Goal: Task Accomplishment & Management: Manage account settings

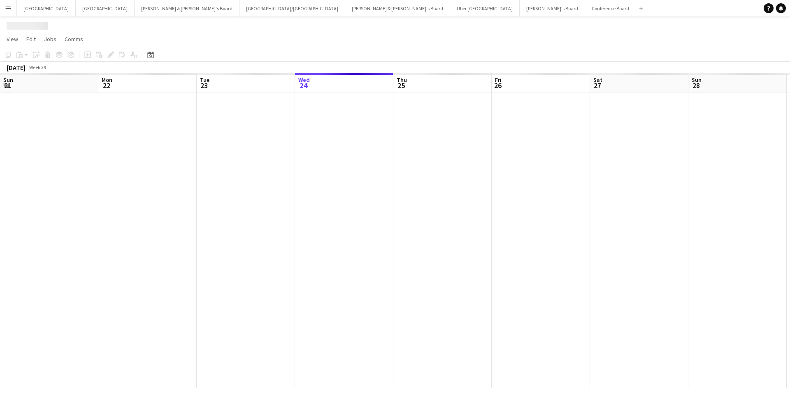
scroll to position [0, 197]
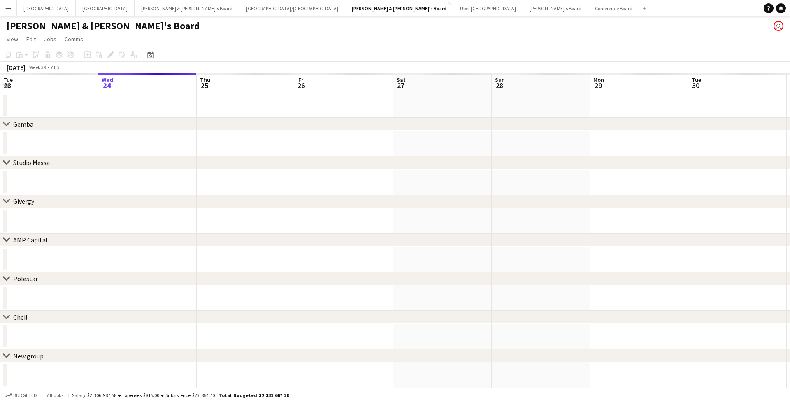
click at [12, 9] on button "Menu" at bounding box center [8, 8] width 16 height 16
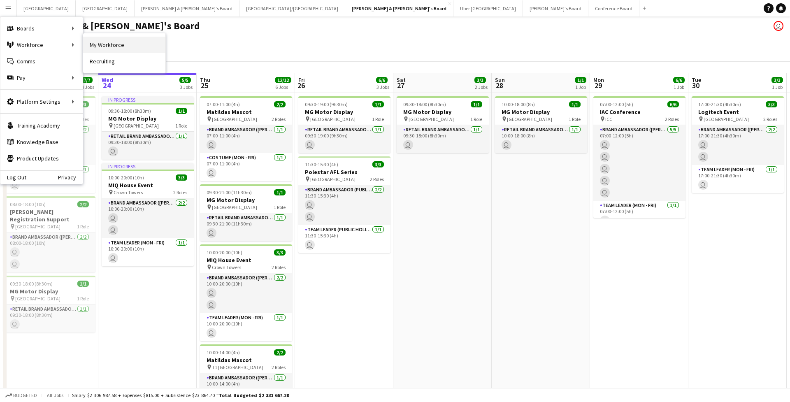
click at [102, 46] on link "My Workforce" at bounding box center [124, 45] width 82 height 16
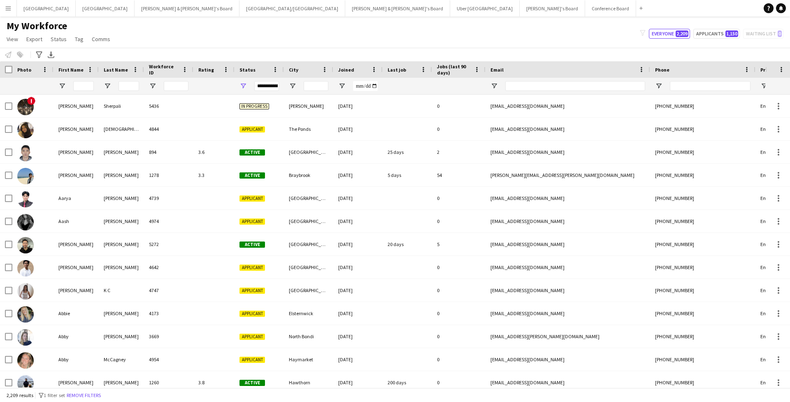
click at [83, 91] on div at bounding box center [83, 86] width 21 height 16
click at [83, 87] on input "First Name Filter Input" at bounding box center [83, 86] width 21 height 10
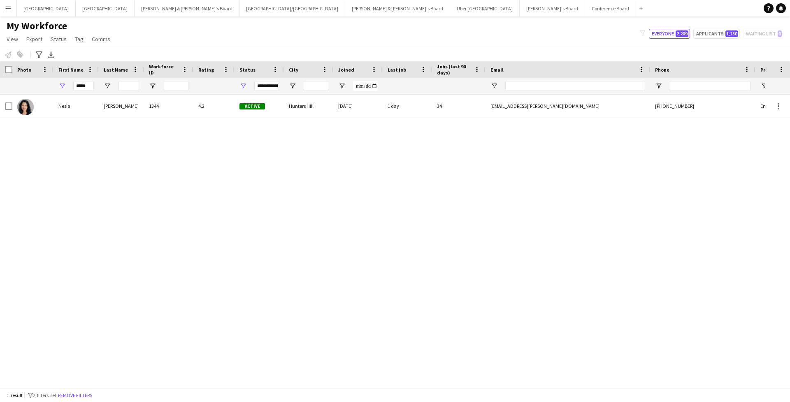
drag, startPoint x: 86, startPoint y: 101, endPoint x: 81, endPoint y: 115, distance: 15.0
click at [81, 115] on div "Nesia" at bounding box center [75, 106] width 45 height 23
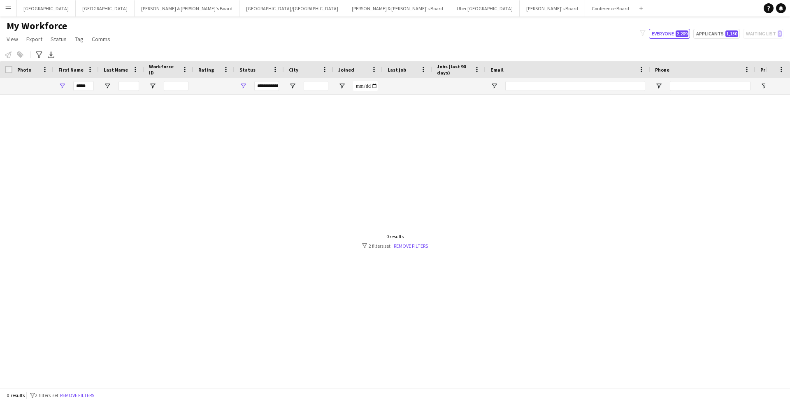
click at [138, 111] on div at bounding box center [382, 241] width 765 height 293
click at [81, 85] on input "*****" at bounding box center [83, 86] width 21 height 10
type input "*"
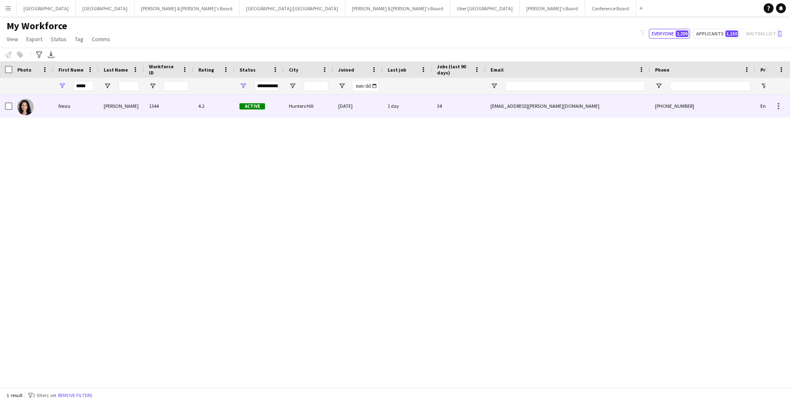
click at [123, 110] on div "Effendi" at bounding box center [121, 106] width 45 height 23
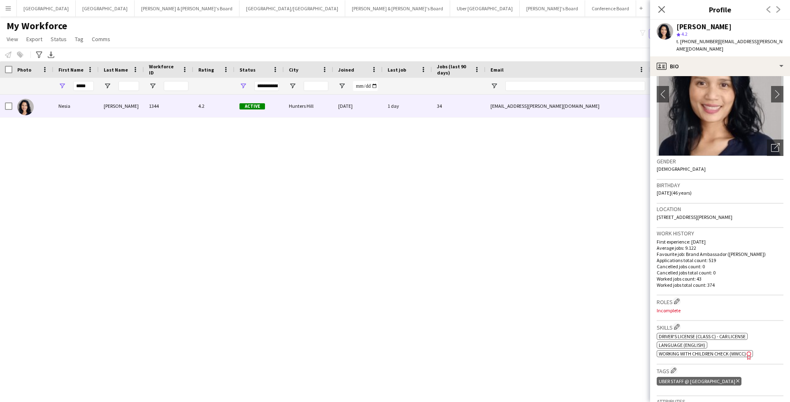
scroll to position [75, 0]
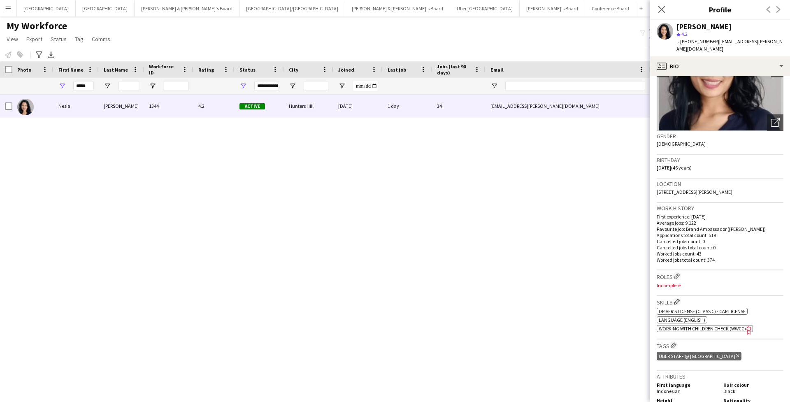
click at [700, 34] on div "star 4.2" at bounding box center [729, 33] width 107 height 7
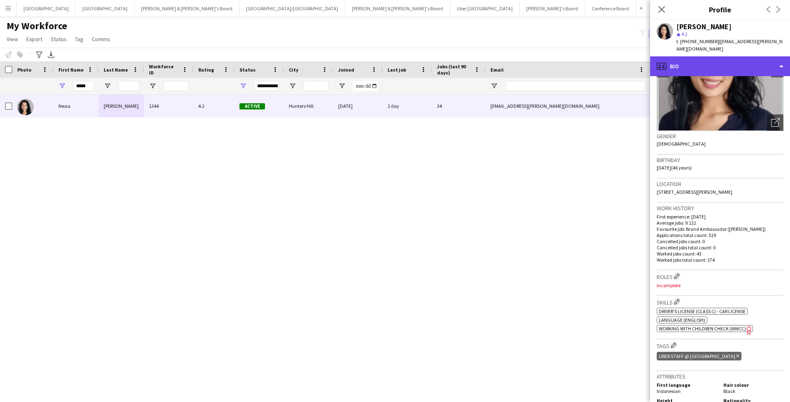
click at [738, 67] on div "profile Bio" at bounding box center [720, 66] width 140 height 20
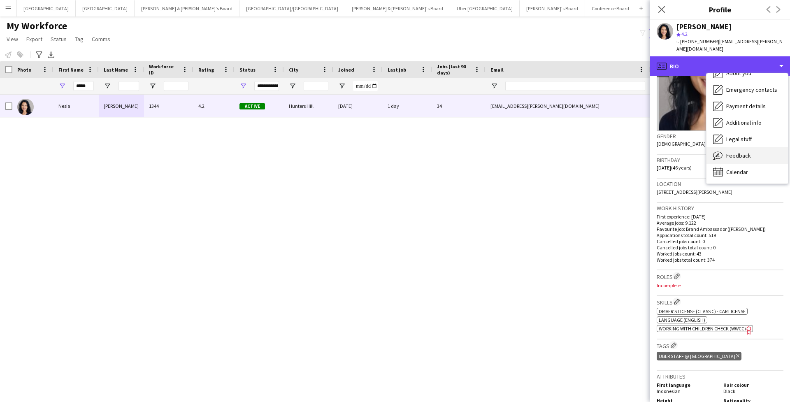
scroll to position [61, 0]
click at [736, 152] on span "Feedback" at bounding box center [738, 155] width 25 height 7
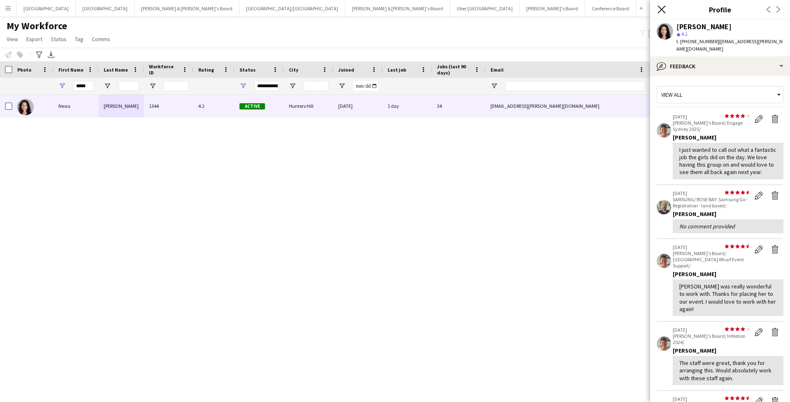
click at [660, 9] on icon "Close pop-in" at bounding box center [661, 9] width 8 height 8
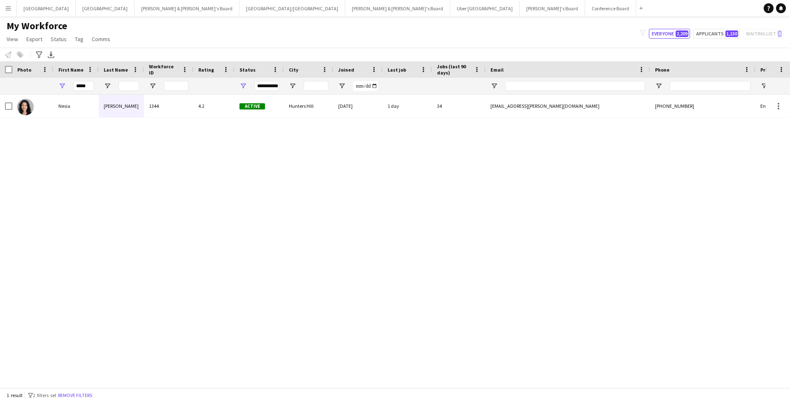
click at [14, 6] on button "Menu" at bounding box center [8, 8] width 16 height 16
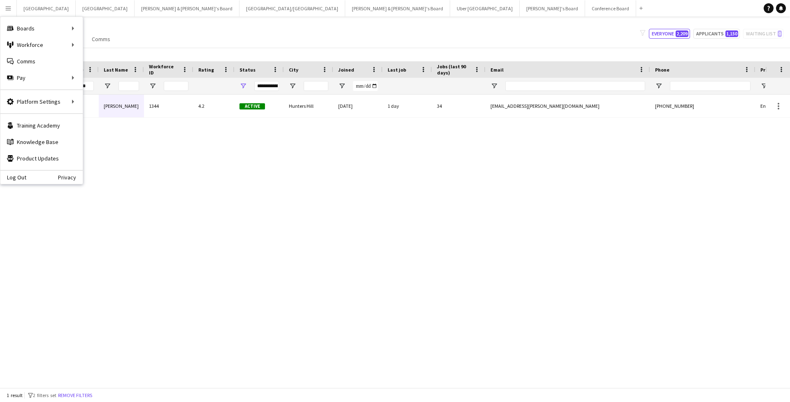
click at [167, 59] on div "Notify workforce Add to tag Select at least one crew to tag him or her. Advance…" at bounding box center [395, 55] width 790 height 14
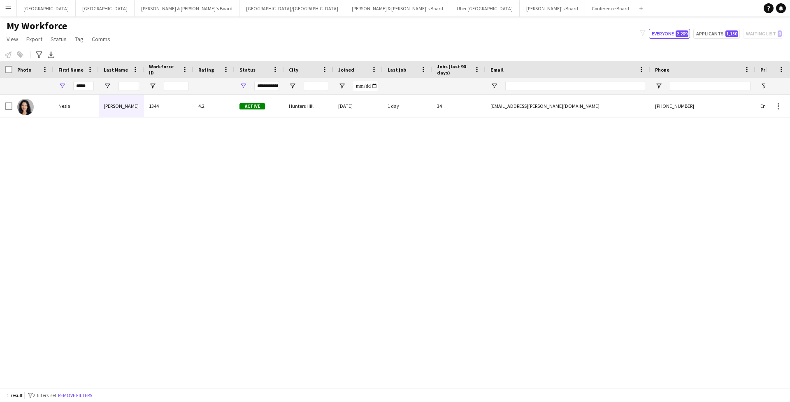
click at [82, 81] on div "*****" at bounding box center [83, 86] width 21 height 16
click at [81, 86] on input "*****" at bounding box center [83, 86] width 21 height 10
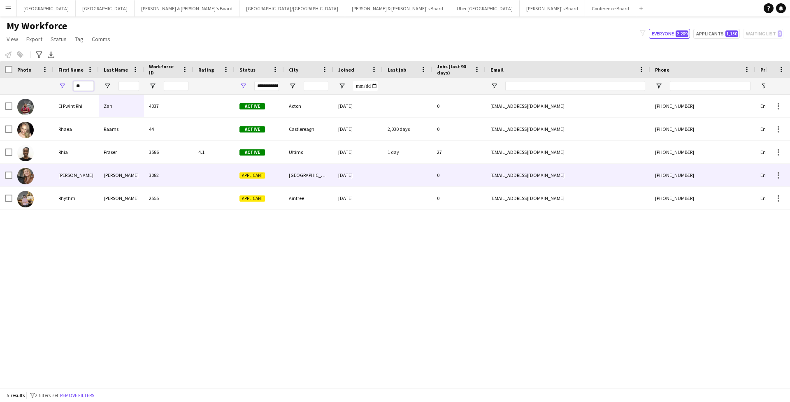
type input "**"
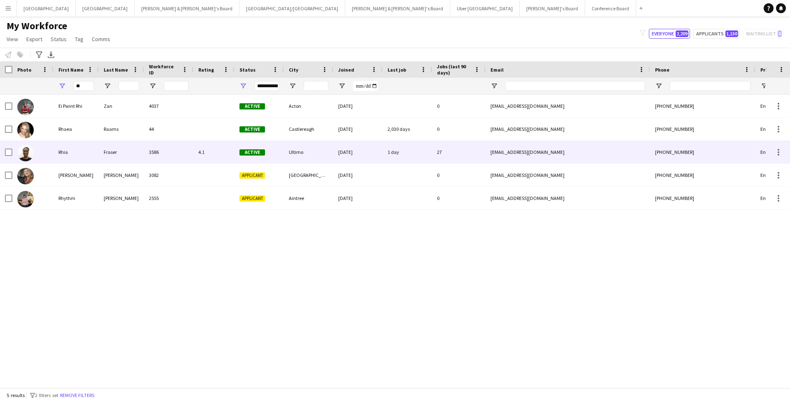
click at [78, 151] on div "Rhia" at bounding box center [75, 152] width 45 height 23
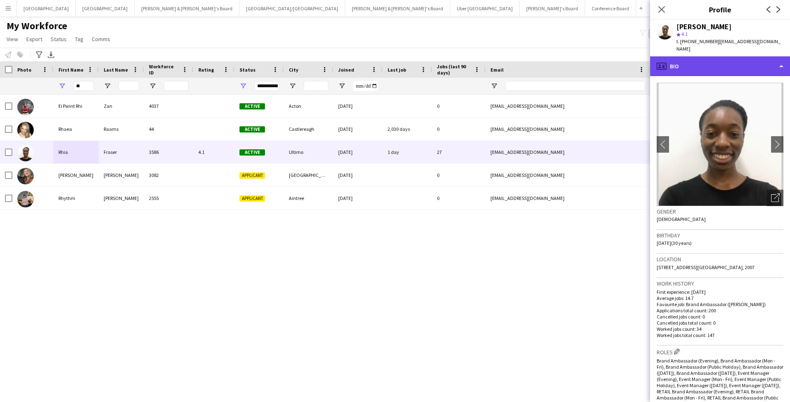
click at [750, 66] on div "profile Bio" at bounding box center [720, 66] width 140 height 20
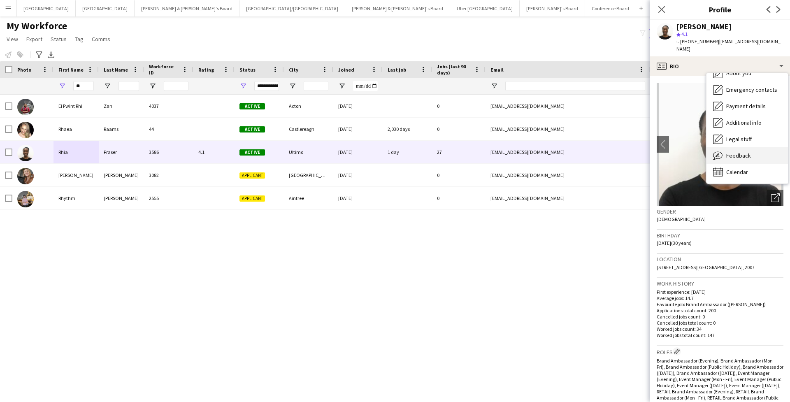
click at [741, 152] on span "Feedback" at bounding box center [738, 155] width 25 height 7
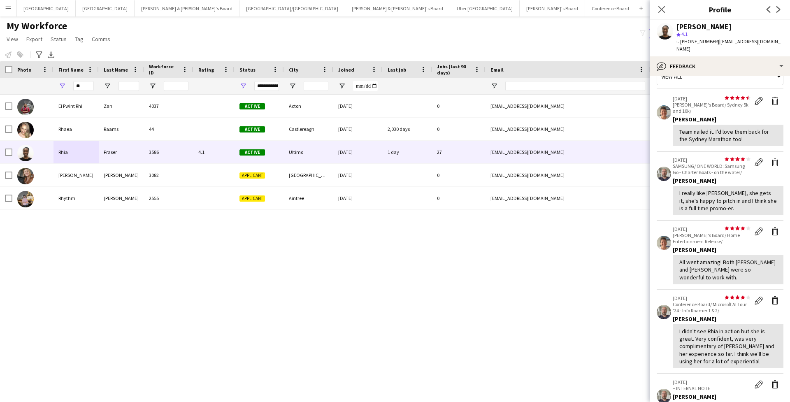
scroll to position [20, 0]
click at [3, 12] on button "Menu" at bounding box center [8, 8] width 16 height 16
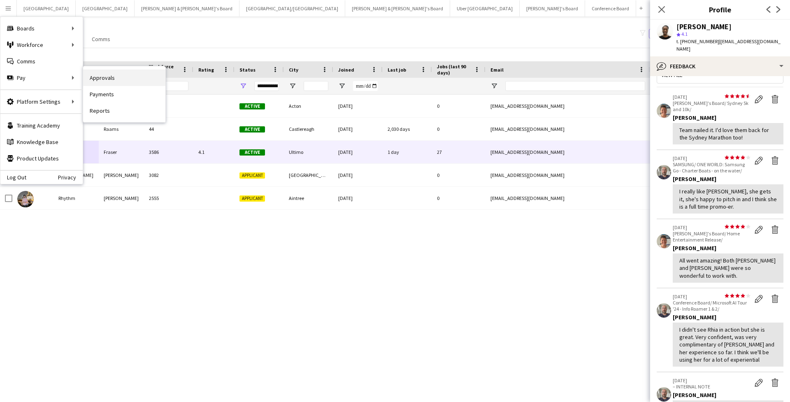
click at [88, 81] on link "Approvals" at bounding box center [124, 78] width 82 height 16
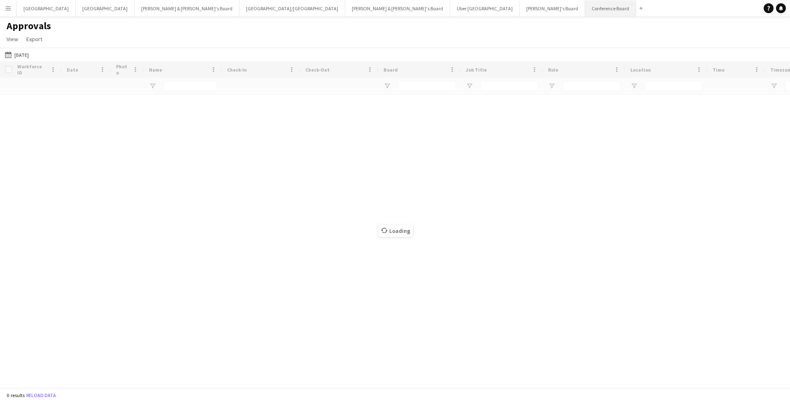
type input "****"
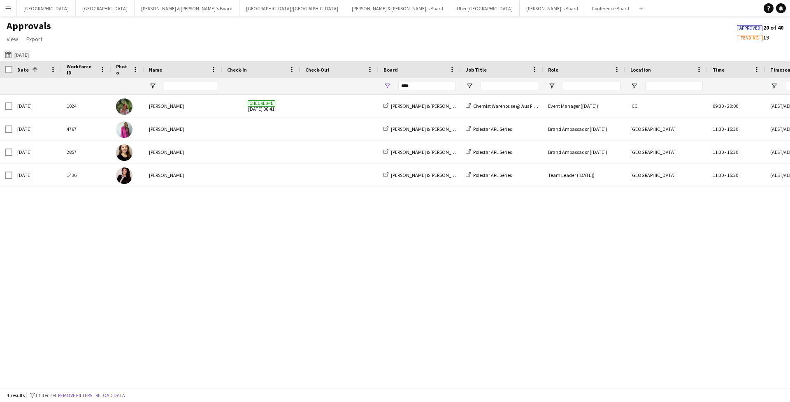
click at [15, 54] on button "21-09-2025 21-09-2025" at bounding box center [16, 55] width 27 height 10
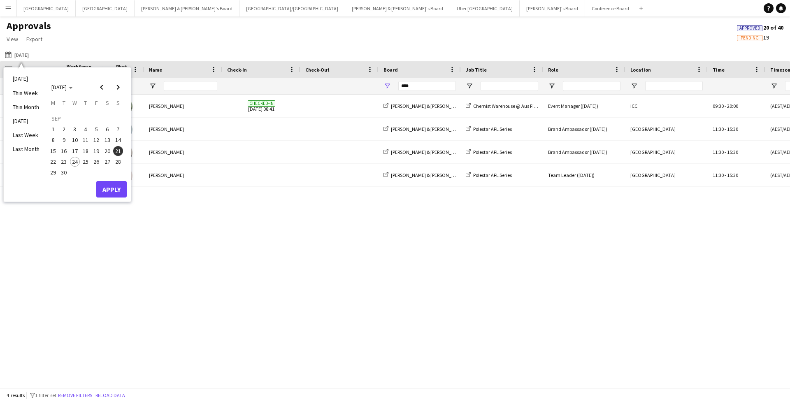
click at [63, 159] on span "23" at bounding box center [64, 162] width 10 height 10
click at [102, 181] on button "Apply" at bounding box center [111, 189] width 30 height 16
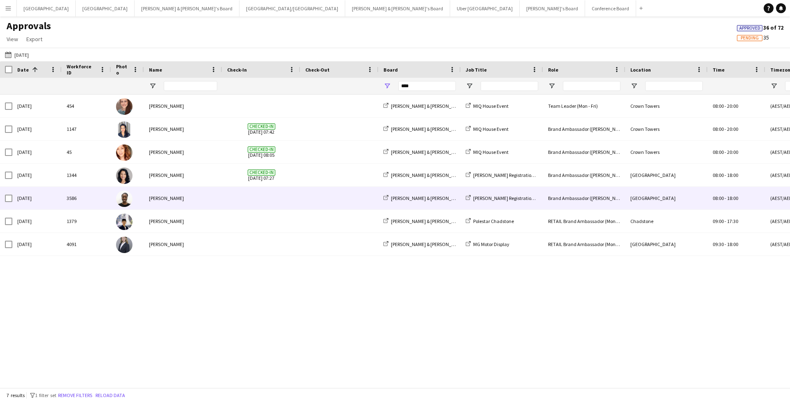
click at [135, 204] on div at bounding box center [127, 198] width 33 height 23
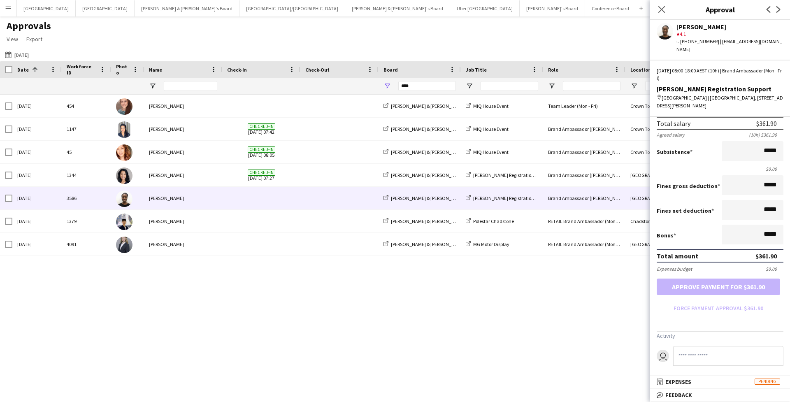
scroll to position [98, 0]
click at [674, 399] on mat-expansion-panel-header "bubble-pencil Feedback" at bounding box center [720, 395] width 140 height 12
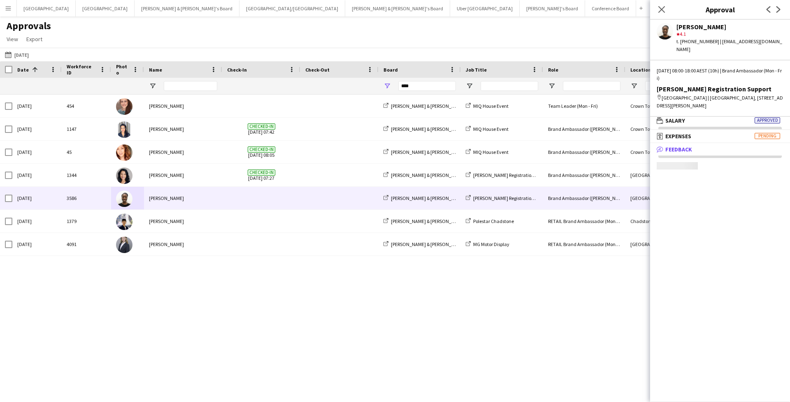
scroll to position [2, 0]
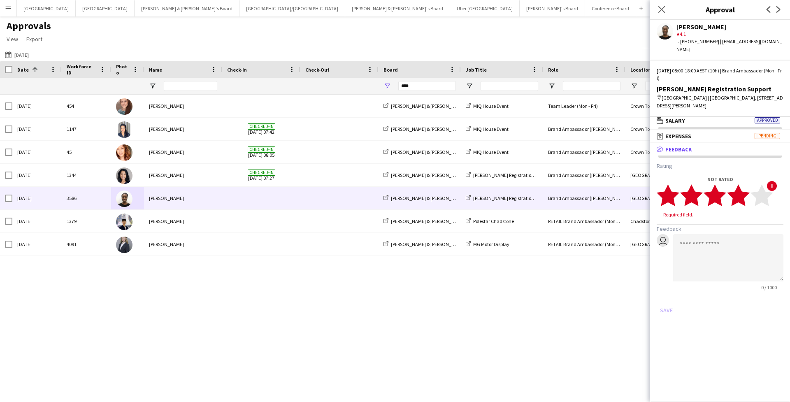
click at [741, 195] on polygon at bounding box center [738, 194] width 23 height 21
click at [734, 241] on textarea at bounding box center [728, 249] width 110 height 47
type textarea "**********"
click at [670, 296] on button "Save" at bounding box center [666, 302] width 19 height 13
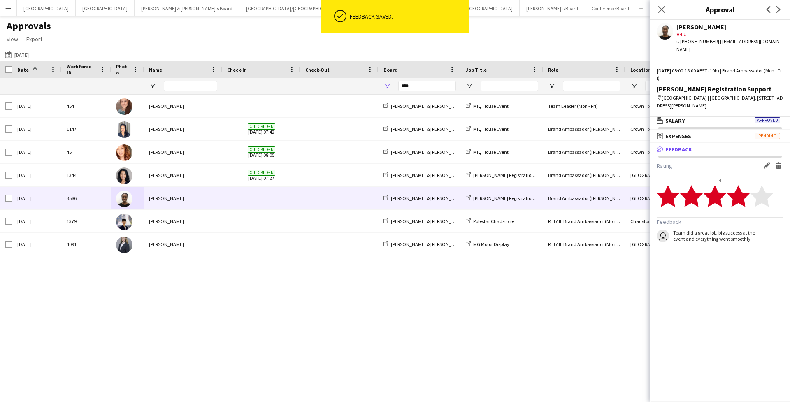
click at [665, 30] on app-user-avatar at bounding box center [665, 31] width 16 height 16
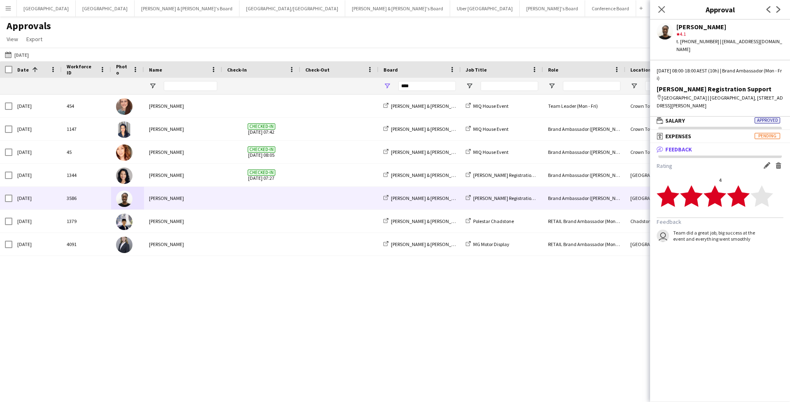
click at [698, 27] on div "[PERSON_NAME]" at bounding box center [729, 26] width 107 height 7
click at [658, 5] on app-icon "Close pop-in" at bounding box center [662, 10] width 12 height 12
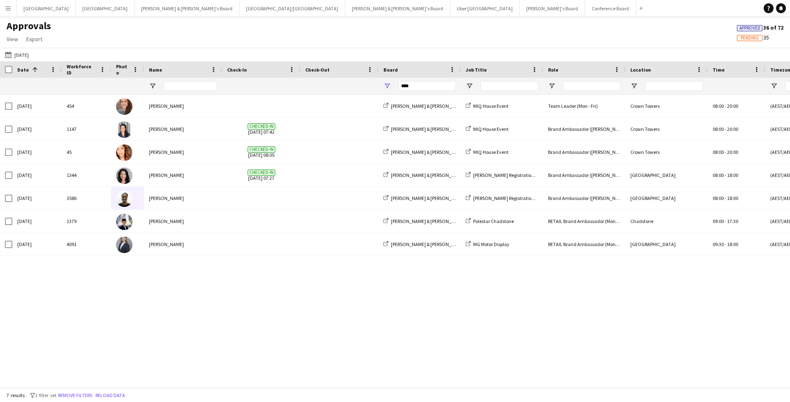
click at [10, 5] on button "Menu" at bounding box center [8, 8] width 16 height 16
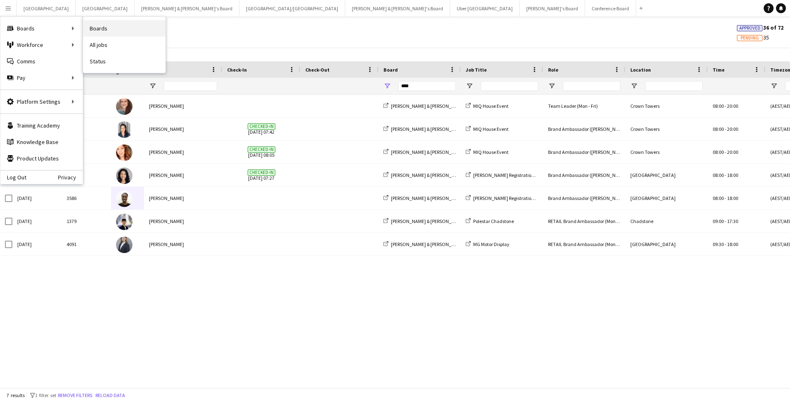
click at [90, 33] on link "Boards" at bounding box center [124, 28] width 82 height 16
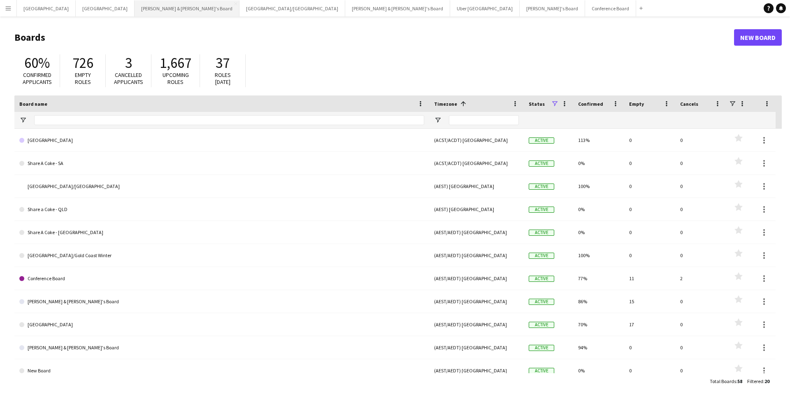
click at [135, 14] on button "[PERSON_NAME] & [PERSON_NAME]'s Board Close" at bounding box center [187, 8] width 105 height 16
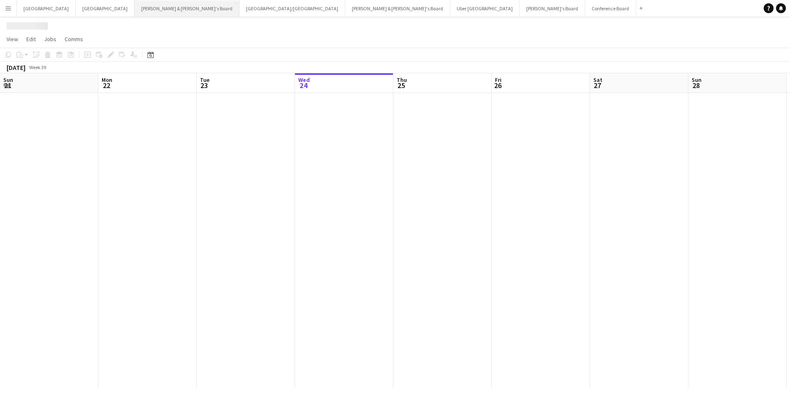
scroll to position [0, 197]
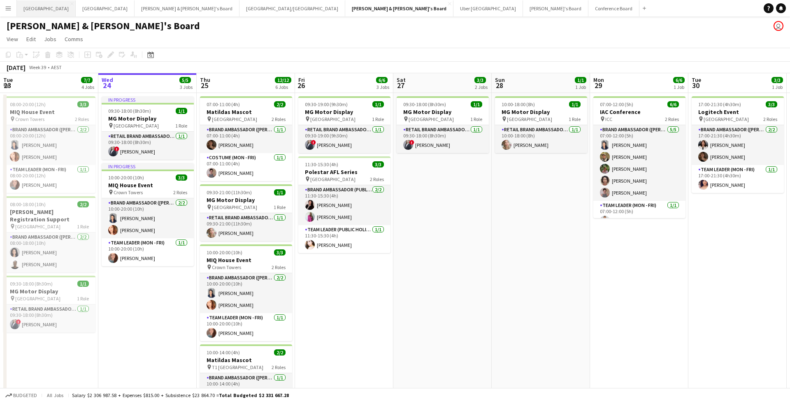
click at [23, 8] on button "Sydney Close" at bounding box center [46, 8] width 59 height 16
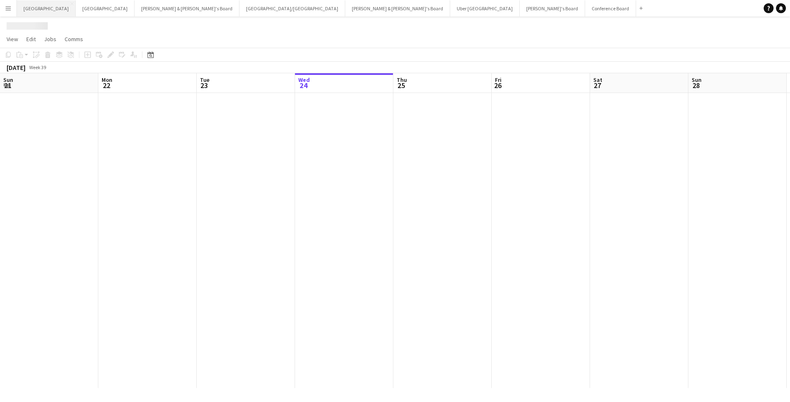
scroll to position [0, 197]
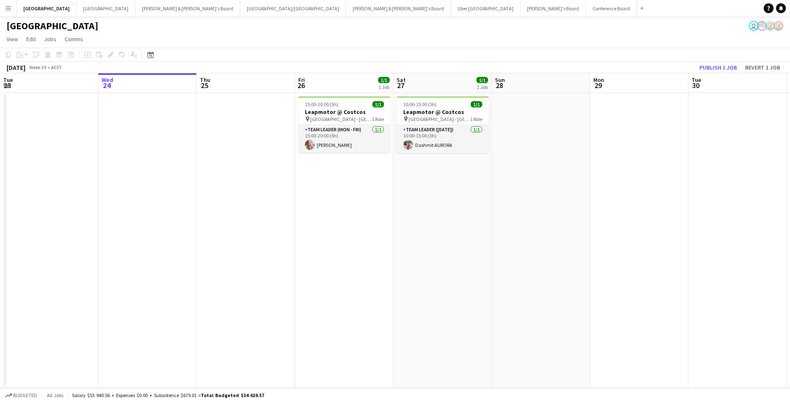
click at [9, 14] on button "Menu" at bounding box center [8, 8] width 16 height 16
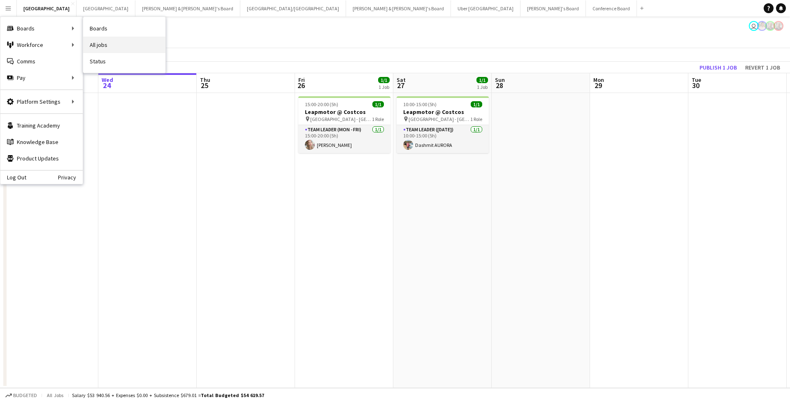
click at [88, 46] on link "All jobs" at bounding box center [124, 45] width 82 height 16
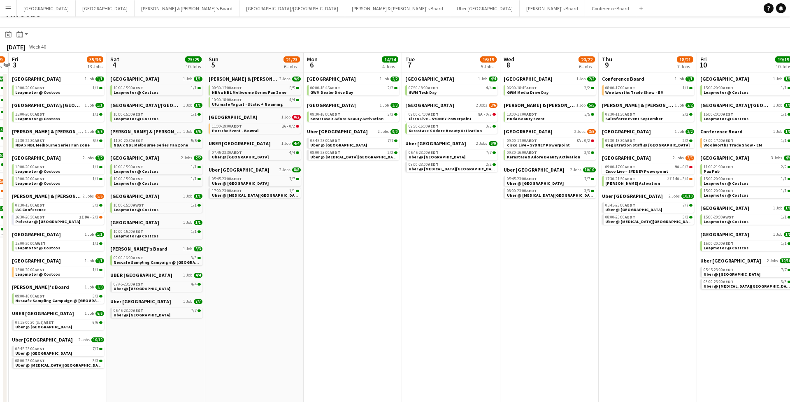
scroll to position [12, 0]
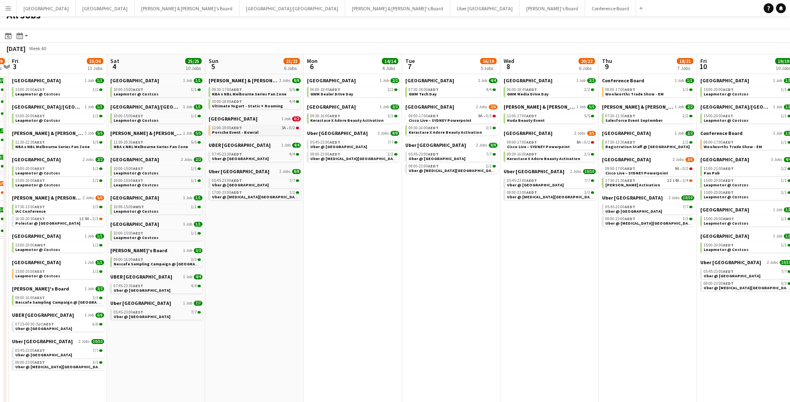
click at [253, 132] on link "11:00-19:00 AEDT 3A • 0/2 Porsche Event - Bowral" at bounding box center [255, 129] width 87 height 9
click at [25, 12] on button "Sydney Close" at bounding box center [46, 8] width 59 height 16
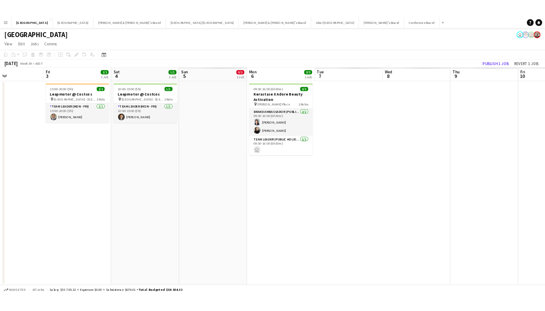
scroll to position [0, 329]
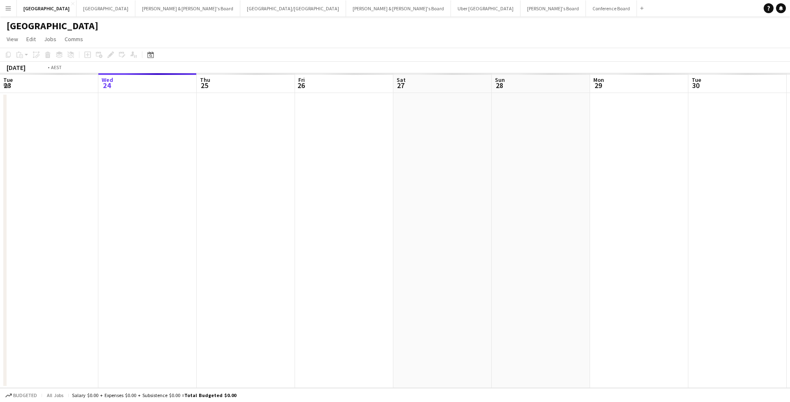
scroll to position [0, 283]
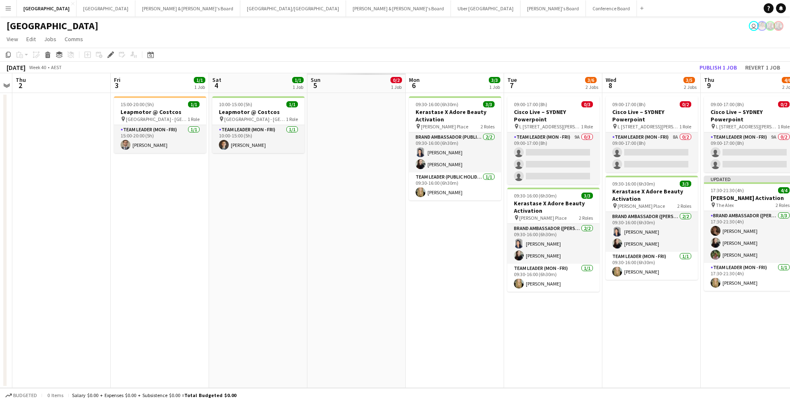
click at [6, 8] on app-icon "Menu" at bounding box center [8, 8] width 7 height 7
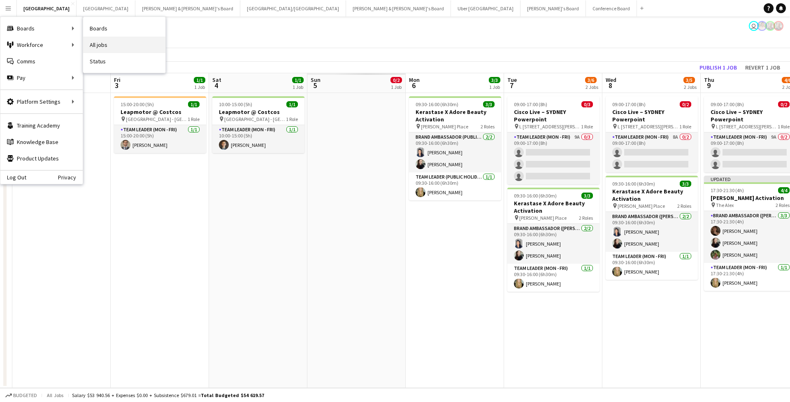
click at [112, 42] on link "All jobs" at bounding box center [124, 45] width 82 height 16
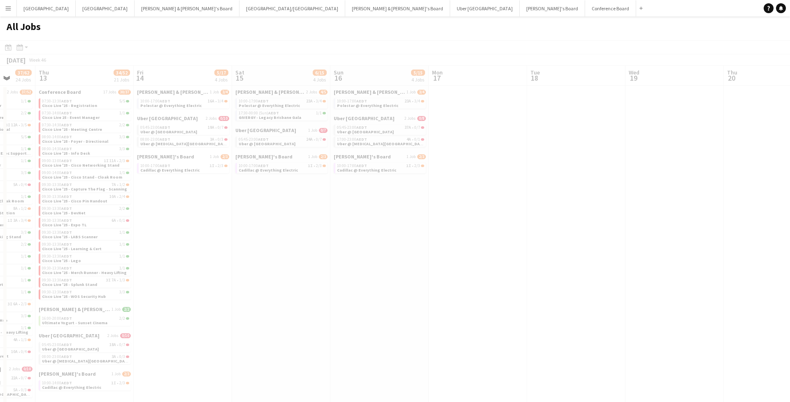
scroll to position [0, 281]
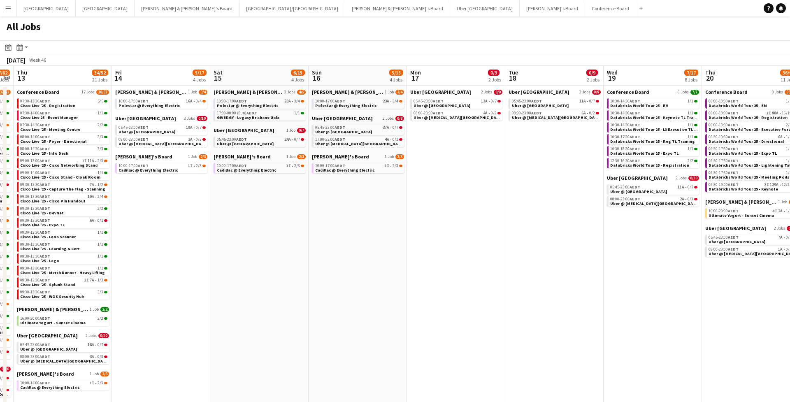
click at [366, 207] on app-date-cell "Neil & Jenny's Board 1 Job 3/4 10:00-17:00 AEDT 23A • 3/4 Polestar @ Everything…" at bounding box center [358, 293] width 98 height 414
click at [372, 201] on app-date-cell "Neil & Jenny's Board 1 Job 3/4 10:00-17:00 AEDT 23A • 3/4 Polestar @ Everything…" at bounding box center [357, 293] width 98 height 414
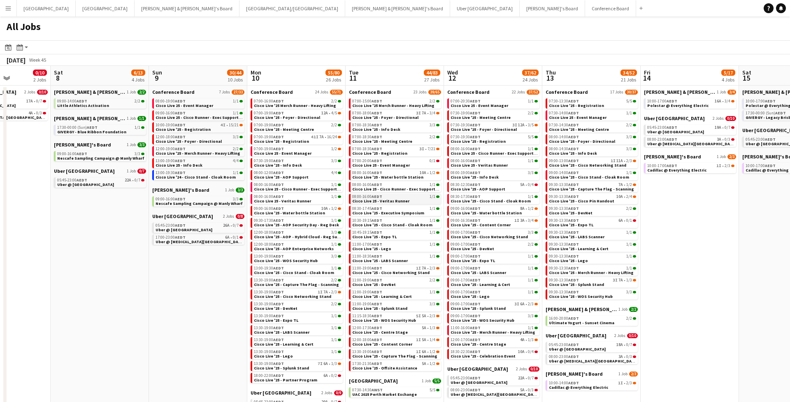
scroll to position [0, 237]
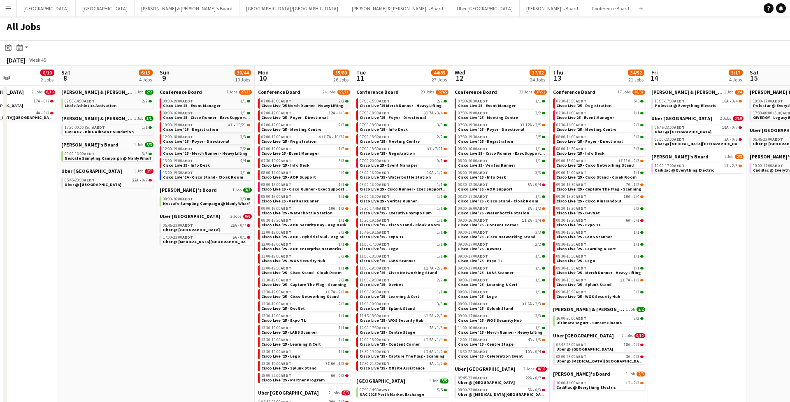
click at [329, 107] on span "Cisco Live '25 Merch Runner - Heavy Lifting" at bounding box center [302, 105] width 82 height 5
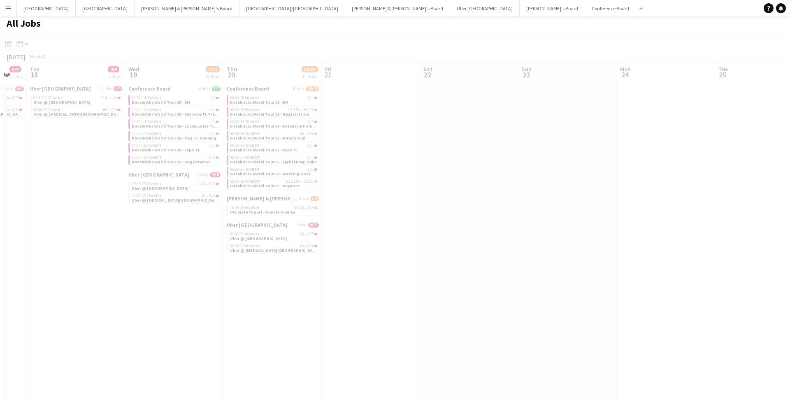
scroll to position [3, 0]
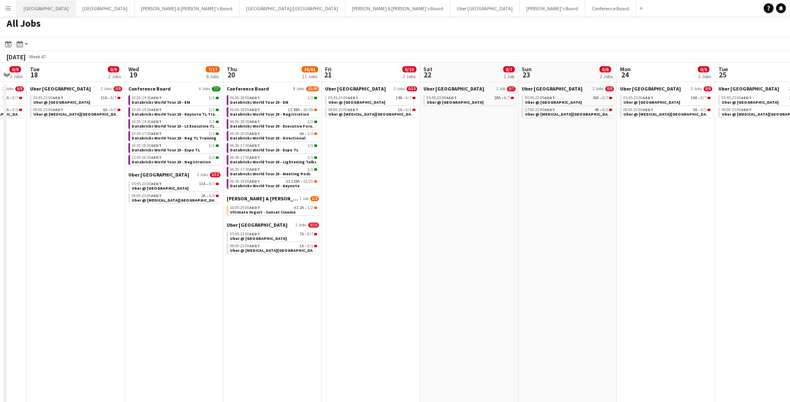
click at [32, 6] on button "Sydney Close" at bounding box center [46, 8] width 59 height 16
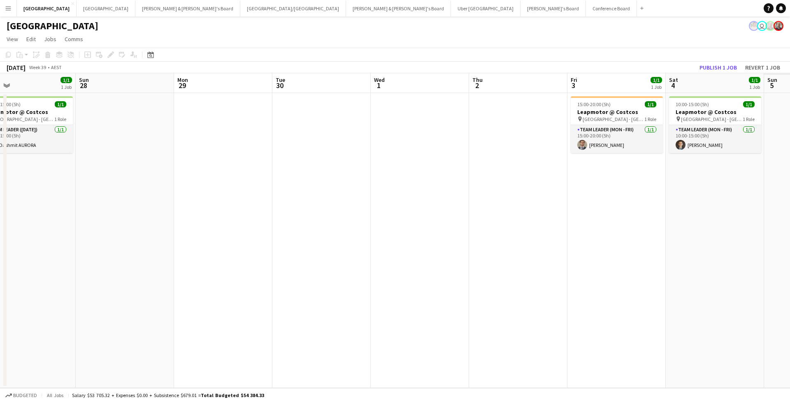
scroll to position [0, 421]
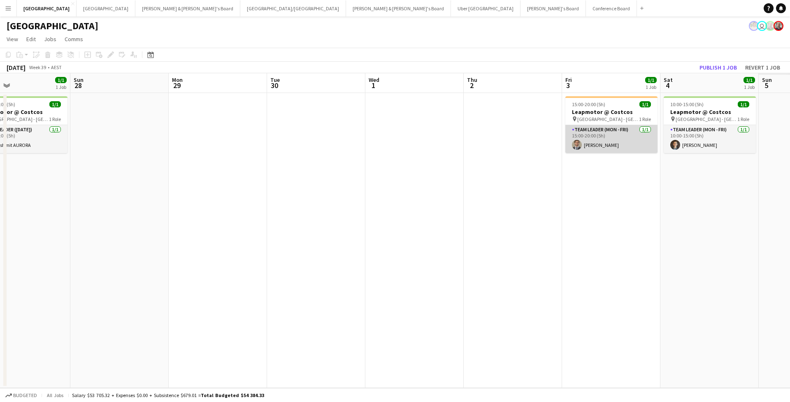
click at [616, 137] on app-card-role "Team Leader (Mon - Fri) 1/1 15:00-20:00 (5h) EMILIO BRUN" at bounding box center [611, 139] width 92 height 28
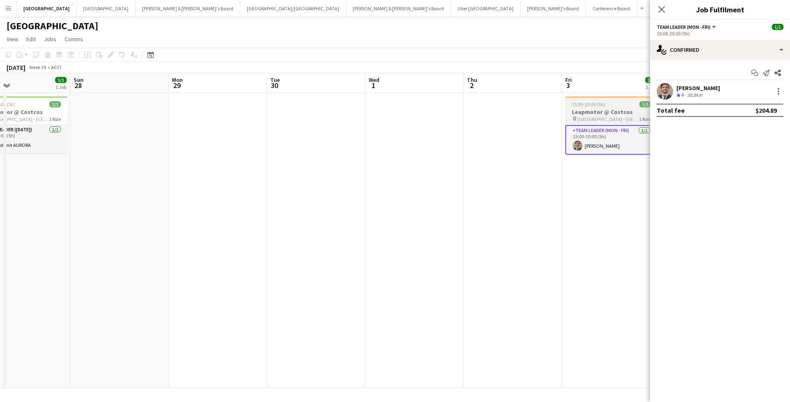
click at [609, 102] on div "15:00-20:00 (5h) 1/1" at bounding box center [611, 104] width 92 height 6
click at [706, 86] on div "[PERSON_NAME]" at bounding box center [698, 87] width 44 height 7
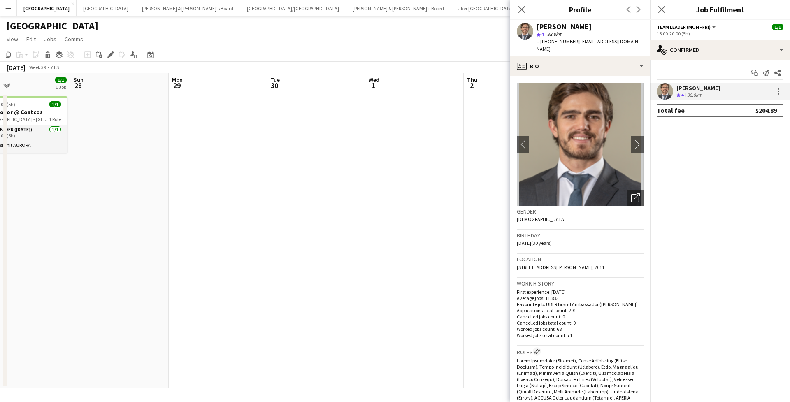
click at [564, 40] on span "t. +610452151802" at bounding box center [557, 41] width 43 height 6
copy span "610452151802"
click at [9, 11] on app-icon "Menu" at bounding box center [8, 8] width 7 height 7
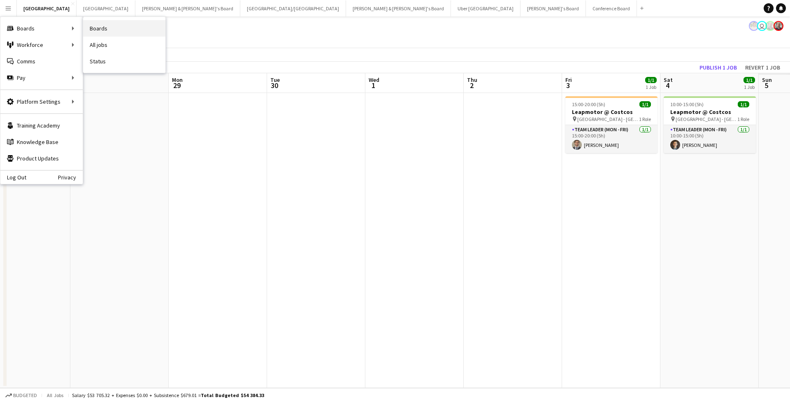
click at [93, 28] on link "Boards" at bounding box center [124, 28] width 82 height 16
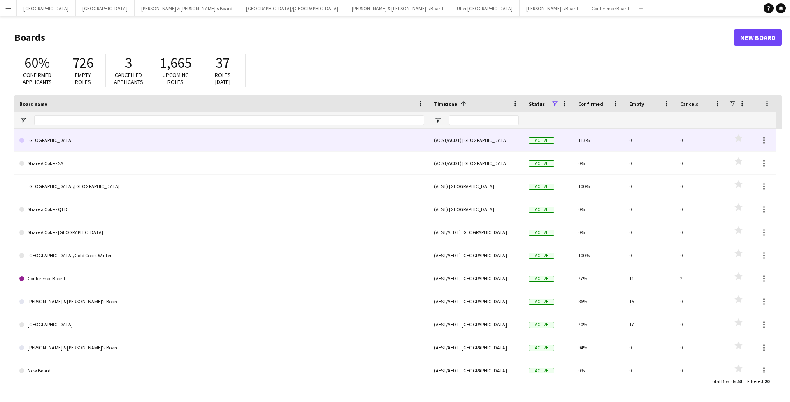
click at [88, 141] on link "[GEOGRAPHIC_DATA]" at bounding box center [221, 140] width 405 height 23
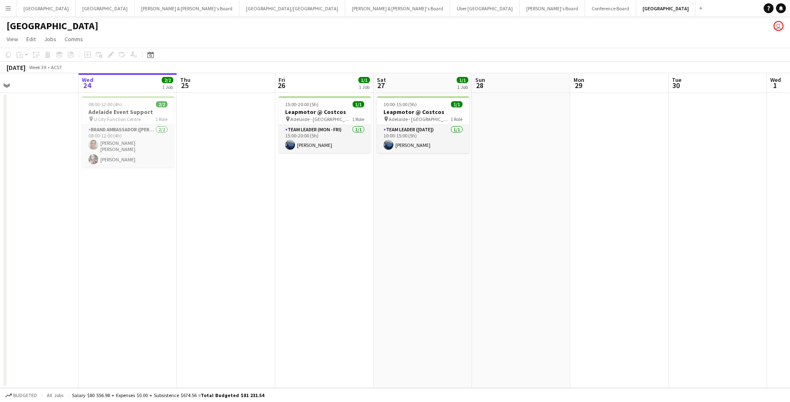
drag, startPoint x: 61, startPoint y: 199, endPoint x: 134, endPoint y: 71, distance: 147.8
click at [61, 191] on app-date-cell at bounding box center [29, 240] width 98 height 295
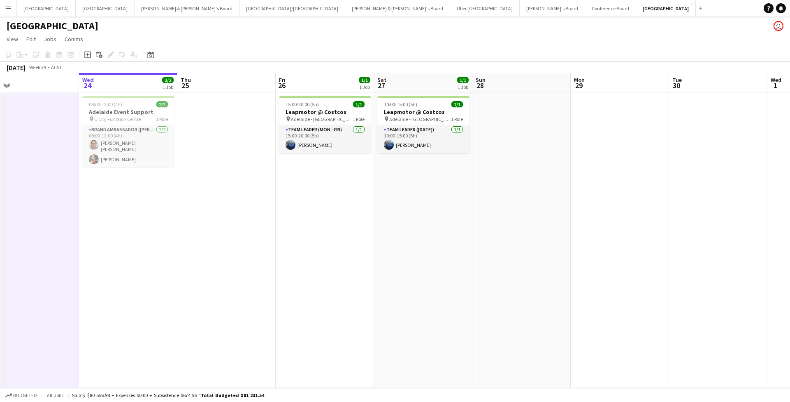
click at [156, 59] on app-toolbar "Copy Paste Paste Command V Paste with crew Command Shift V Paste linked Job Del…" at bounding box center [395, 55] width 790 height 14
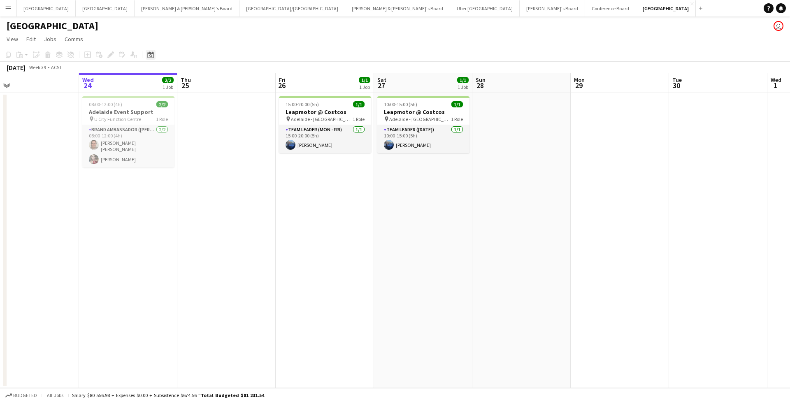
click at [152, 55] on icon "Date picker" at bounding box center [150, 54] width 7 height 7
click at [214, 87] on span "Next month" at bounding box center [217, 83] width 16 height 16
click at [205, 161] on span "25" at bounding box center [207, 158] width 10 height 10
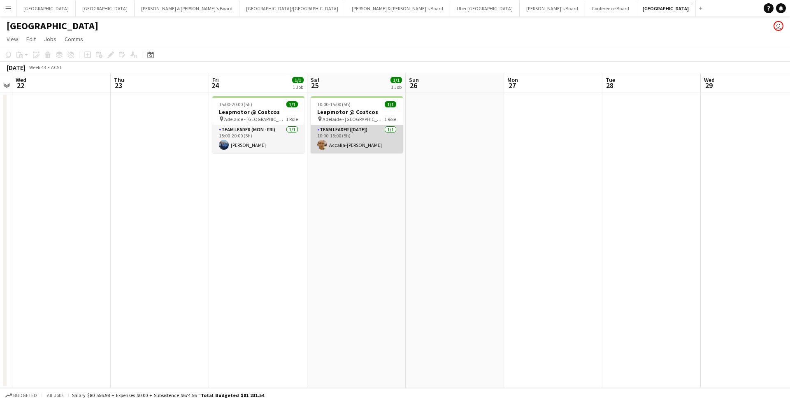
click at [353, 151] on app-card-role "Team Leader (Saturday) 1/1 10:00-15:00 (5h) Accalia-Jayne Weinert" at bounding box center [357, 139] width 92 height 28
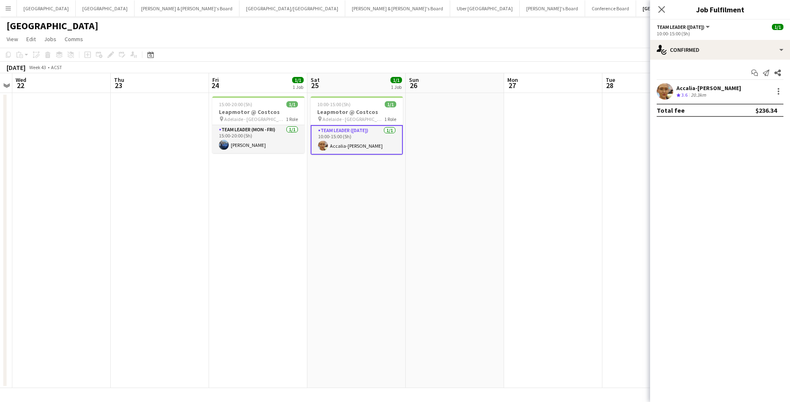
click at [675, 88] on div "Accalia-Jayne Weinert Crew rating 3.6 20.3km" at bounding box center [720, 91] width 140 height 16
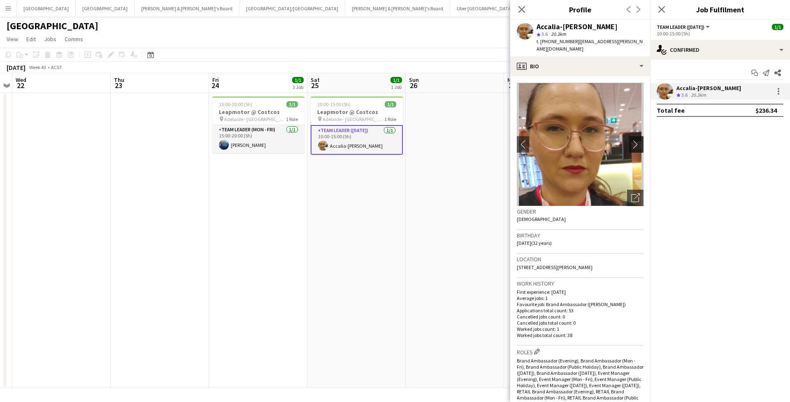
click at [638, 140] on app-icon "chevron-right" at bounding box center [637, 144] width 13 height 9
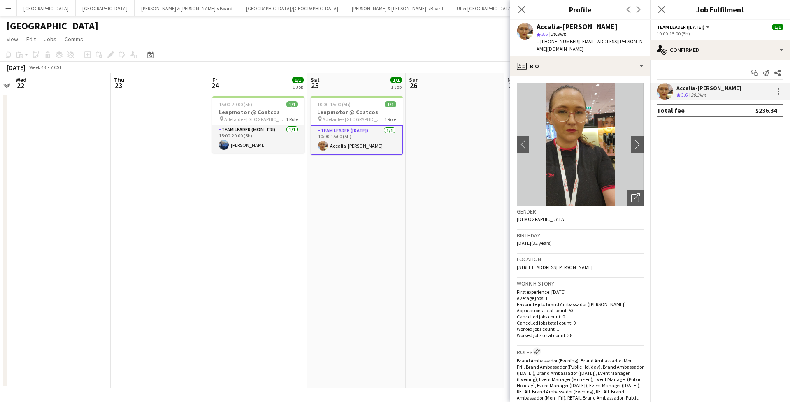
click at [547, 25] on div "Accalia-Jayne Weinert" at bounding box center [576, 26] width 81 height 7
copy div "Accalia-Jayne Weinert"
click at [551, 41] on span "t. +610431032041" at bounding box center [557, 41] width 43 height 6
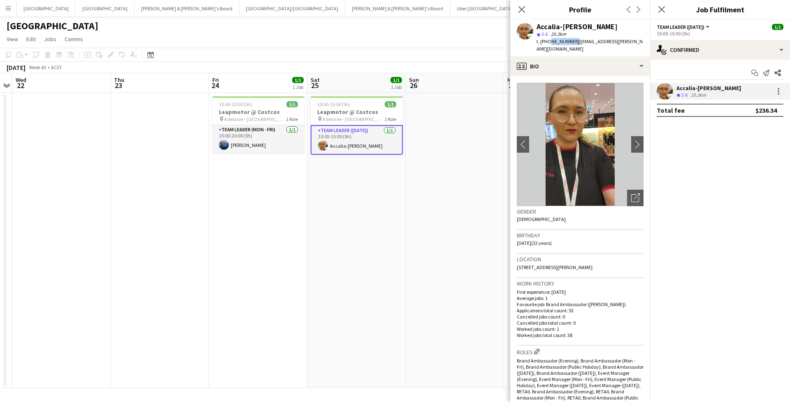
drag, startPoint x: 548, startPoint y: 41, endPoint x: 572, endPoint y: 41, distance: 24.3
click at [572, 41] on span "t. +610431032041" at bounding box center [557, 41] width 43 height 6
copy span "0431032041"
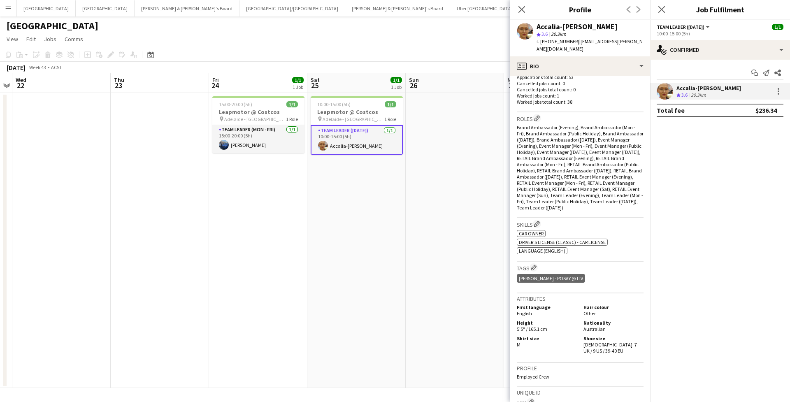
click at [457, 135] on app-date-cell at bounding box center [455, 240] width 98 height 295
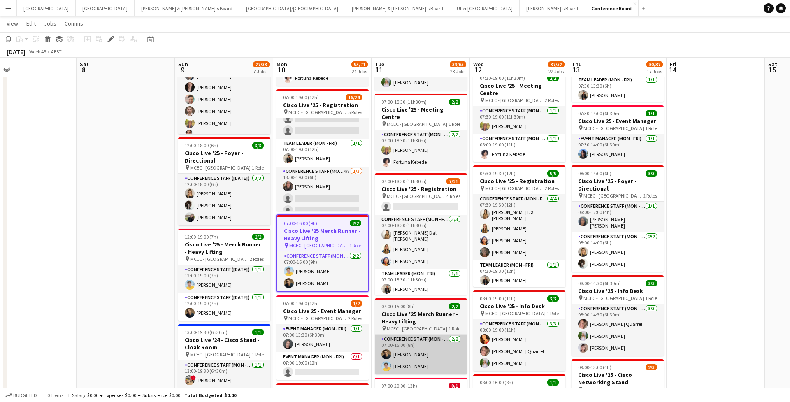
scroll to position [222, 0]
click at [410, 348] on app-card-role "Conference Staff (Mon - Fri) 2/2 07:00-15:00 (8h) Cristian Robba-Colley Cameron…" at bounding box center [421, 354] width 92 height 40
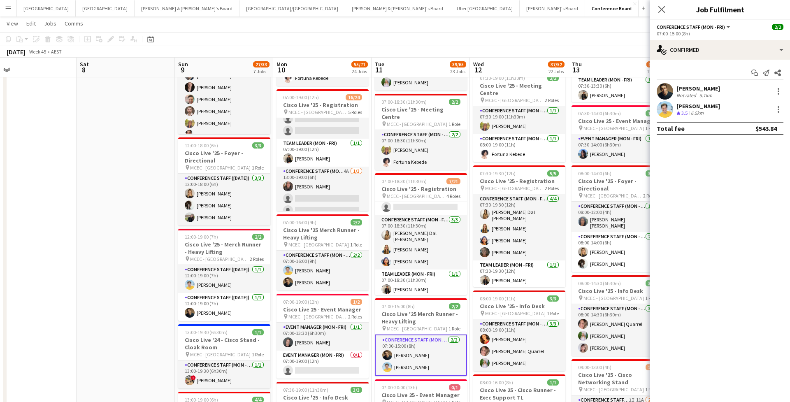
click at [663, 86] on app-user-avatar at bounding box center [665, 91] width 16 height 16
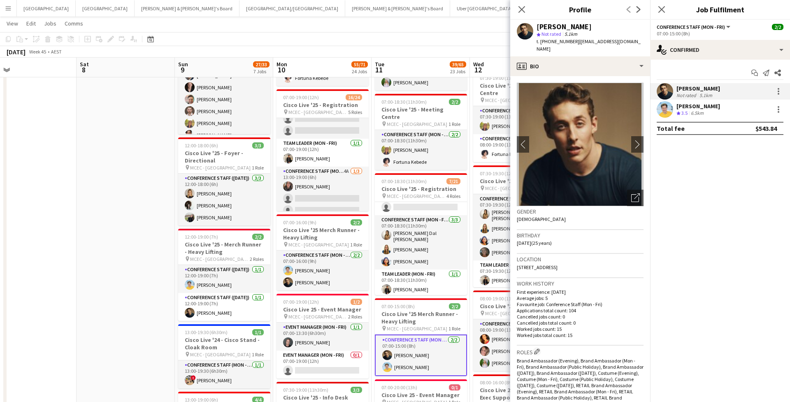
click at [666, 116] on app-user-avatar at bounding box center [665, 109] width 16 height 16
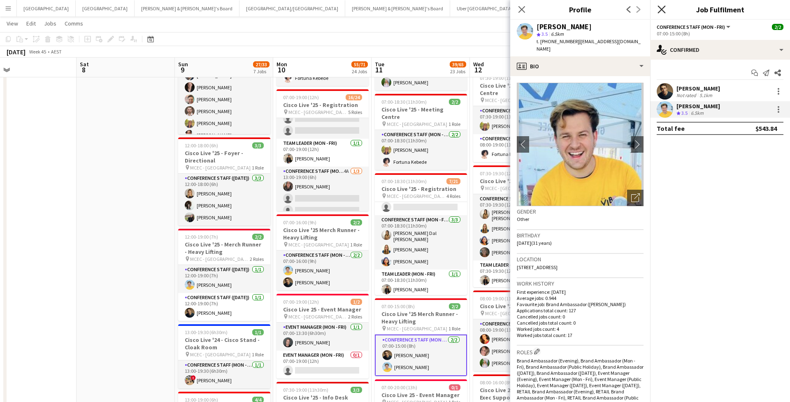
click at [661, 11] on icon "Close pop-in" at bounding box center [661, 9] width 8 height 8
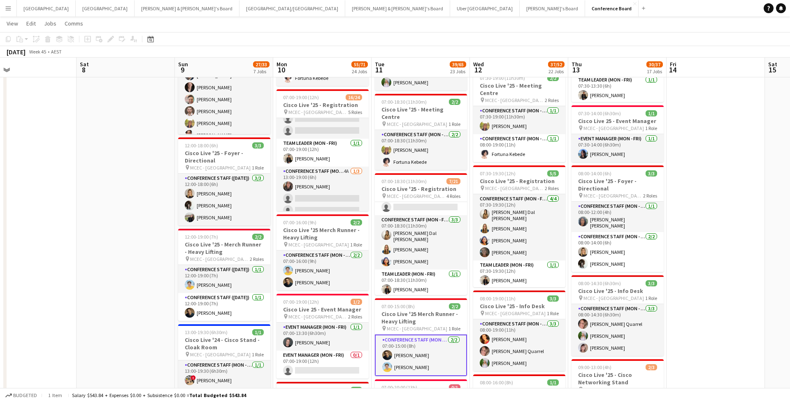
scroll to position [0, 317]
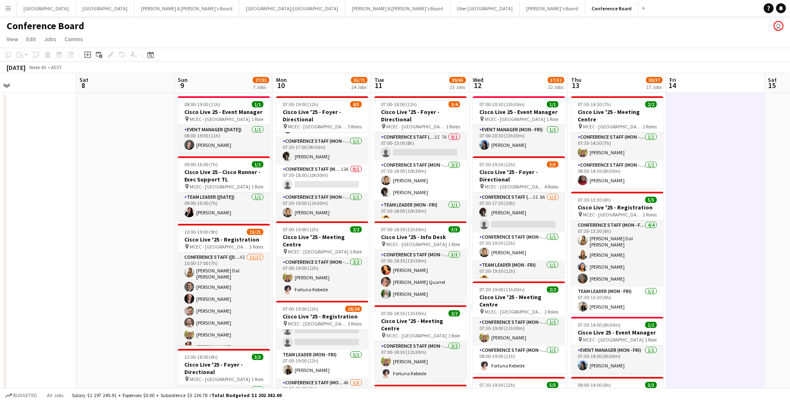
scroll to position [0, 0]
click at [678, 41] on app-page-menu "View Day view expanded Day view collapsed Month view Date picker Jump to today …" at bounding box center [395, 40] width 790 height 16
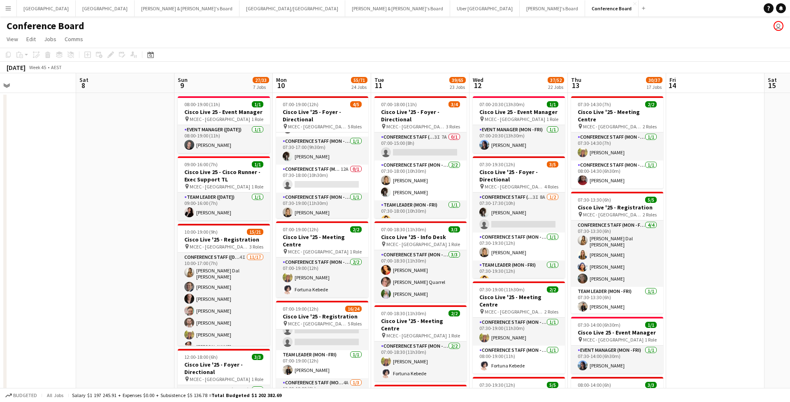
click at [76, 14] on button "Melbourne Close" at bounding box center [105, 8] width 59 height 16
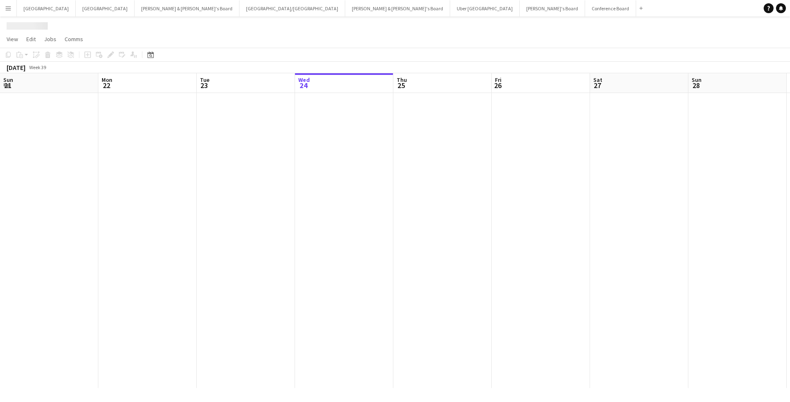
click at [76, 14] on button "Melbourne Close" at bounding box center [105, 8] width 59 height 16
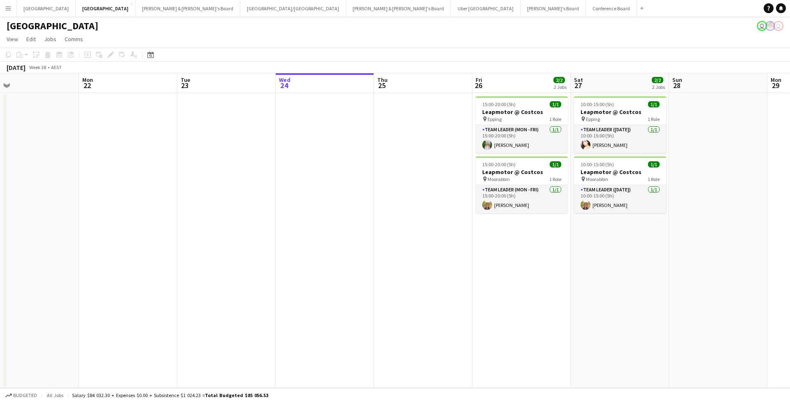
scroll to position [0, 216]
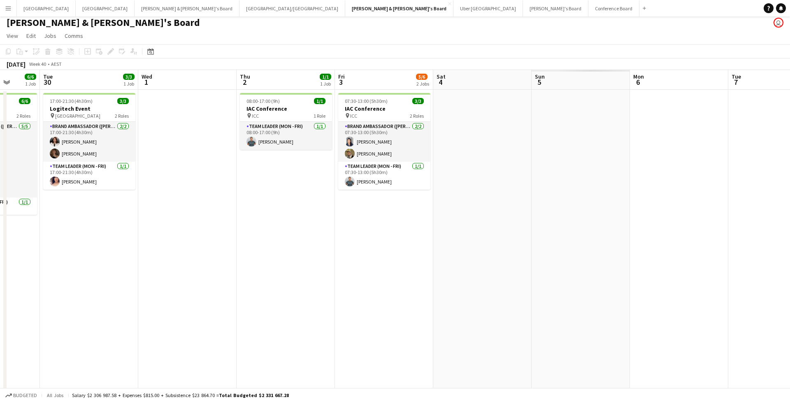
scroll to position [3, 0]
click at [135, 12] on button "[PERSON_NAME] & [PERSON_NAME]'s Board Close" at bounding box center [187, 8] width 105 height 16
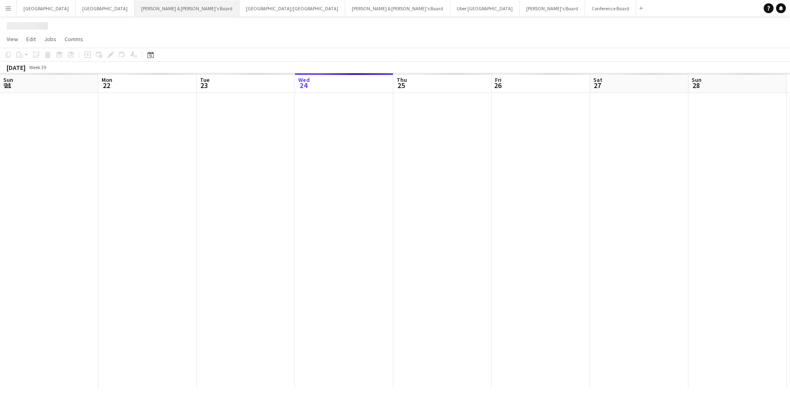
scroll to position [0, 197]
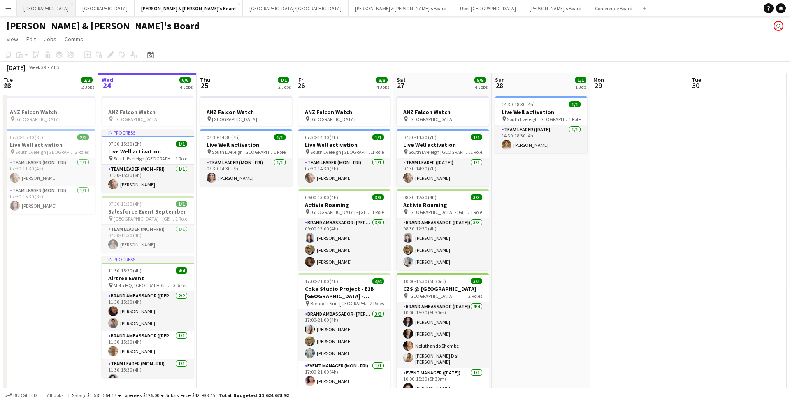
click at [26, 8] on button "Sydney Close" at bounding box center [46, 8] width 59 height 16
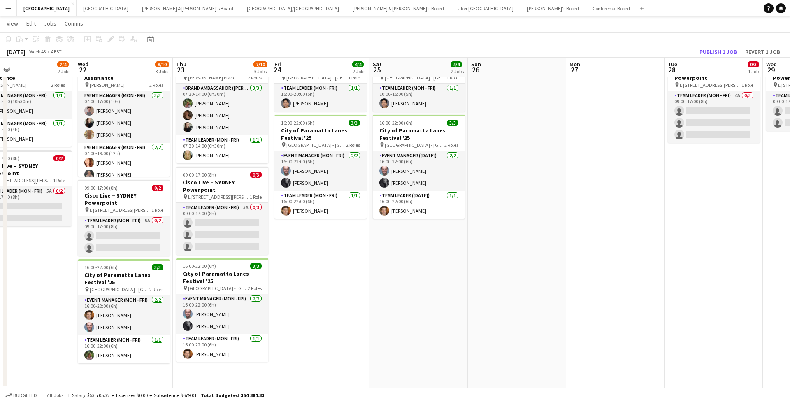
scroll to position [0, 220]
click at [334, 141] on h3 "City of Paramatta Lanes Festival '25" at bounding box center [321, 134] width 92 height 15
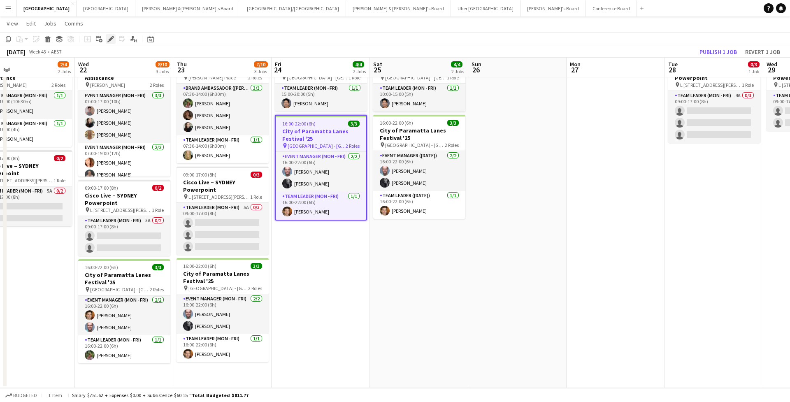
click at [110, 40] on icon at bounding box center [110, 39] width 5 height 5
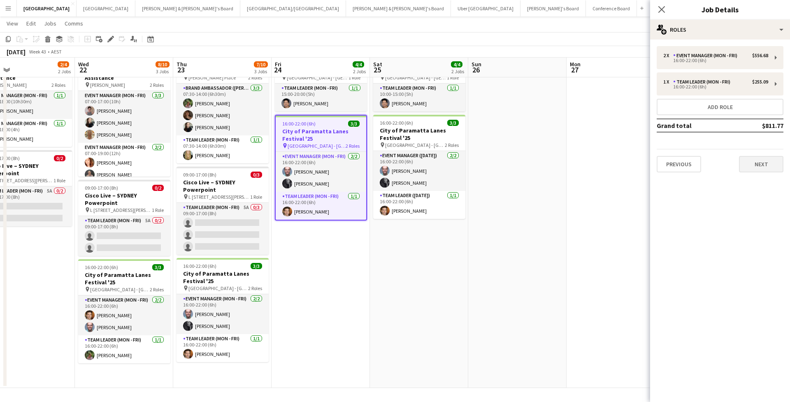
click at [747, 166] on button "Next" at bounding box center [761, 164] width 44 height 16
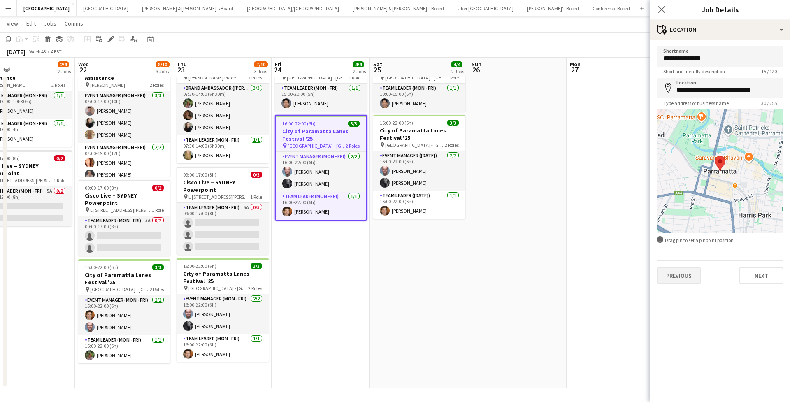
click at [685, 277] on button "Previous" at bounding box center [679, 275] width 44 height 16
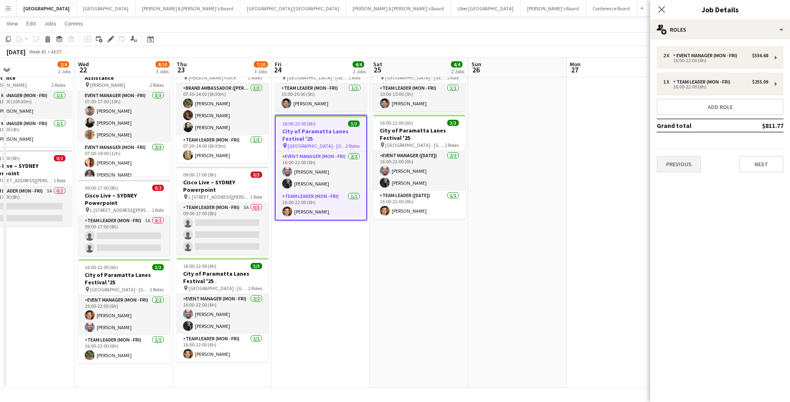
click at [688, 167] on button "Previous" at bounding box center [679, 164] width 44 height 16
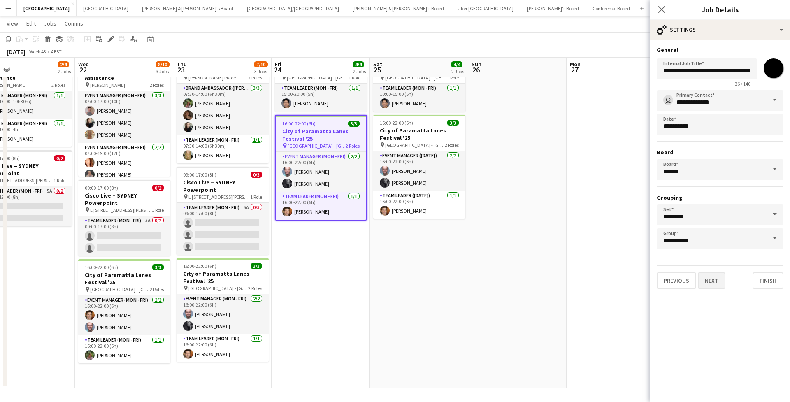
click at [716, 283] on button "Next" at bounding box center [712, 280] width 28 height 16
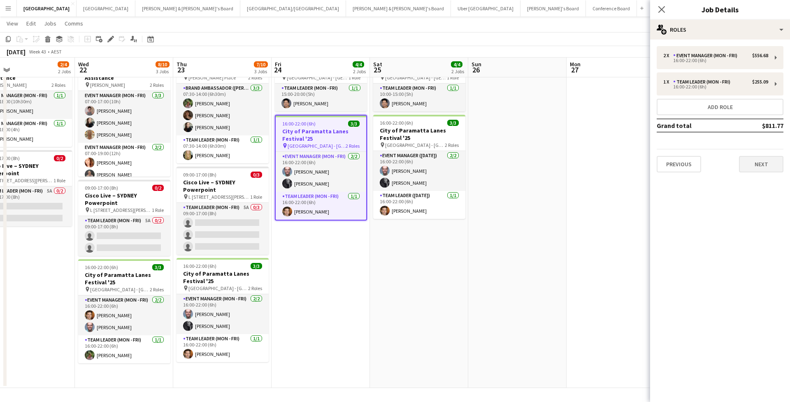
click at [754, 163] on button "Next" at bounding box center [761, 164] width 44 height 16
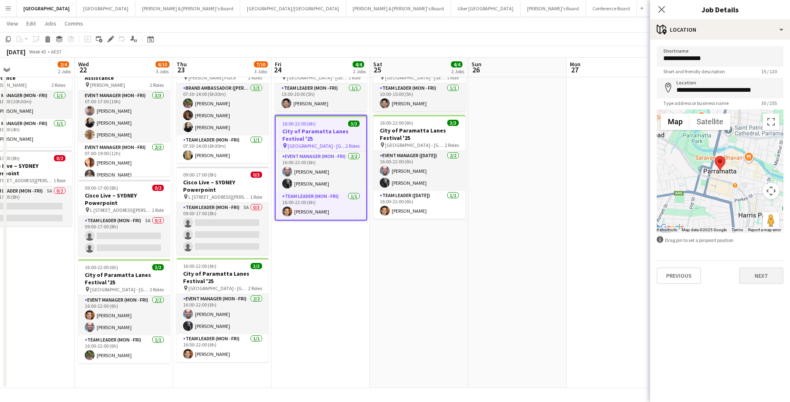
click at [752, 274] on button "Next" at bounding box center [761, 275] width 44 height 16
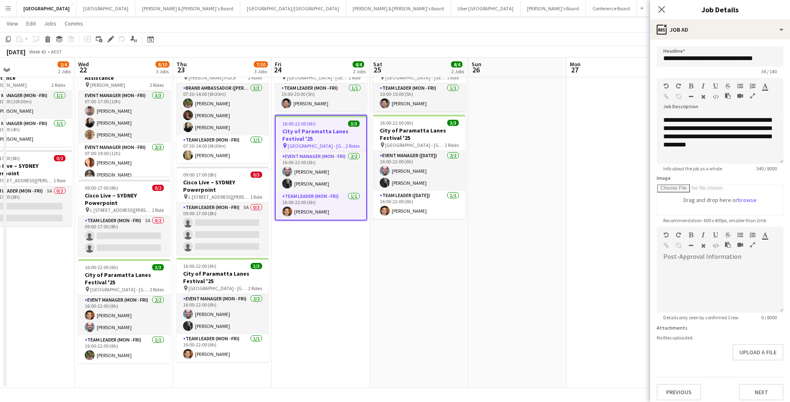
scroll to position [48, 0]
click at [664, 10] on icon "Close pop-in" at bounding box center [661, 9] width 8 height 8
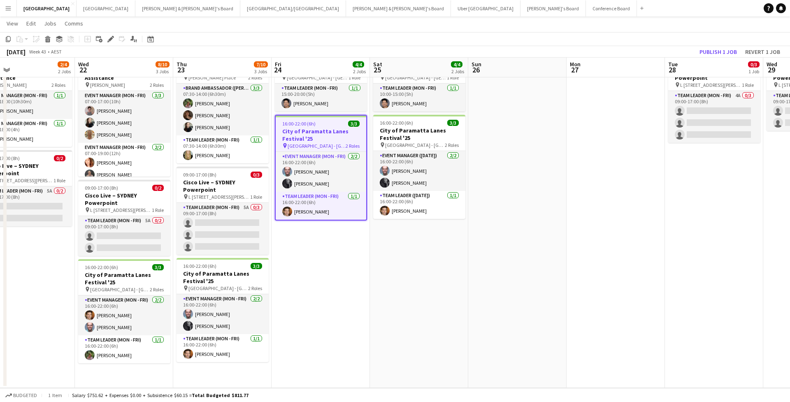
click at [608, 14] on app-navbar "Menu Boards Boards Boards All jobs Status Workforce Workforce My Workforce Recr…" at bounding box center [395, 8] width 790 height 16
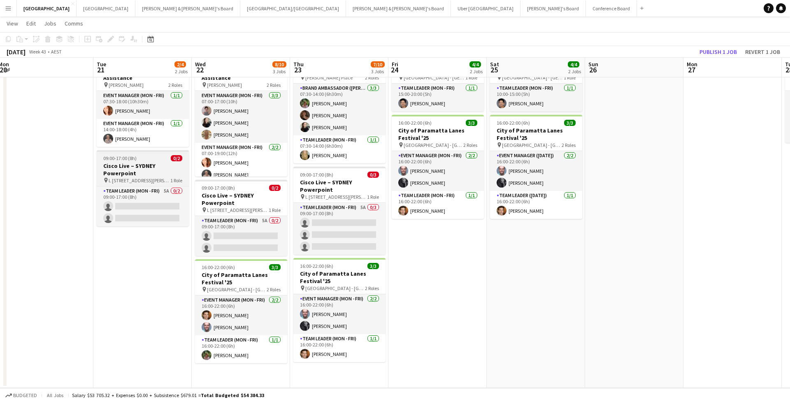
click at [151, 177] on span "L [STREET_ADDRESS][PERSON_NAME] (Veritas Offices)" at bounding box center [140, 180] width 62 height 6
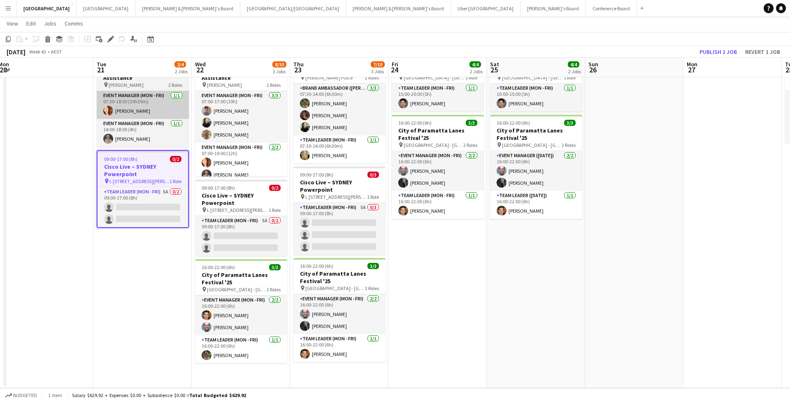
drag, startPoint x: 151, startPoint y: 171, endPoint x: 118, endPoint y: 88, distance: 89.2
click at [137, 149] on app-calendar-viewport "Sat 18 1/1 1 Job Sun 19 Mon 20 Tue 21 2/4 2 Jobs Wed 22 8/10 3 Jobs Thu 23 7/10…" at bounding box center [395, 189] width 790 height 397
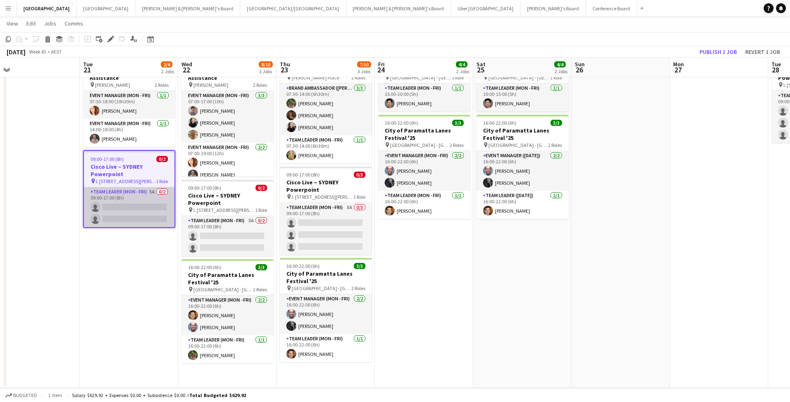
click at [123, 194] on app-card-role "Team Leader (Mon - Fri) 5A 0/2 09:00-17:00 (8h) single-neutral-actions single-n…" at bounding box center [129, 207] width 90 height 40
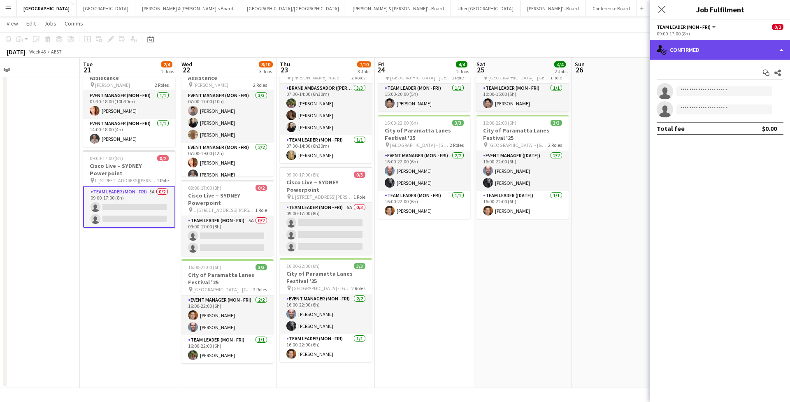
click at [700, 53] on div "single-neutral-actions-check-2 Confirmed" at bounding box center [720, 50] width 140 height 20
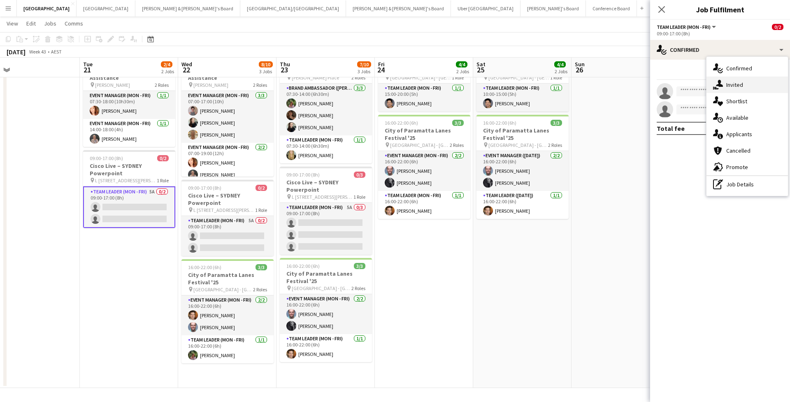
click at [748, 88] on div "single-neutral-actions-share-1 Invited" at bounding box center [746, 85] width 81 height 16
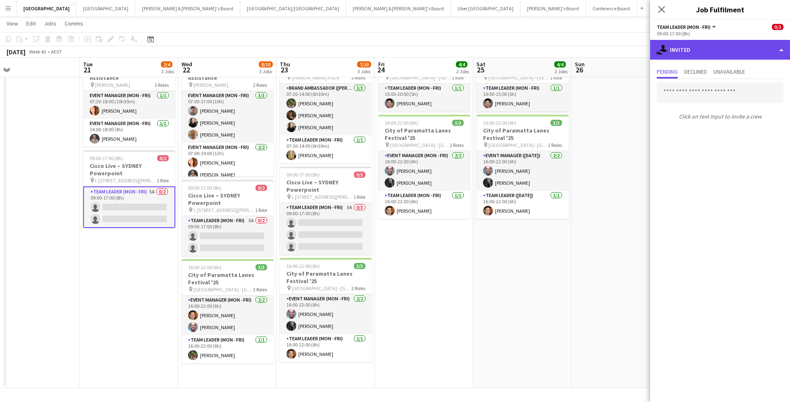
click at [698, 46] on div "single-neutral-actions-share-1 Invited" at bounding box center [720, 50] width 140 height 20
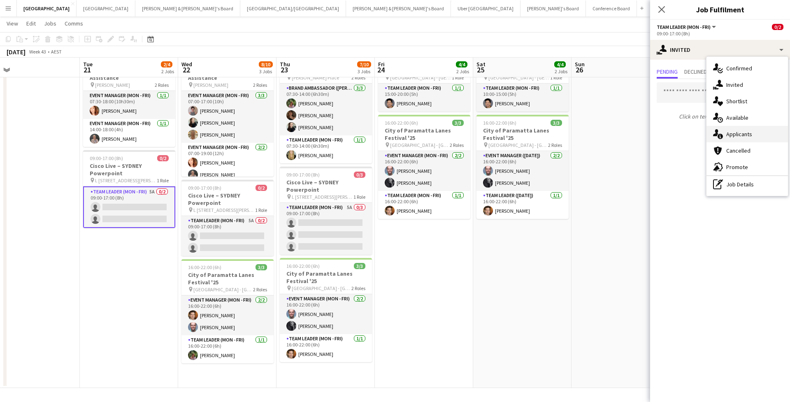
click at [731, 133] on span "Applicants" at bounding box center [739, 133] width 26 height 7
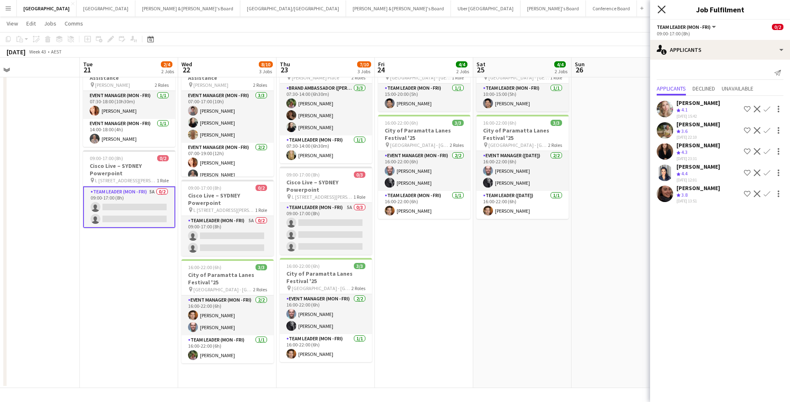
click at [660, 9] on icon "Close pop-in" at bounding box center [661, 9] width 8 height 8
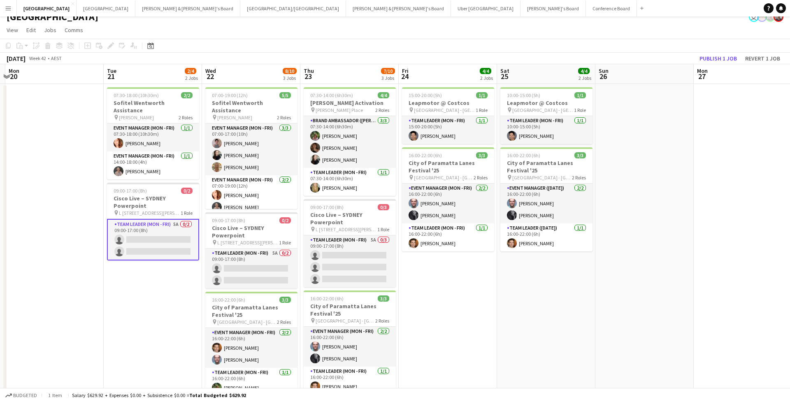
scroll to position [8, 0]
click at [338, 60] on div "October 2025 Week 42 • AEST Publish 1 job Revert 1 job" at bounding box center [395, 59] width 790 height 12
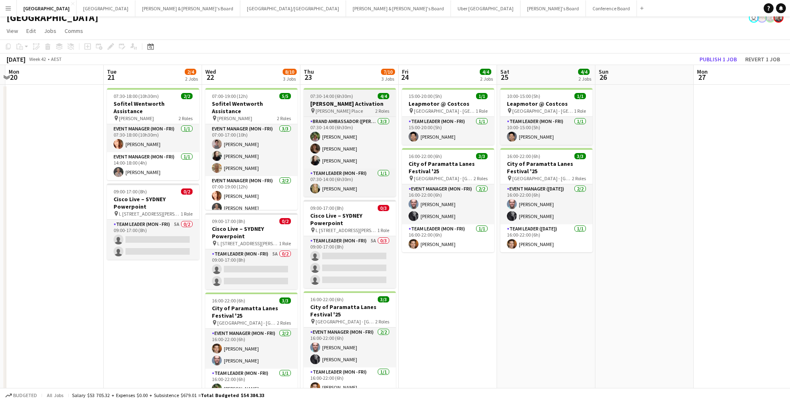
click at [354, 100] on h3 "Steve Madden Activation" at bounding box center [350, 103] width 92 height 7
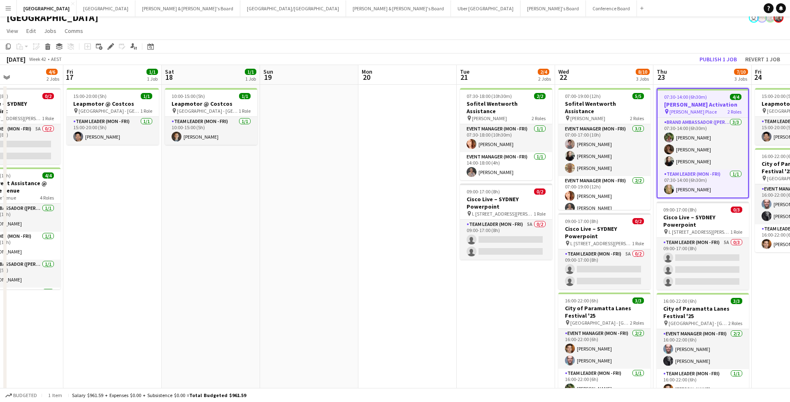
scroll to position [0, 413]
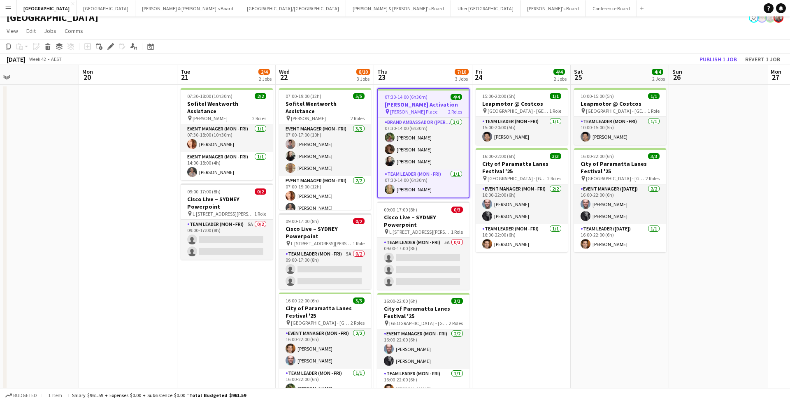
click at [411, 74] on app-board-header-date "Thu 23 7/10 3 Jobs" at bounding box center [423, 75] width 98 height 20
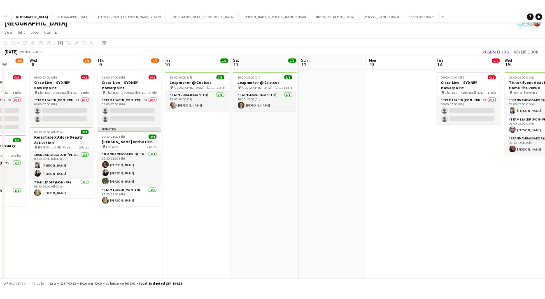
scroll to position [0, 251]
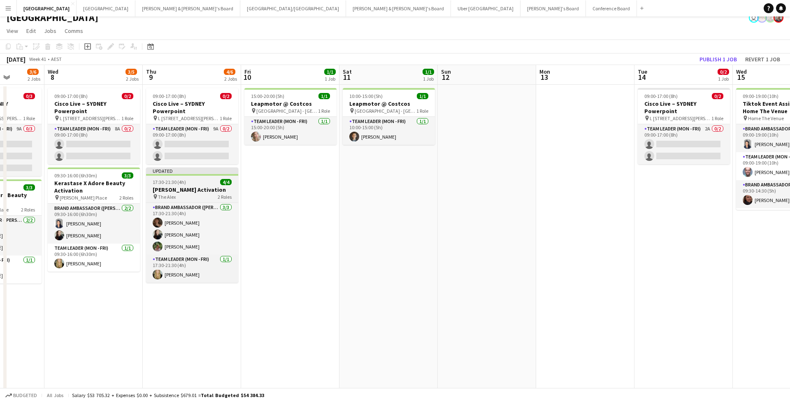
click at [208, 189] on h3 "[PERSON_NAME] Activation" at bounding box center [192, 189] width 92 height 7
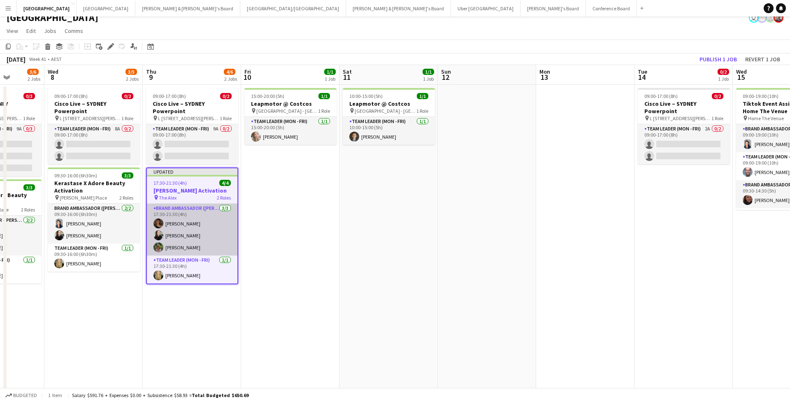
click at [179, 221] on app-card-role "Brand Ambassador (Mon - Fri) 3/3 17:30-21:30 (4h) Charlotte Edwards Sharna O’To…" at bounding box center [192, 230] width 90 height 52
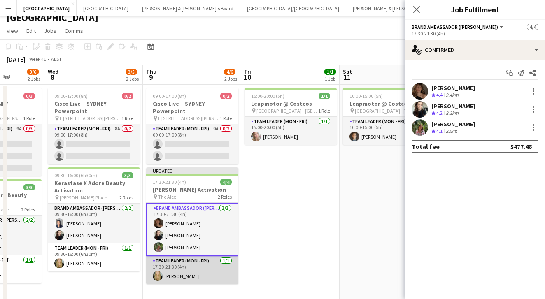
click at [207, 271] on app-card-role "Team Leader (Mon - Fri) 1/1 17:30-21:30 (4h) Amber Davis" at bounding box center [192, 270] width 92 height 28
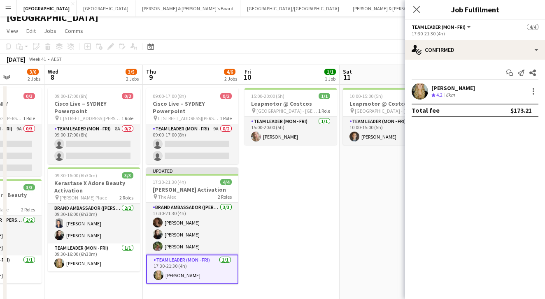
click at [421, 88] on app-user-avatar at bounding box center [419, 91] width 16 height 16
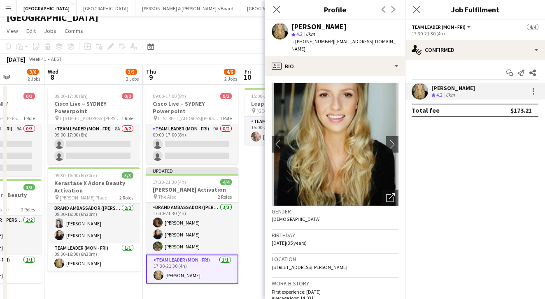
click at [316, 39] on span "t. +610416827961" at bounding box center [312, 41] width 43 height 6
copy span "610416827961"
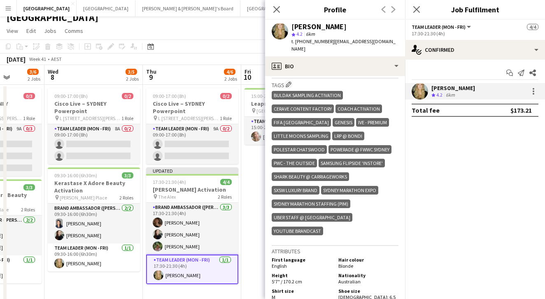
scroll to position [363, 0]
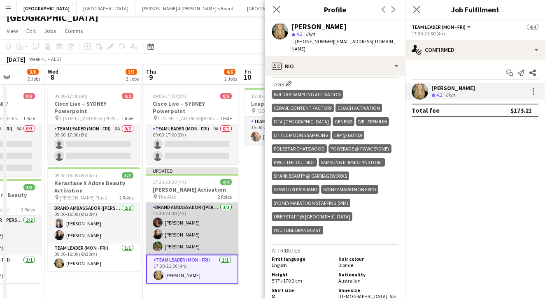
click at [168, 234] on app-card-role "Brand Ambassador (Mon - Fri) 3/3 17:30-21:30 (4h) Charlotte Edwards Sharna O’To…" at bounding box center [192, 229] width 92 height 52
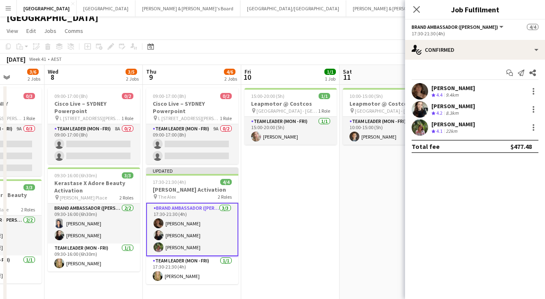
click at [420, 80] on div "Start chat Send notification Share Charlotte Edwards Crew rating 4.4 9.4km Shar…" at bounding box center [475, 110] width 140 height 100
click at [420, 90] on app-user-avatar at bounding box center [419, 91] width 16 height 16
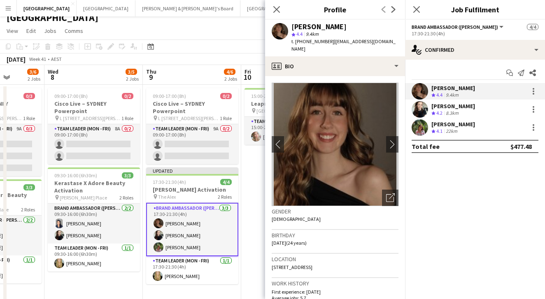
click at [305, 42] on span "t. +610455501097" at bounding box center [312, 41] width 43 height 6
copy span "610455501097"
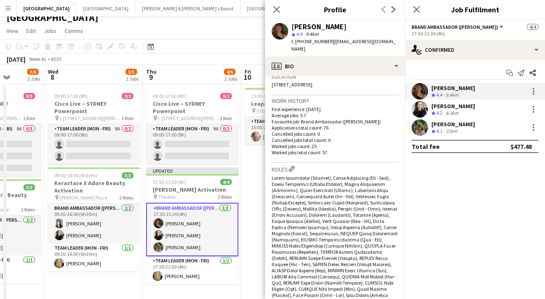
scroll to position [187, 0]
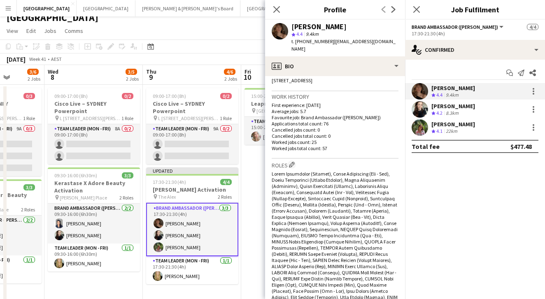
click at [465, 107] on div "Sharna O’Toole" at bounding box center [453, 105] width 44 height 7
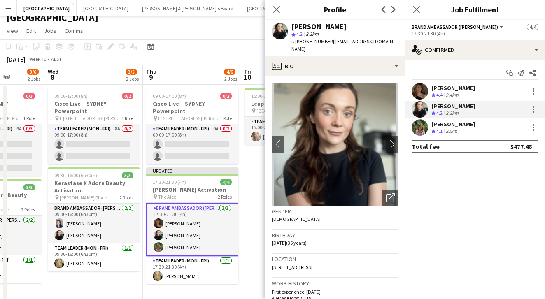
click at [311, 44] on span "t. +610424033947" at bounding box center [312, 41] width 43 height 6
copy span "610424033947"
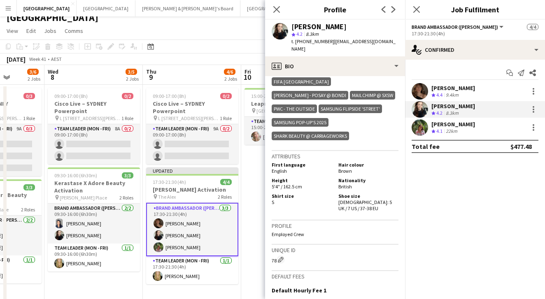
scroll to position [531, 0]
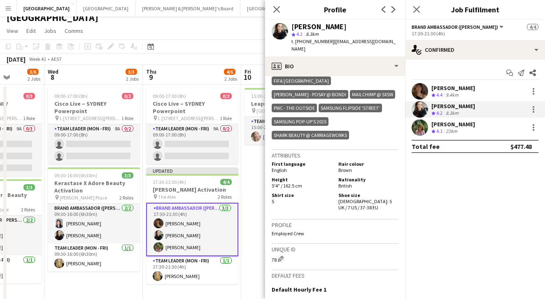
click at [442, 130] on span "4.1" at bounding box center [439, 131] width 6 height 6
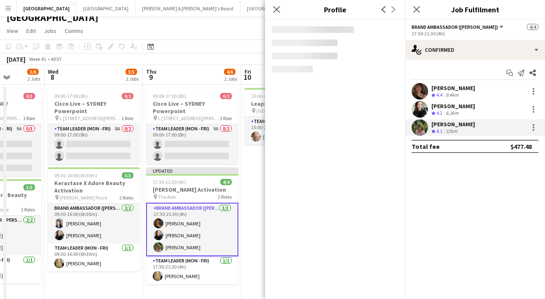
click at [442, 130] on span "4.1" at bounding box center [439, 131] width 6 height 6
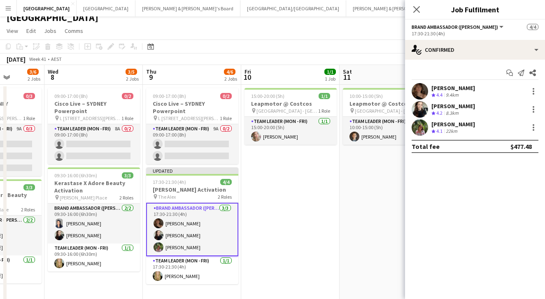
click at [458, 123] on div "[PERSON_NAME]" at bounding box center [453, 124] width 44 height 7
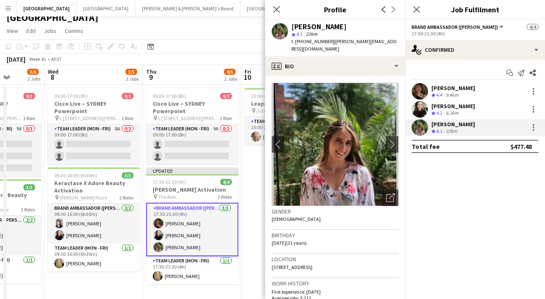
click at [312, 26] on div "[PERSON_NAME]" at bounding box center [318, 26] width 55 height 7
copy div "[PERSON_NAME]"
click at [320, 38] on span "t. +61410879042" at bounding box center [312, 41] width 43 height 6
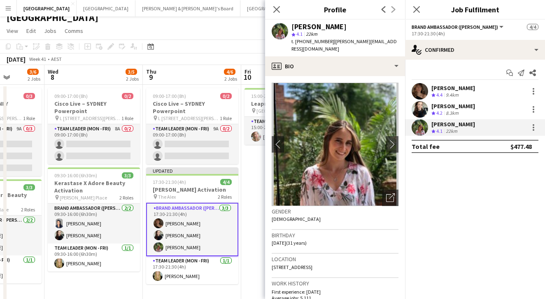
click at [320, 38] on span "t. +61410879042" at bounding box center [312, 41] width 43 height 6
copy span "61410879042"
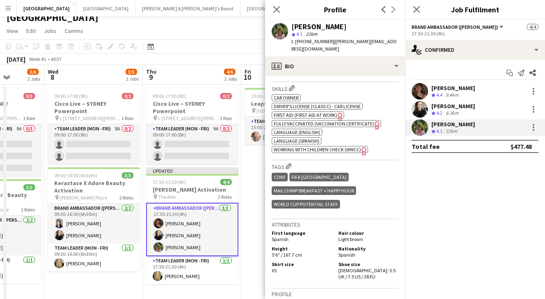
scroll to position [340, 0]
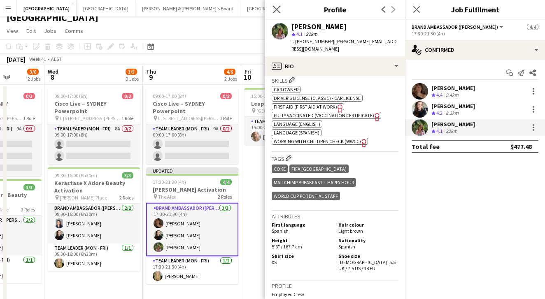
click at [278, 14] on app-icon "Close pop-in" at bounding box center [277, 10] width 12 height 12
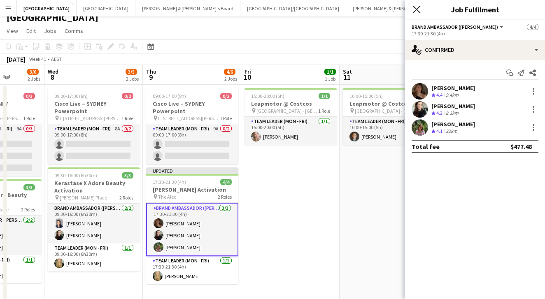
click at [418, 12] on icon "Close pop-in" at bounding box center [416, 9] width 8 height 8
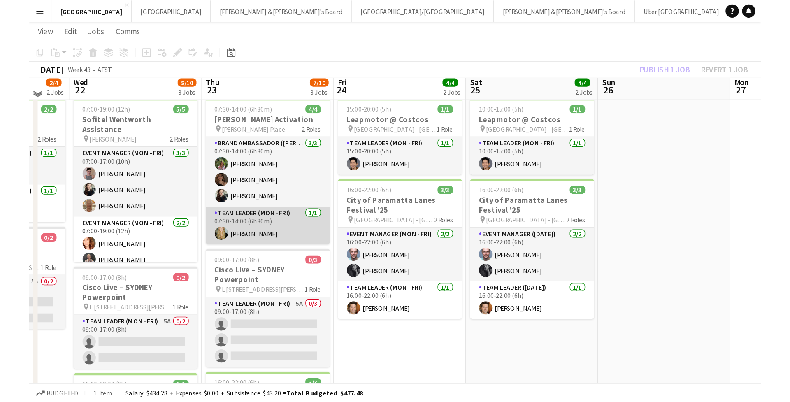
scroll to position [17, 0]
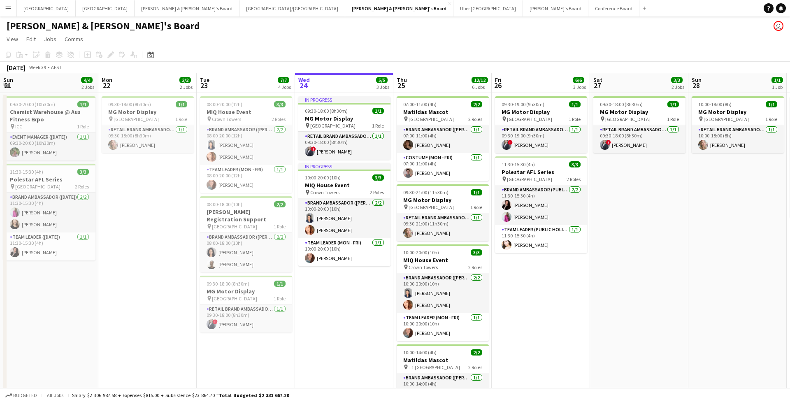
scroll to position [0, 197]
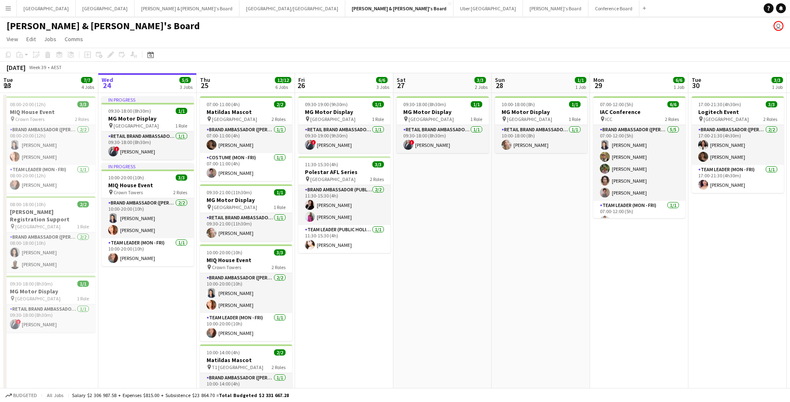
click at [7, 12] on button "Menu" at bounding box center [8, 8] width 16 height 16
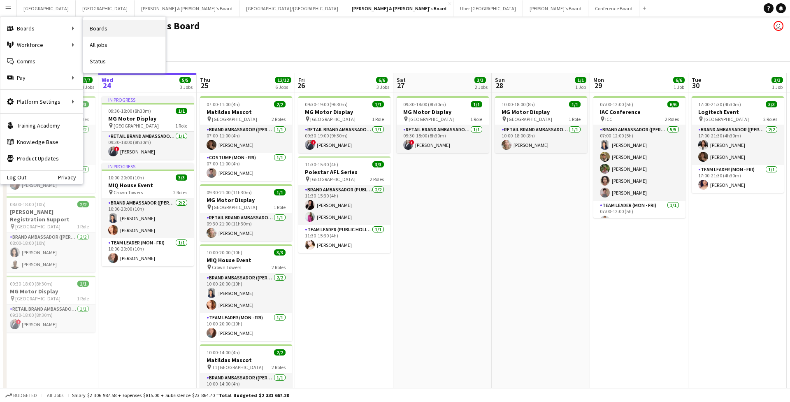
click at [110, 28] on link "Boards" at bounding box center [124, 28] width 82 height 16
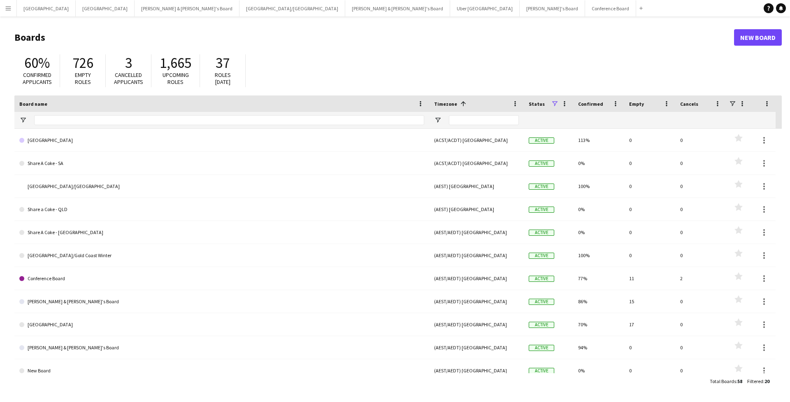
click at [89, 63] on span "726" at bounding box center [82, 63] width 21 height 18
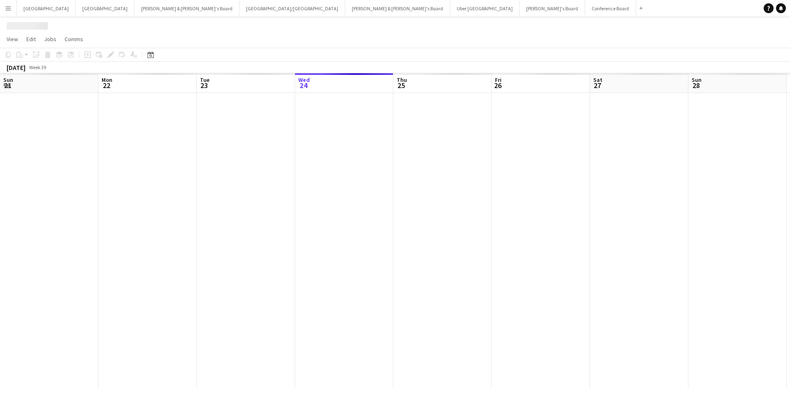
scroll to position [0, 197]
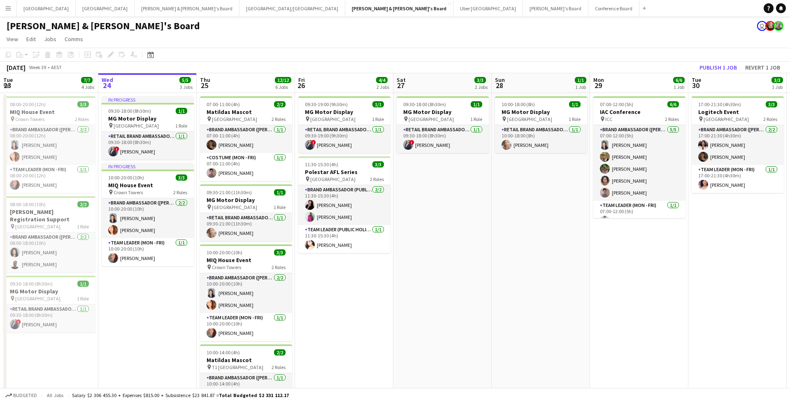
click at [32, 7] on button "Sydney Close" at bounding box center [46, 8] width 59 height 16
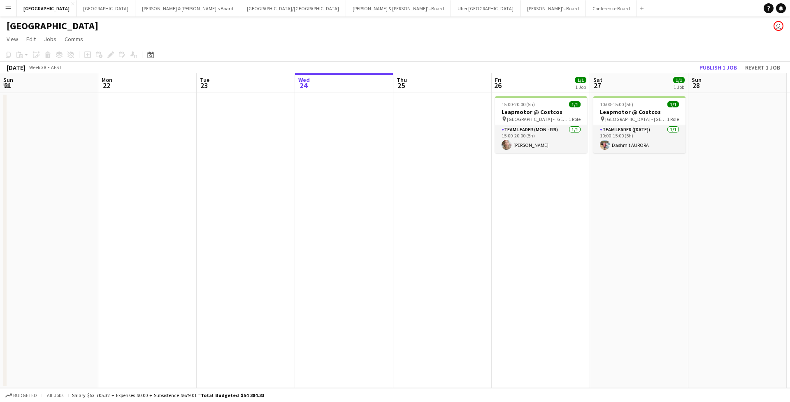
scroll to position [0, 230]
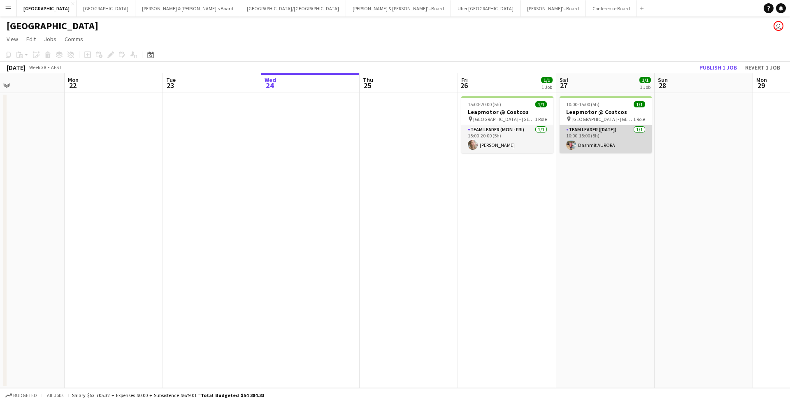
click at [594, 140] on app-card-role "Team Leader (Saturday) 1/1 10:00-15:00 (5h) Dashmit AURORA" at bounding box center [605, 139] width 92 height 28
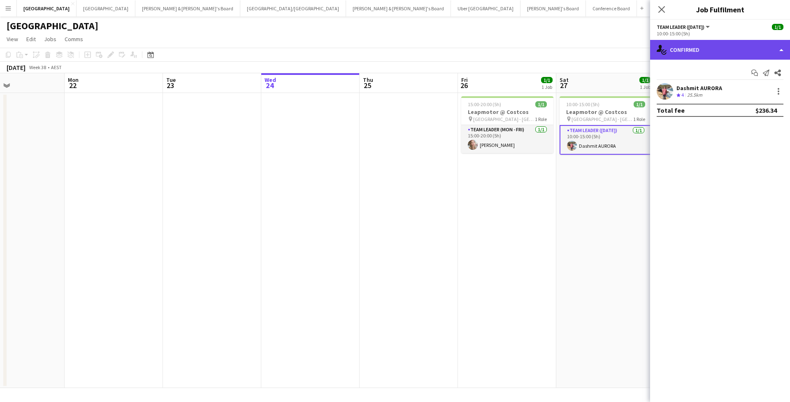
click at [683, 53] on div "single-neutral-actions-check-2 Confirmed" at bounding box center [720, 50] width 140 height 20
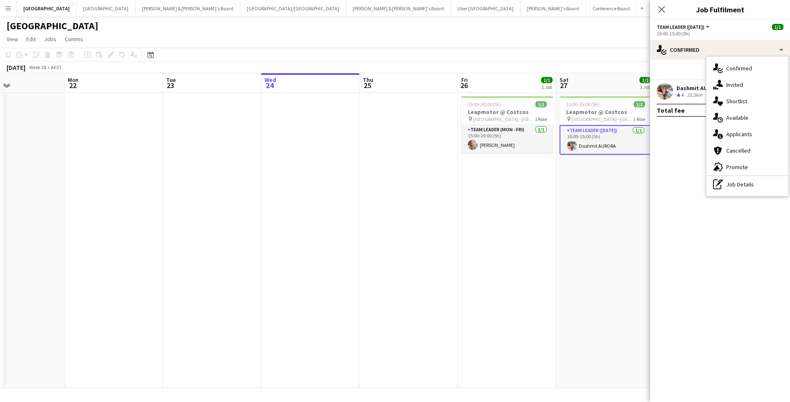
click at [683, 95] on span "4" at bounding box center [682, 95] width 2 height 6
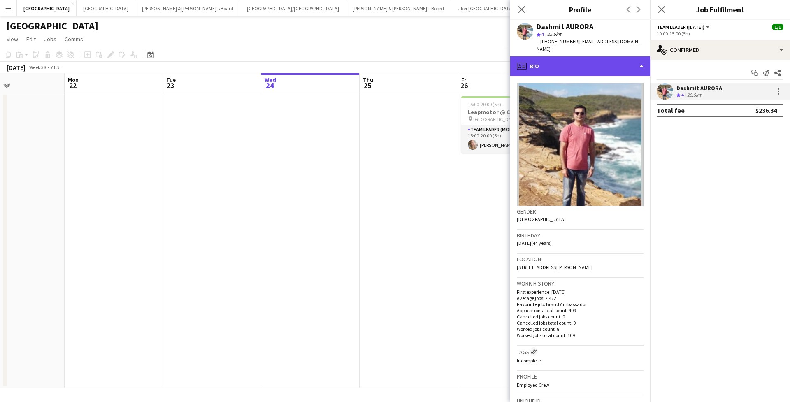
click at [610, 56] on div "profile Bio" at bounding box center [580, 66] width 140 height 20
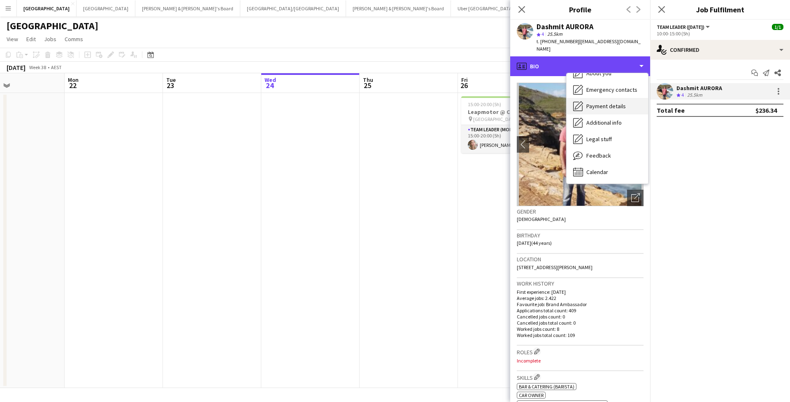
scroll to position [61, 0]
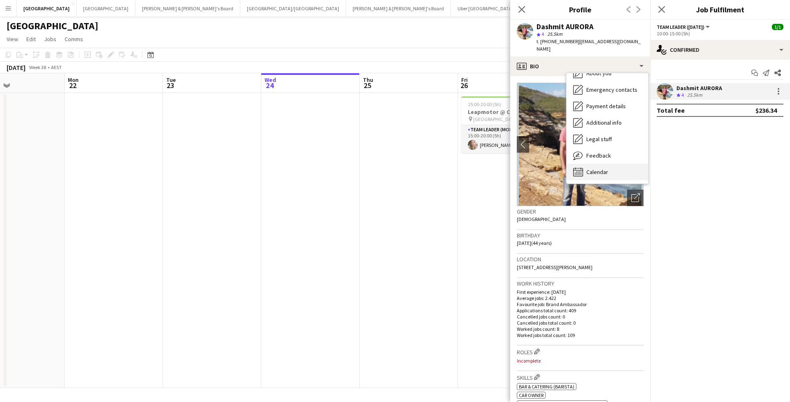
click at [605, 168] on span "Calendar" at bounding box center [597, 171] width 22 height 7
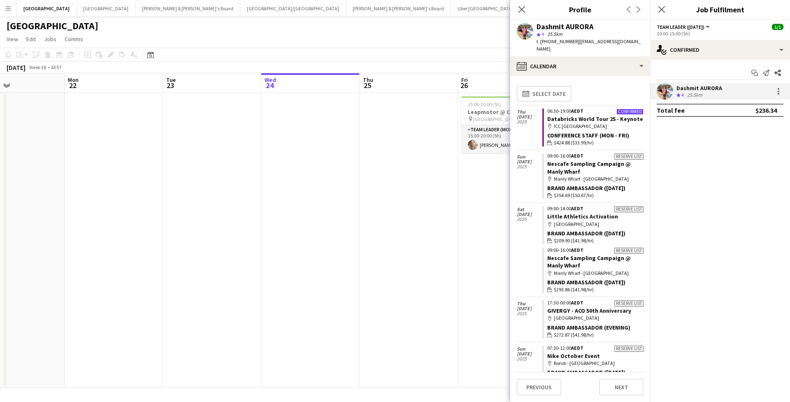
scroll to position [0, 0]
click at [557, 90] on button "calendar-full Select date" at bounding box center [544, 94] width 55 height 16
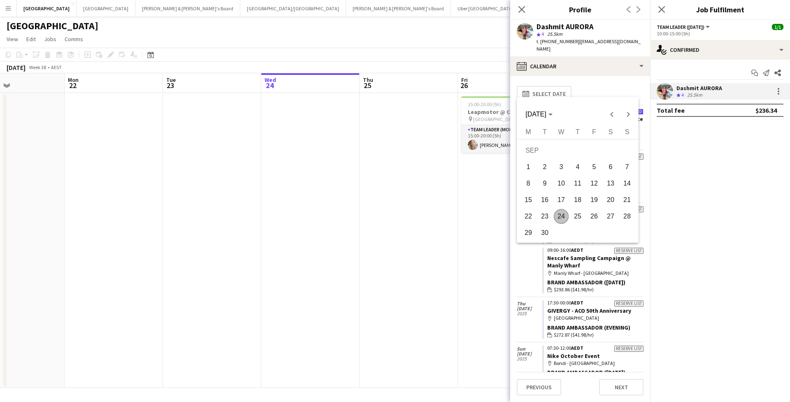
click at [538, 204] on span "16" at bounding box center [544, 200] width 15 height 15
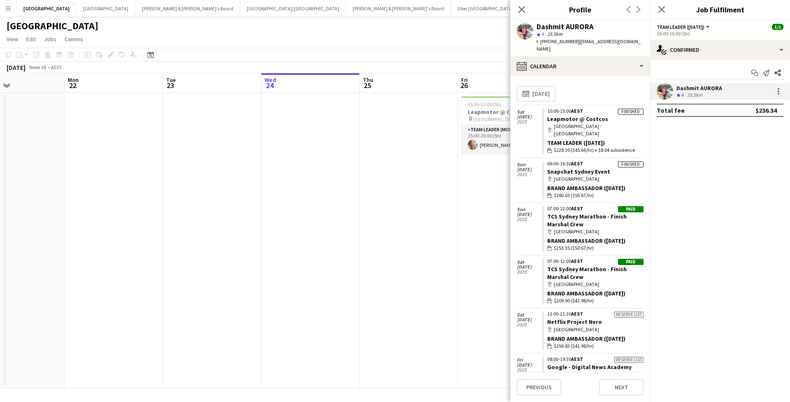
click at [529, 28] on app-user-avatar at bounding box center [525, 31] width 16 height 16
click at [661, 94] on app-user-avatar at bounding box center [665, 91] width 16 height 16
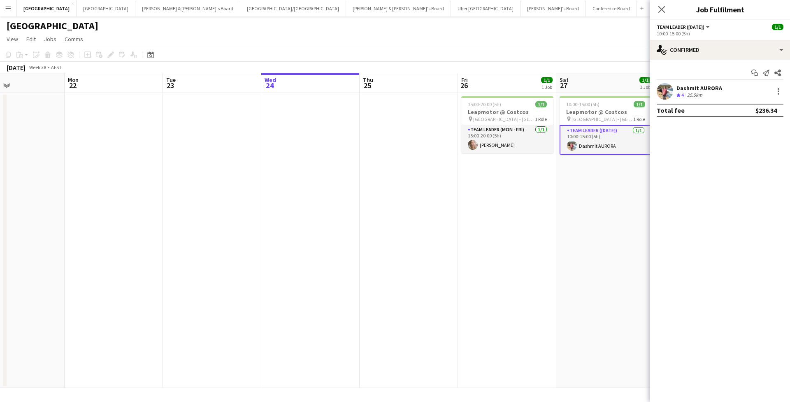
click at [582, 149] on app-card-role "Team Leader (Saturday) 1/1 10:00-15:00 (5h) Dashmit AURORA" at bounding box center [605, 140] width 92 height 30
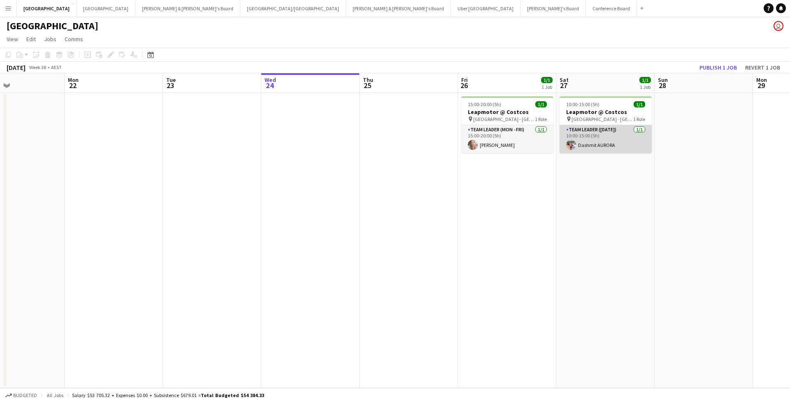
click at [573, 145] on app-user-avatar at bounding box center [571, 145] width 10 height 10
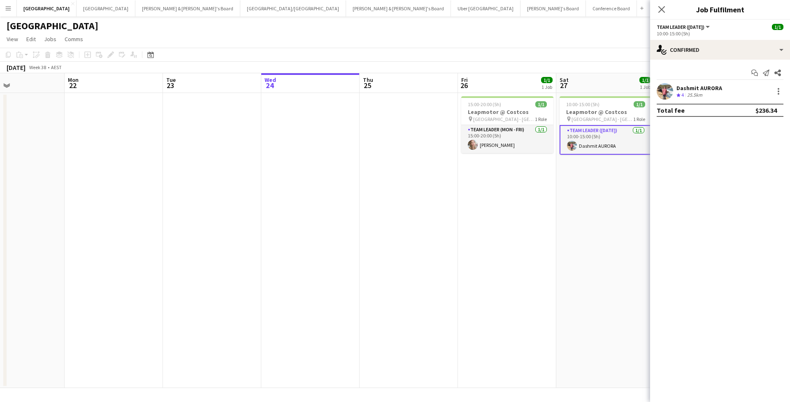
click at [665, 95] on app-user-avatar at bounding box center [665, 91] width 16 height 16
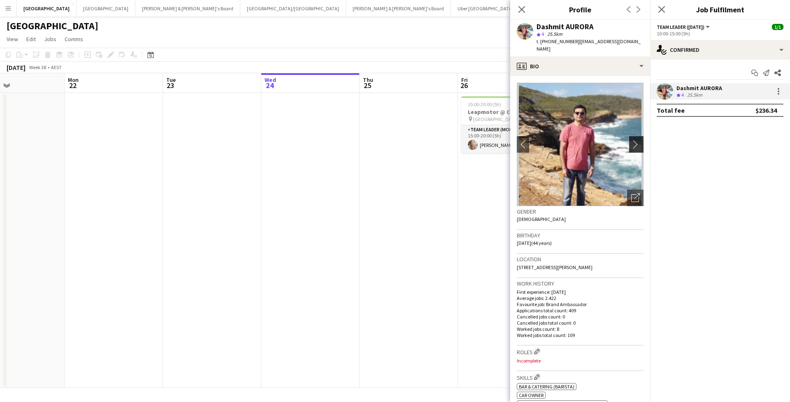
click at [638, 140] on app-icon "chevron-right" at bounding box center [637, 144] width 13 height 9
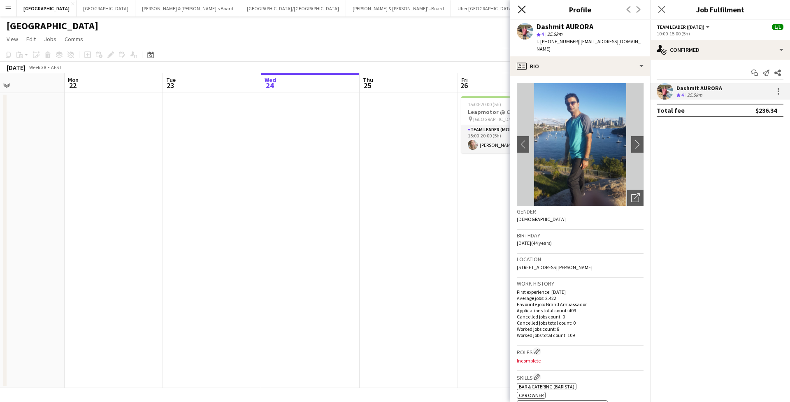
click at [521, 6] on icon "Close pop-in" at bounding box center [521, 9] width 8 height 8
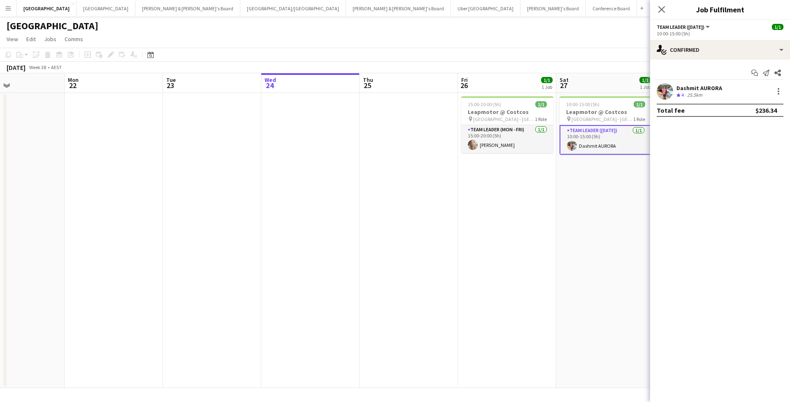
click at [655, 9] on div "Close pop-in" at bounding box center [661, 9] width 23 height 19
click at [663, 9] on icon "Close pop-in" at bounding box center [661, 9] width 8 height 8
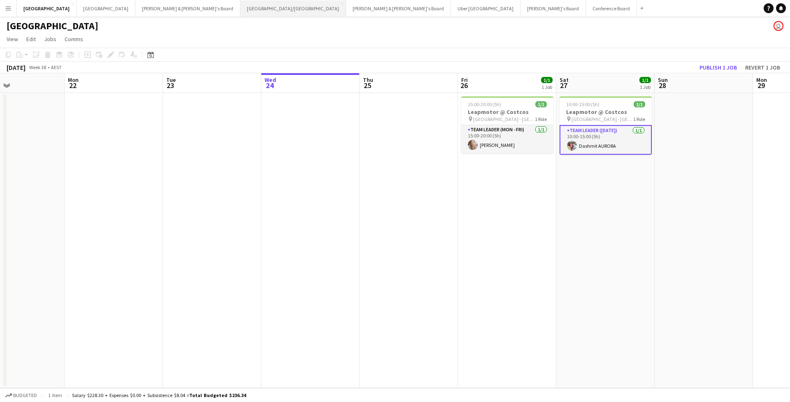
click at [240, 12] on button "[GEOGRAPHIC_DATA]/[GEOGRAPHIC_DATA] Close" at bounding box center [293, 8] width 106 height 16
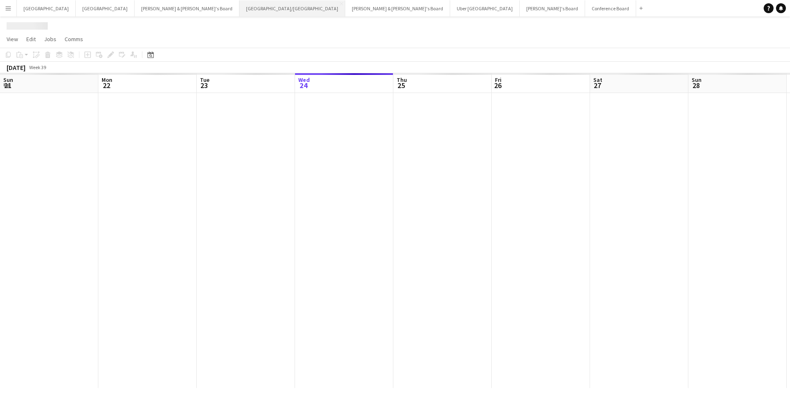
scroll to position [0, 197]
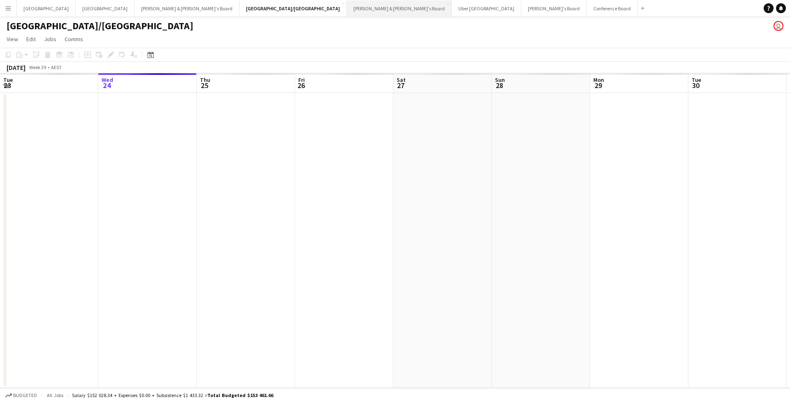
click at [347, 11] on button "Neil & Jenny's Board Close" at bounding box center [399, 8] width 105 height 16
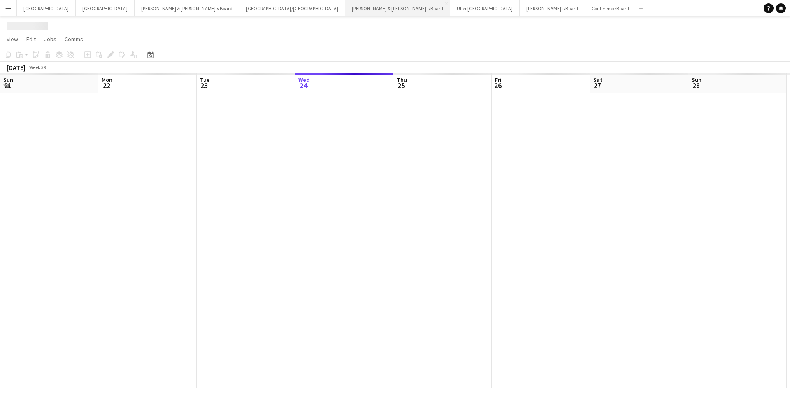
scroll to position [0, 197]
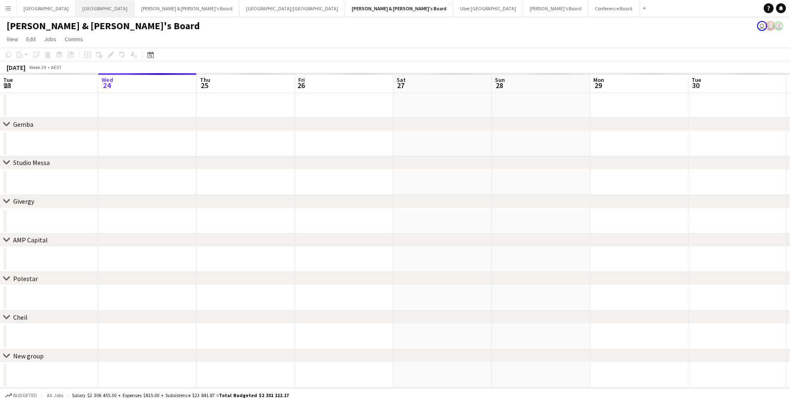
click at [76, 7] on button "Melbourne Close" at bounding box center [105, 8] width 59 height 16
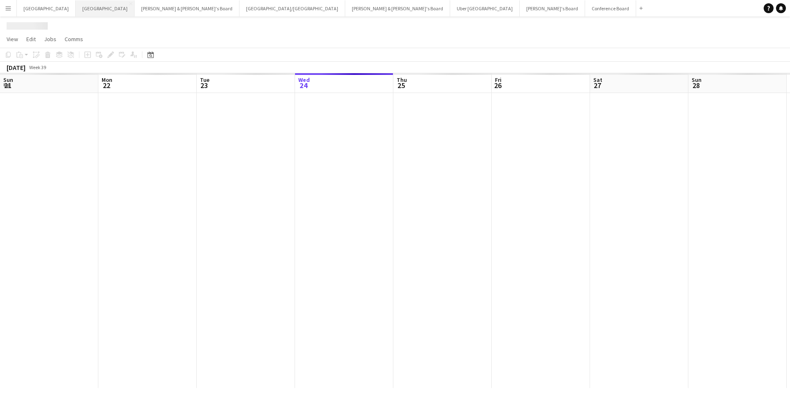
scroll to position [0, 197]
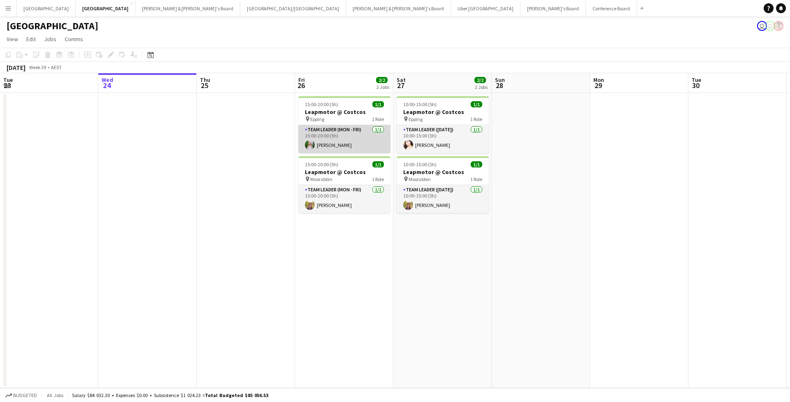
click at [358, 144] on app-card-role "Team Leader (Mon - Fri) [DATE] 15:00-20:00 (5h) [PERSON_NAME]" at bounding box center [344, 139] width 92 height 28
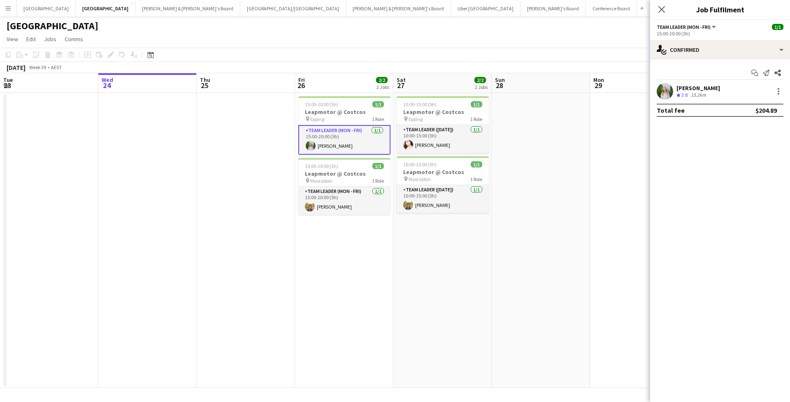
click at [668, 90] on app-user-avatar at bounding box center [665, 91] width 16 height 16
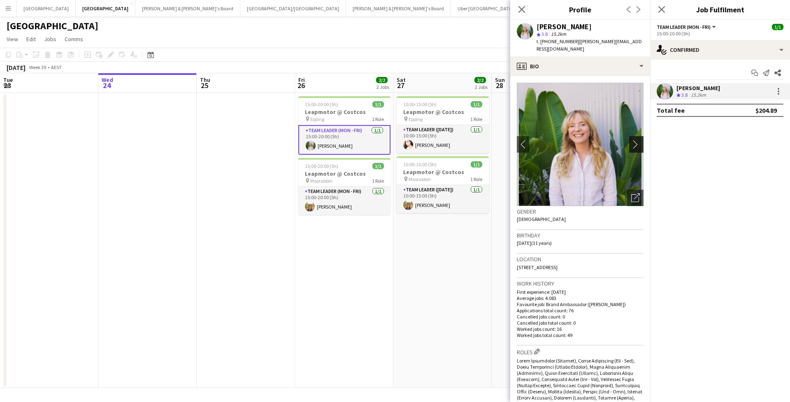
click at [638, 140] on app-icon "chevron-right" at bounding box center [637, 144] width 13 height 9
click at [354, 193] on app-card-role "Team Leader (Mon - Fri) 1/1 15:00-20:00 (5h) Samantha Bourjau" at bounding box center [344, 201] width 92 height 28
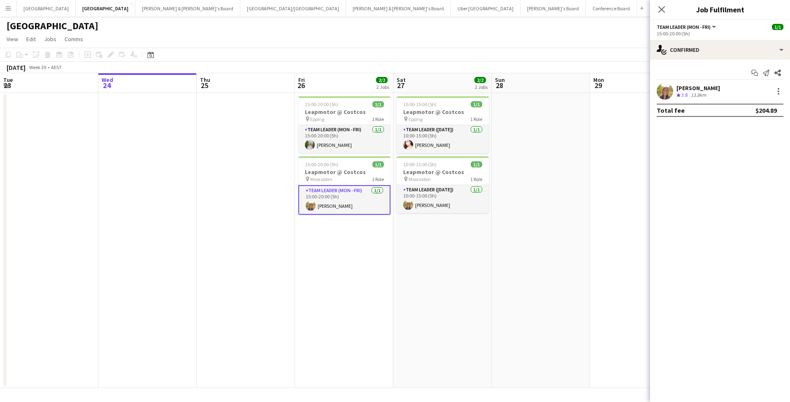
click at [690, 79] on div "Start chat Send notification Share" at bounding box center [720, 73] width 127 height 14
click at [694, 93] on div "13.8km" at bounding box center [698, 95] width 19 height 7
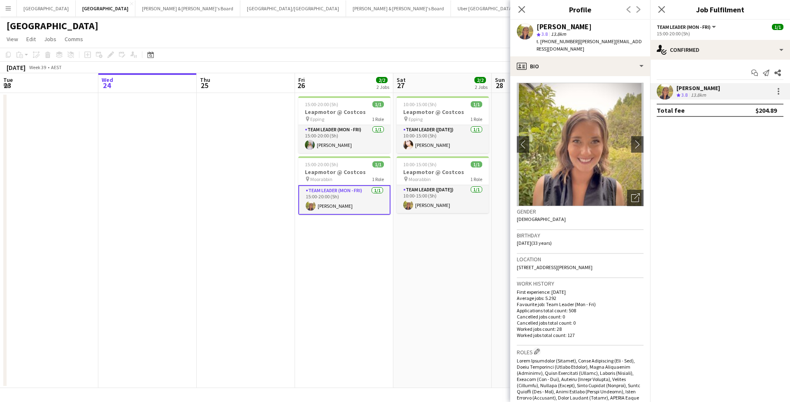
click at [645, 141] on app-crew-profile-bio "chevron-left chevron-right Open photos pop-in Gender Female Birthday 16-03-1992…" at bounding box center [580, 239] width 140 height 326
click at [644, 139] on app-crew-profile-bio "chevron-left chevron-right Open photos pop-in Gender Female Birthday 16-03-1992…" at bounding box center [580, 239] width 140 height 326
click at [517, 14] on app-icon "Close pop-in" at bounding box center [522, 10] width 12 height 12
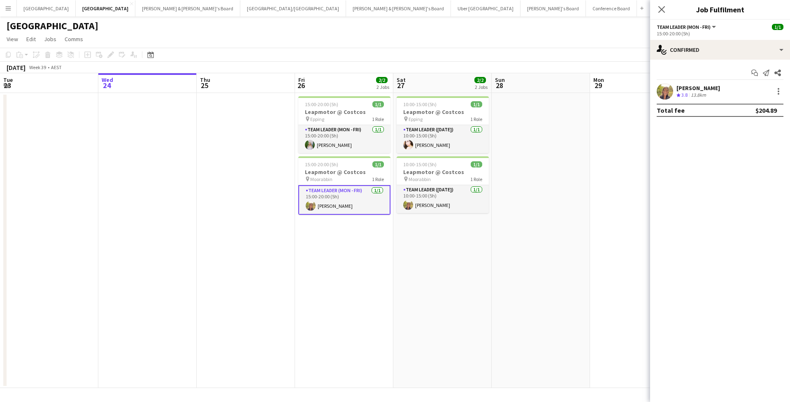
click at [662, 15] on div "Close pop-in" at bounding box center [661, 9] width 23 height 19
click at [662, 11] on icon "Close pop-in" at bounding box center [661, 9] width 8 height 8
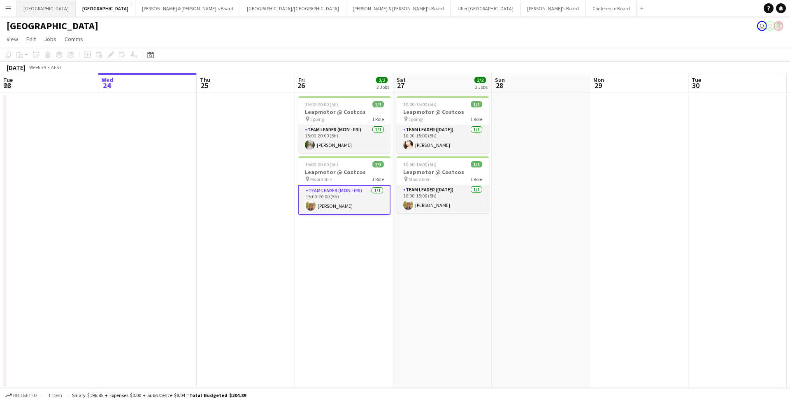
click at [31, 4] on button "Sydney Close" at bounding box center [46, 8] width 59 height 16
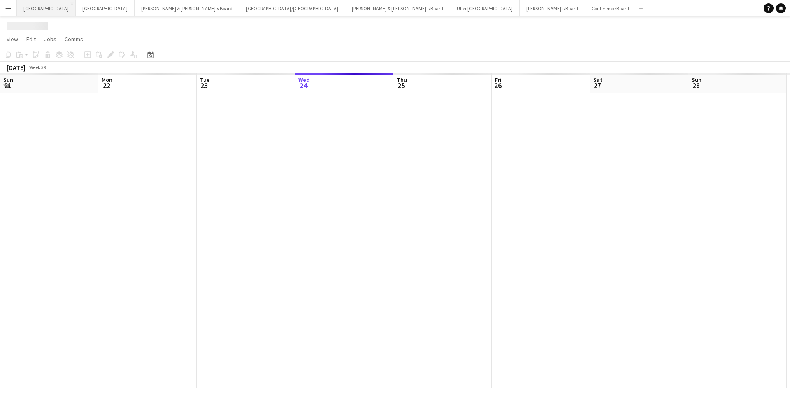
scroll to position [0, 197]
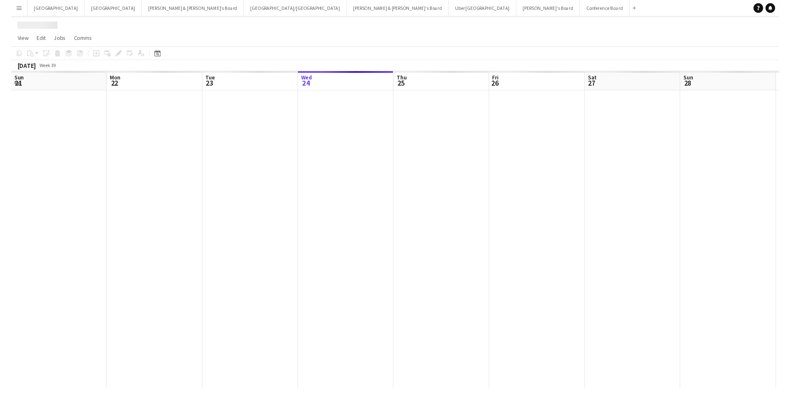
scroll to position [0, 197]
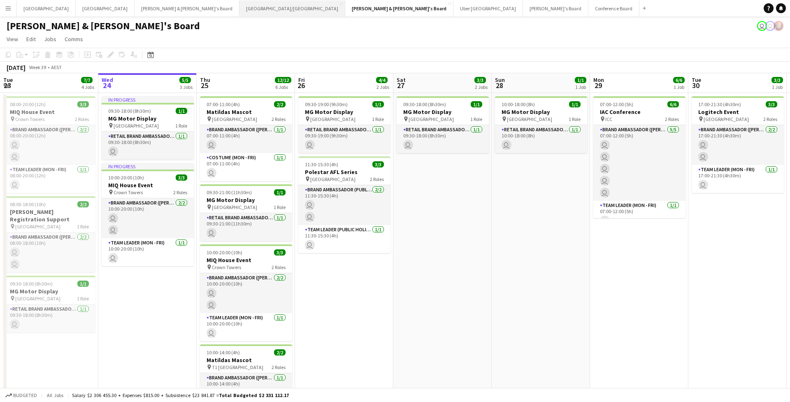
click at [239, 8] on button "[GEOGRAPHIC_DATA]/[GEOGRAPHIC_DATA] Close" at bounding box center [292, 8] width 106 height 16
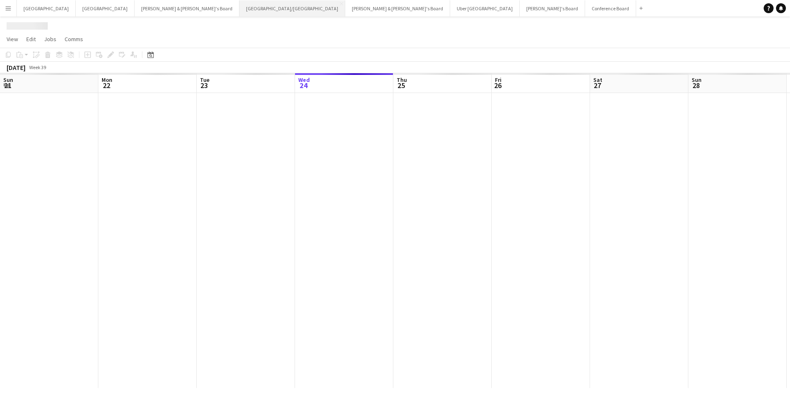
scroll to position [0, 197]
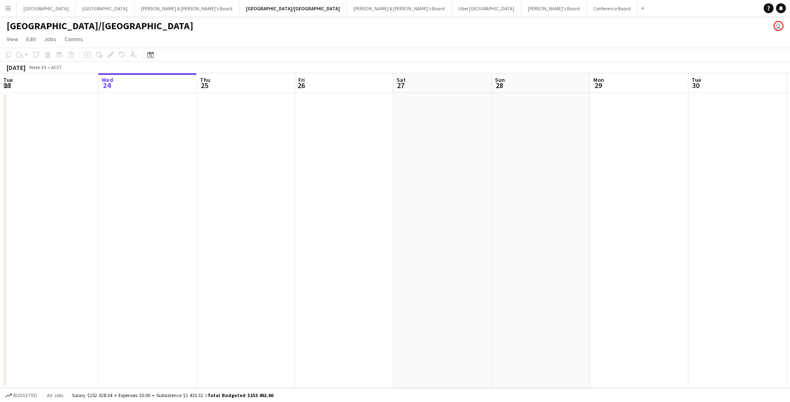
click at [10, 7] on app-icon "Menu" at bounding box center [8, 8] width 7 height 7
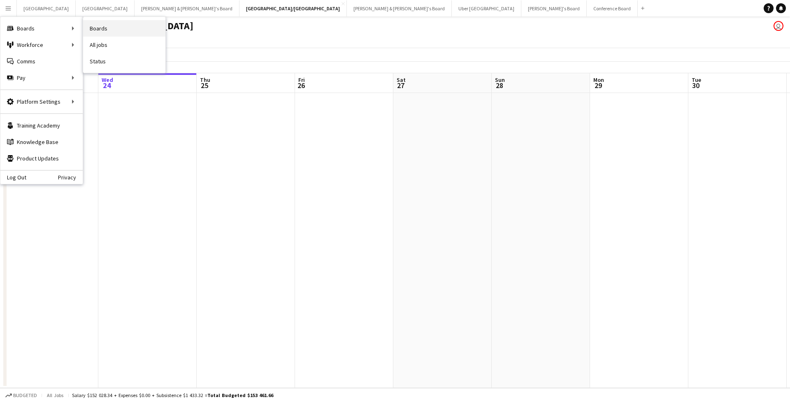
click at [103, 28] on link "Boards" at bounding box center [124, 28] width 82 height 16
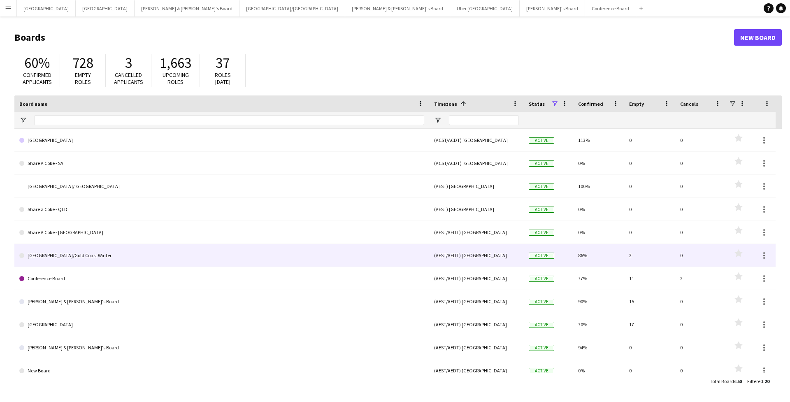
click at [132, 252] on link "[GEOGRAPHIC_DATA]/Gold Coast Winter" at bounding box center [221, 255] width 405 height 23
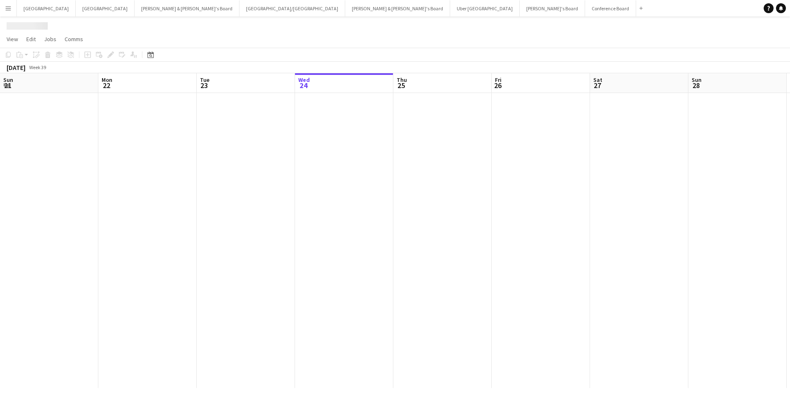
scroll to position [0, 197]
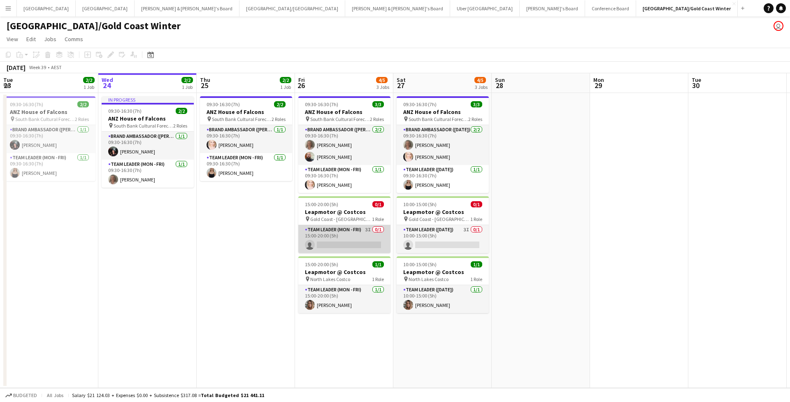
click at [343, 231] on app-card-role "Team Leader (Mon - Fri) 3I 0/1 15:00-20:00 (5h) single-neutral-actions" at bounding box center [344, 239] width 92 height 28
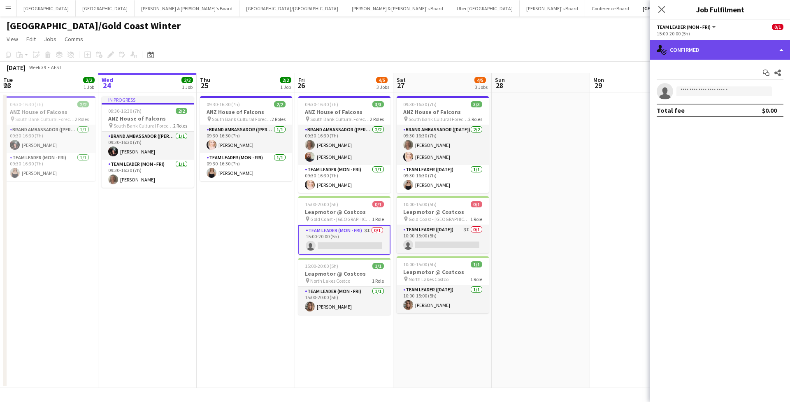
click at [672, 43] on div "single-neutral-actions-check-2 Confirmed" at bounding box center [720, 50] width 140 height 20
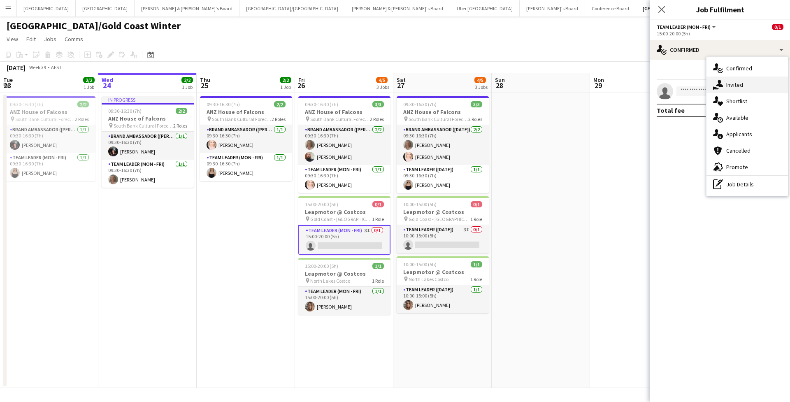
click at [724, 86] on div "single-neutral-actions-share-1 Invited" at bounding box center [746, 85] width 81 height 16
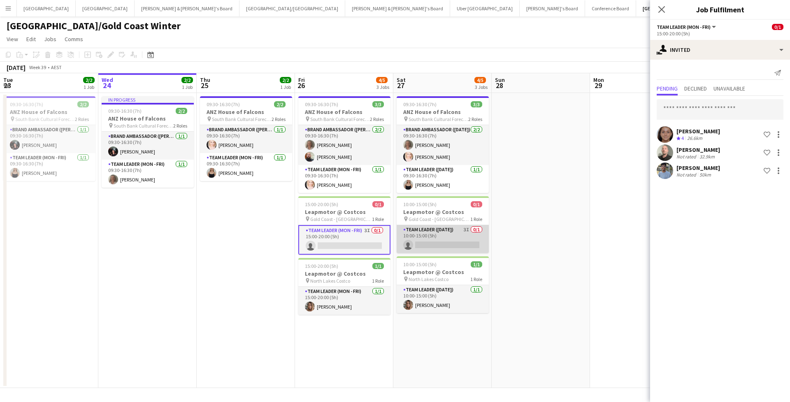
click at [461, 237] on app-card-role "Team Leader ([DATE]) 3I 0/1 10:00-15:00 (5h) single-neutral-actions" at bounding box center [443, 239] width 92 height 28
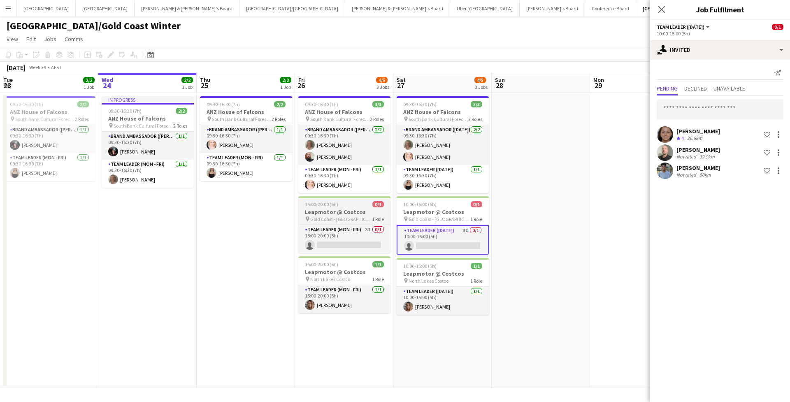
click at [350, 214] on h3 "Leapmotor @ Costcos" at bounding box center [344, 211] width 92 height 7
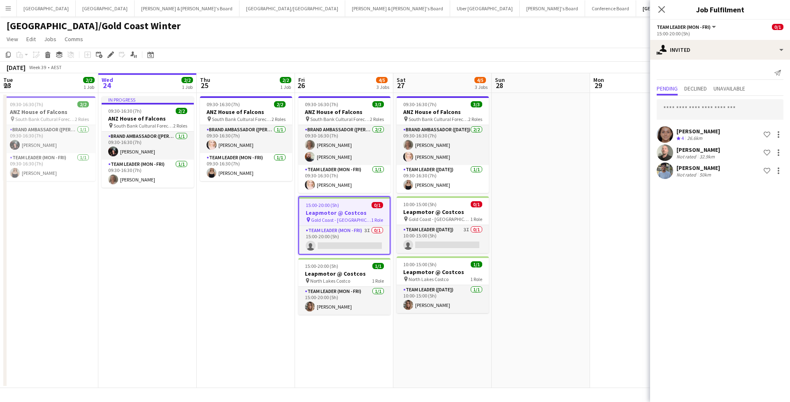
click at [201, 42] on app-page-menu "View Day view expanded Day view collapsed Month view Date picker Jump to today …" at bounding box center [395, 40] width 790 height 16
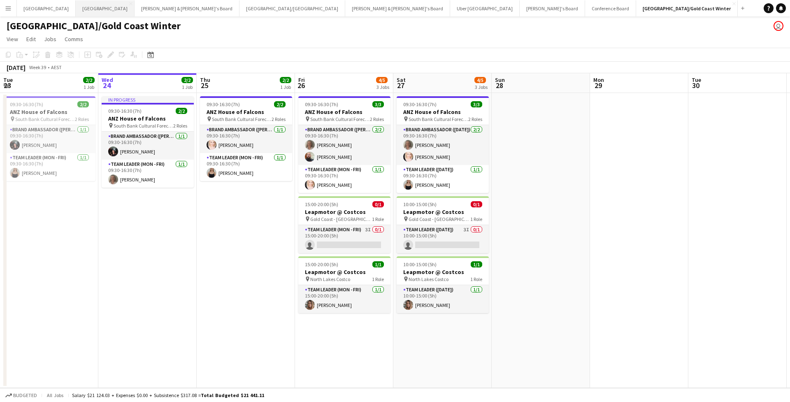
click at [76, 10] on button "Melbourne Close" at bounding box center [105, 8] width 59 height 16
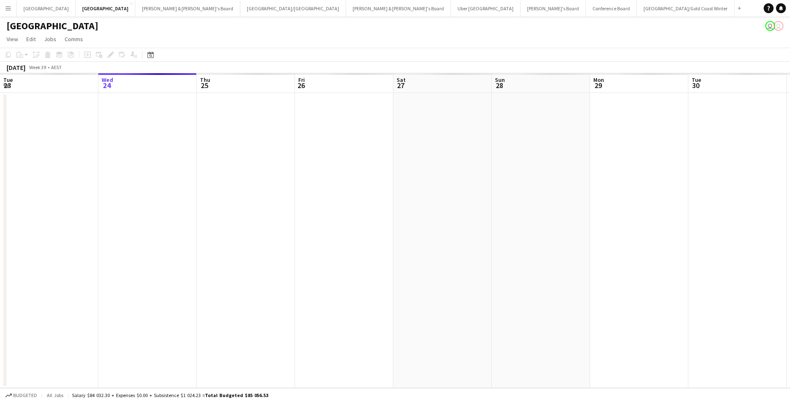
scroll to position [0, 212]
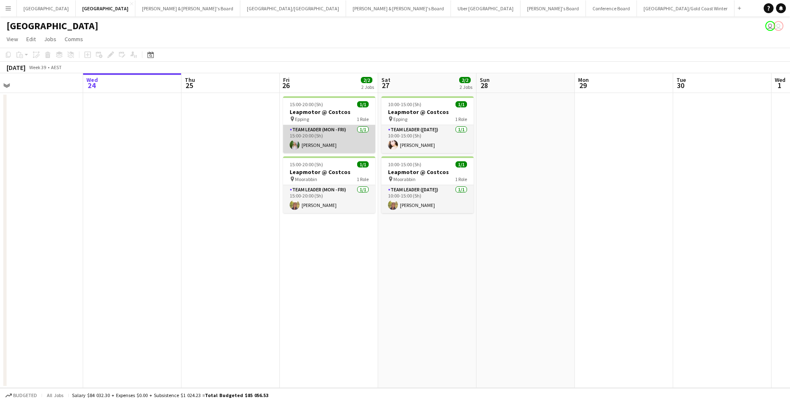
click at [331, 141] on app-card-role "Team Leader (Mon - Fri) 1/1 15:00-20:00 (5h) Katie Wardley" at bounding box center [329, 139] width 92 height 28
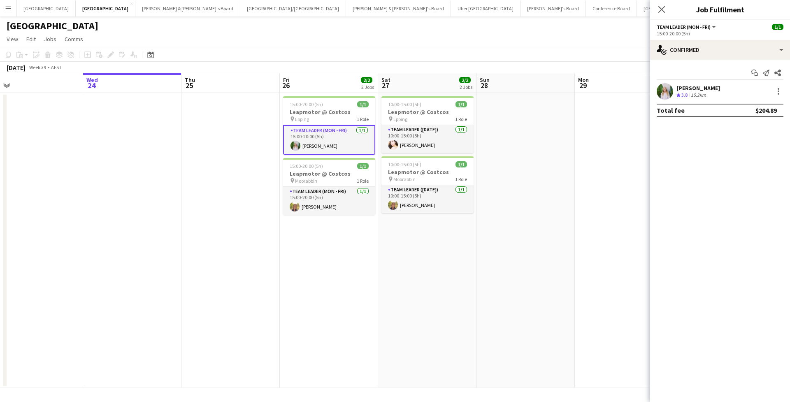
click at [665, 87] on app-user-avatar at bounding box center [665, 91] width 16 height 16
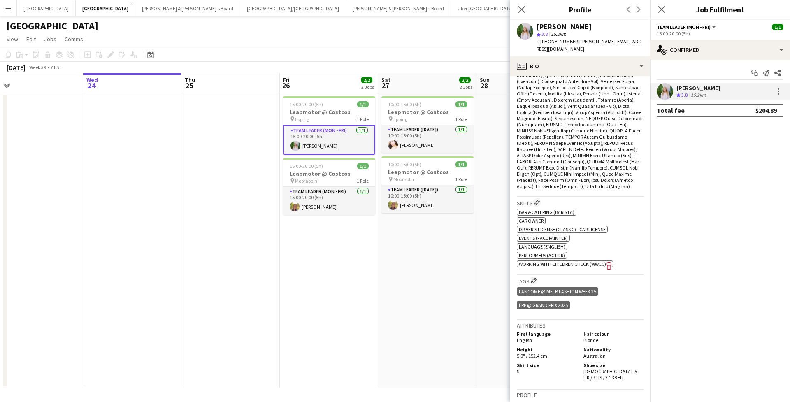
scroll to position [298, 0]
click at [297, 206] on app-user-avatar at bounding box center [295, 207] width 10 height 10
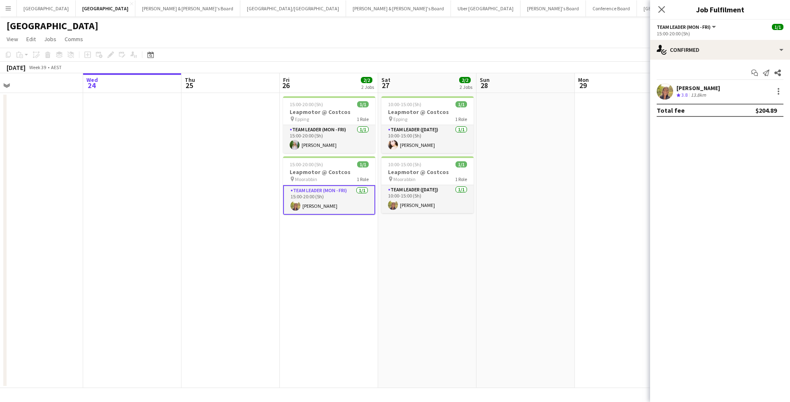
click at [663, 95] on app-user-avatar at bounding box center [665, 91] width 16 height 16
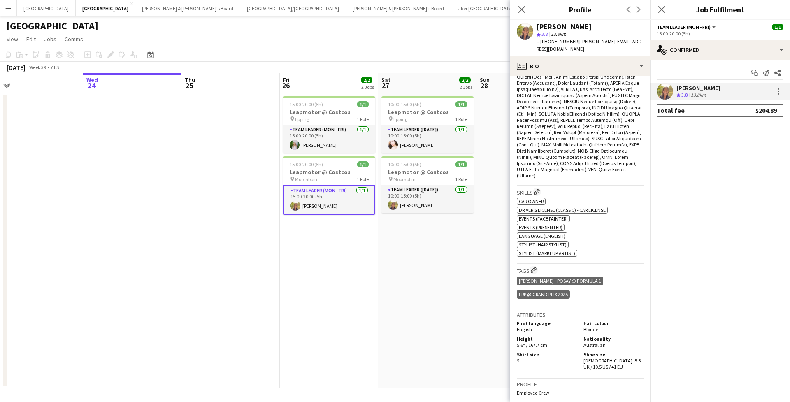
scroll to position [316, 0]
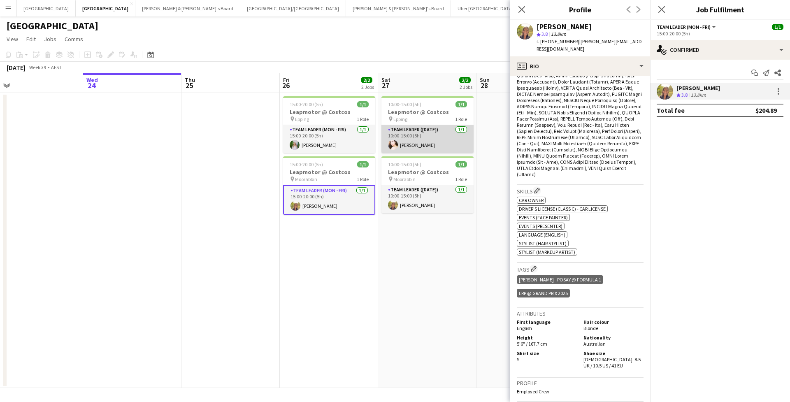
click at [405, 139] on app-card-role "Team Leader (Saturday) 1/1 10:00-15:00 (5h) Bianca Baykara" at bounding box center [427, 139] width 92 height 28
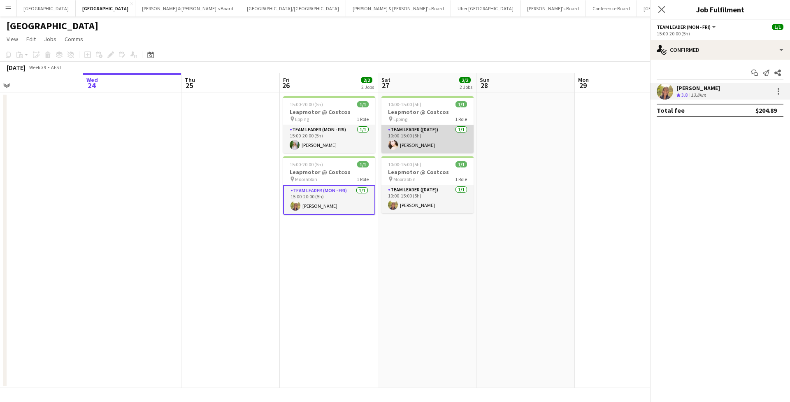
scroll to position [0, 212]
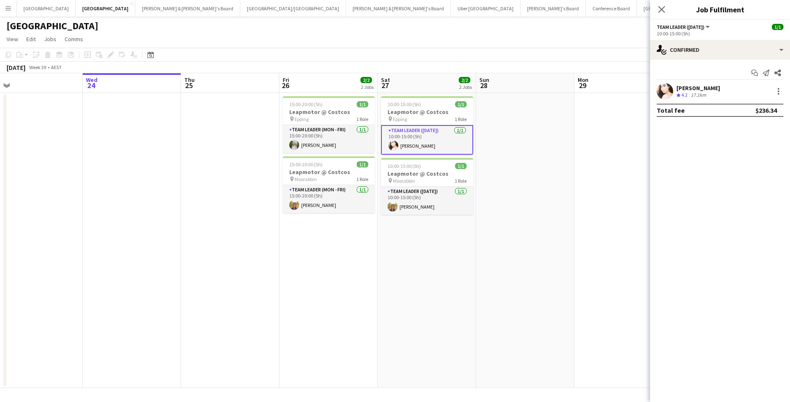
click at [669, 90] on app-user-avatar at bounding box center [665, 91] width 16 height 16
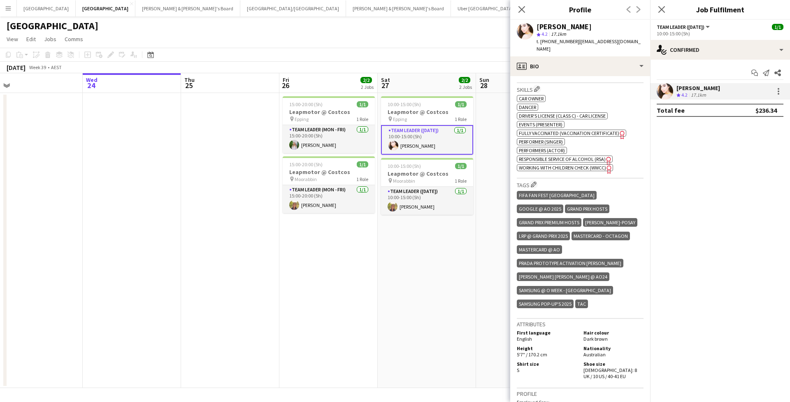
scroll to position [306, 0]
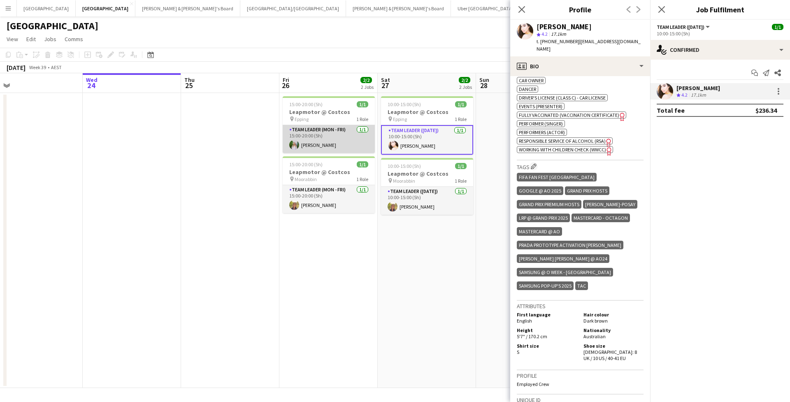
click at [323, 146] on app-card-role "Team Leader (Mon - Fri) 1/1 15:00-20:00 (5h) Katie Wardley" at bounding box center [329, 139] width 92 height 28
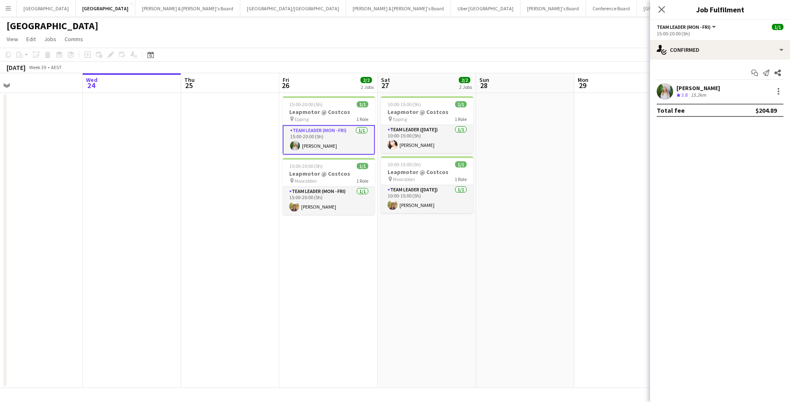
click at [671, 90] on app-user-avatar at bounding box center [665, 91] width 16 height 16
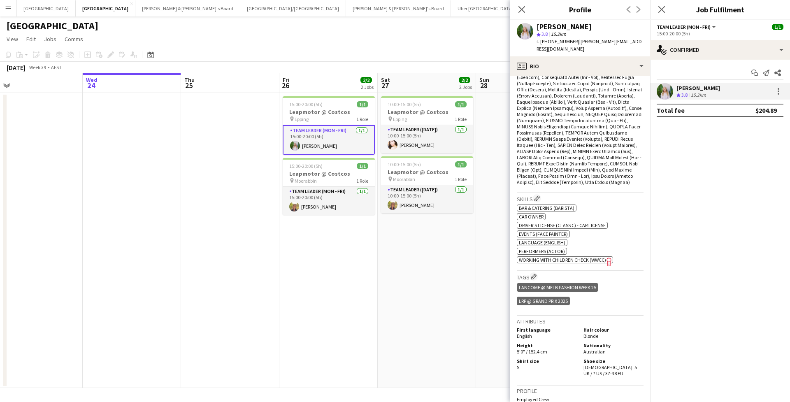
scroll to position [303, 0]
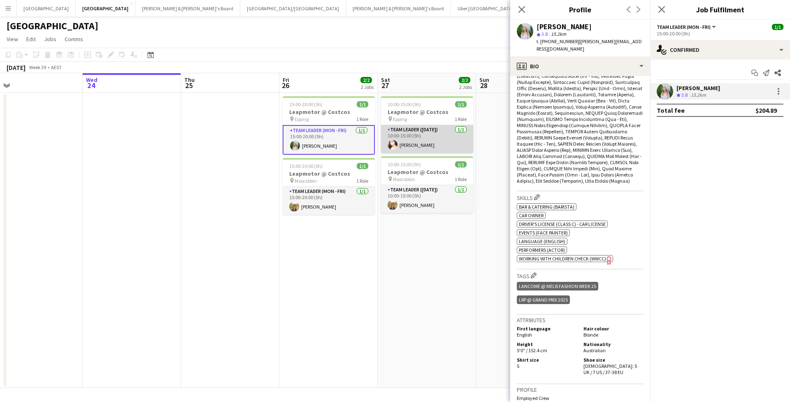
click at [424, 141] on app-card-role "Team Leader (Saturday) 1/1 10:00-15:00 (5h) Bianca Baykara" at bounding box center [427, 139] width 92 height 28
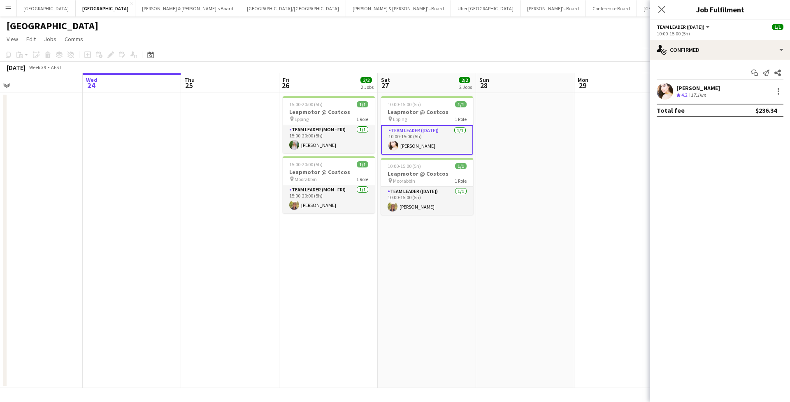
click at [663, 95] on app-user-avatar at bounding box center [665, 91] width 16 height 16
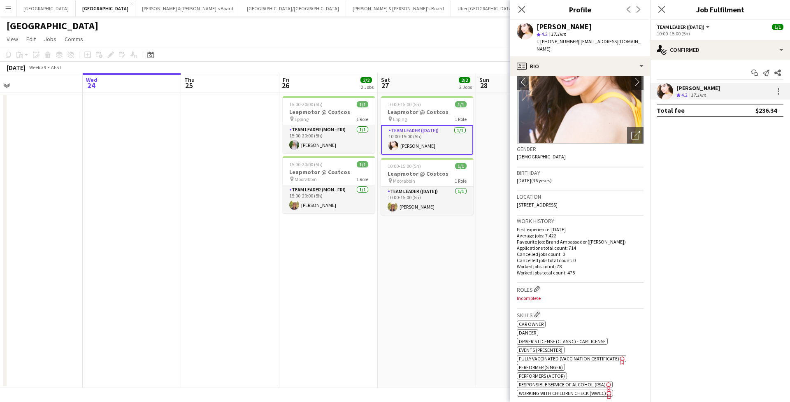
scroll to position [67, 0]
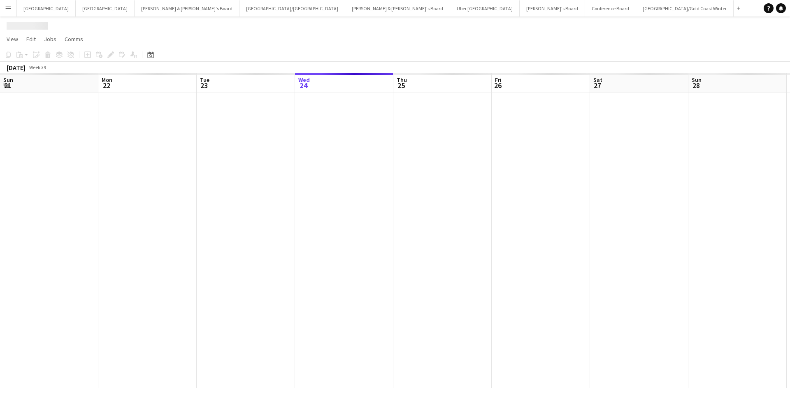
scroll to position [0, 197]
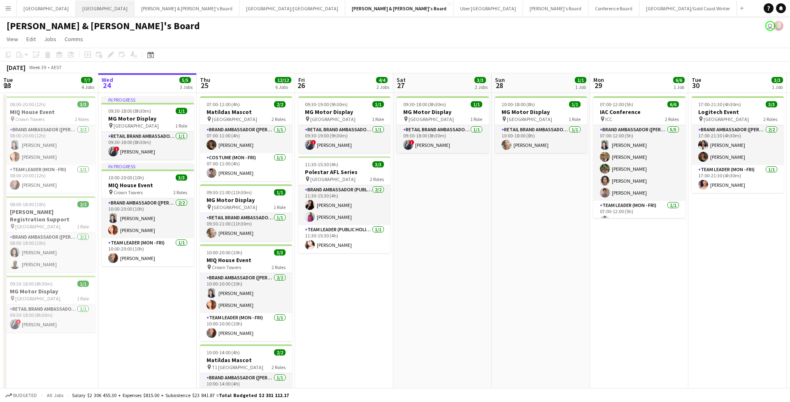
click at [76, 5] on button "Melbourne Close" at bounding box center [105, 8] width 59 height 16
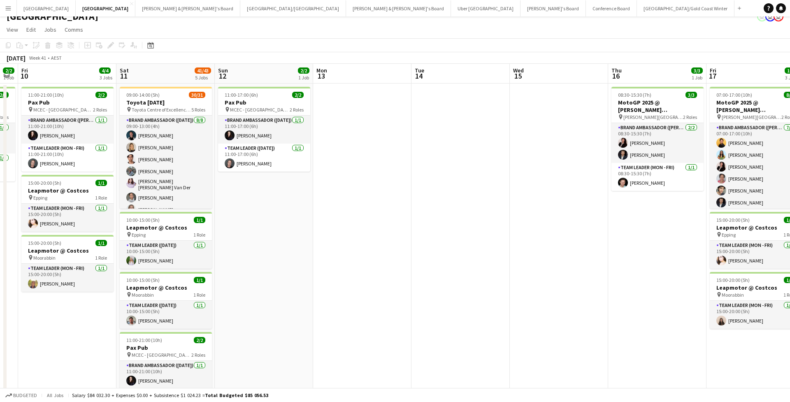
scroll to position [0, 364]
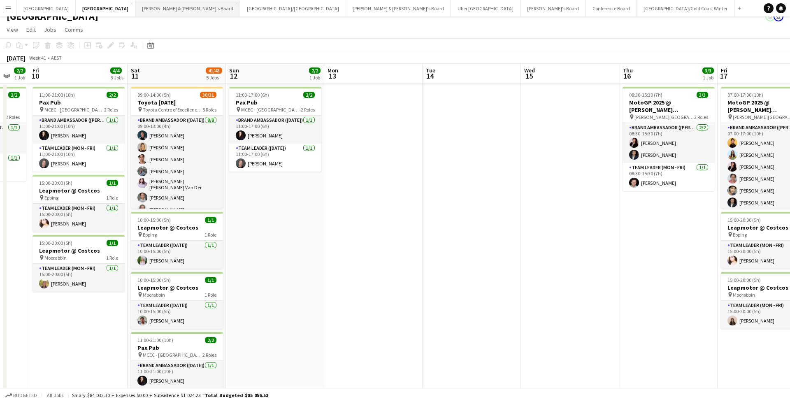
click at [135, 11] on button "James & Arrence's Board Close" at bounding box center [187, 8] width 105 height 16
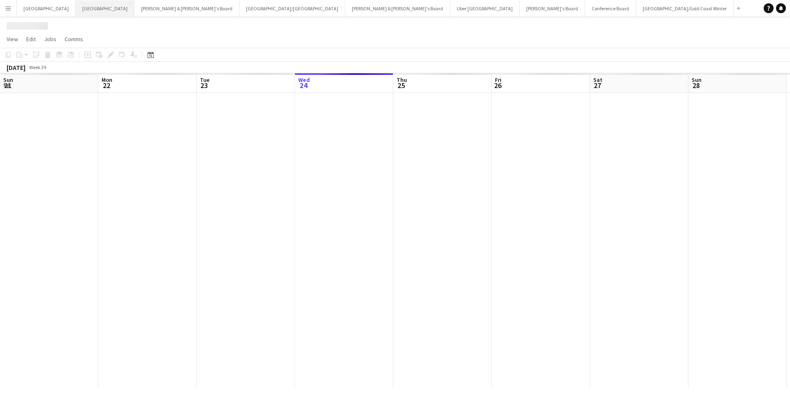
scroll to position [0, 197]
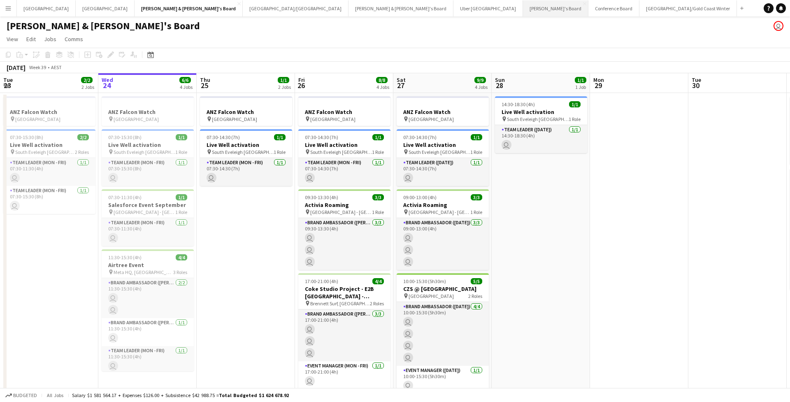
click at [523, 8] on button "Tennille's Board Close" at bounding box center [555, 8] width 65 height 16
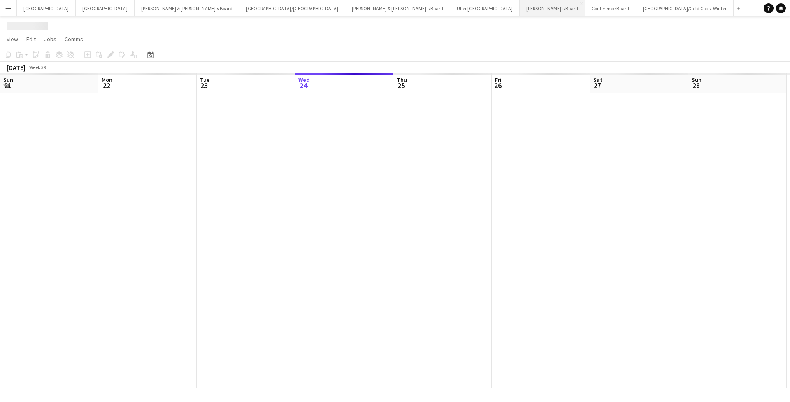
scroll to position [0, 197]
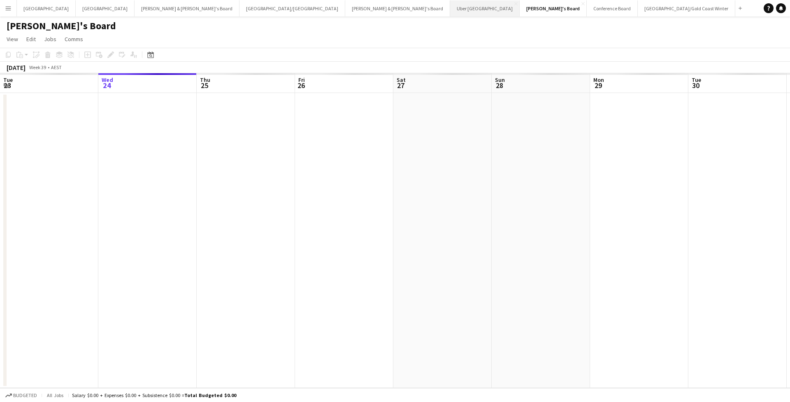
click at [450, 11] on button "Uber Sydney Close" at bounding box center [485, 8] width 70 height 16
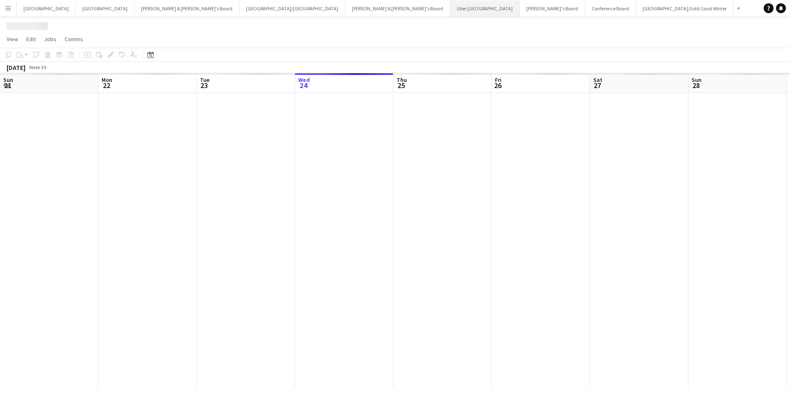
scroll to position [0, 197]
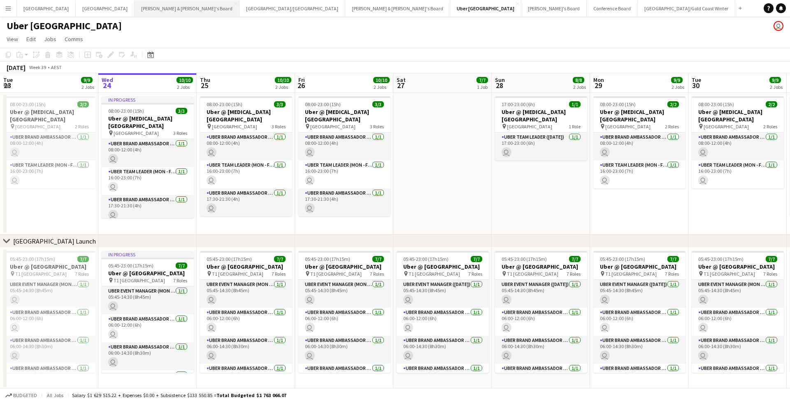
click at [135, 12] on button "James & Arrence's Board Close" at bounding box center [187, 8] width 105 height 16
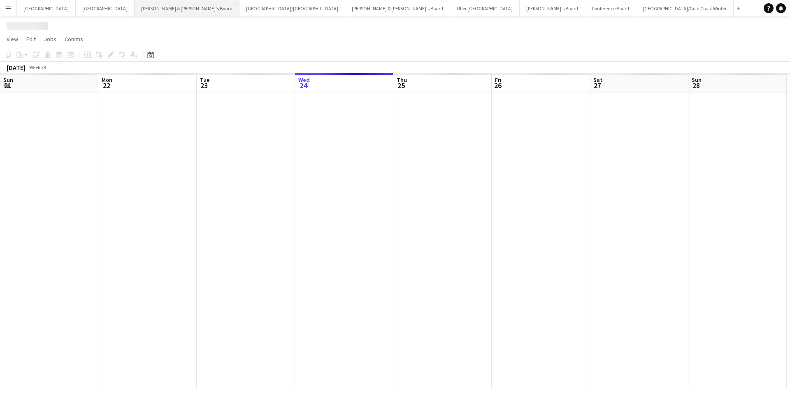
scroll to position [0, 197]
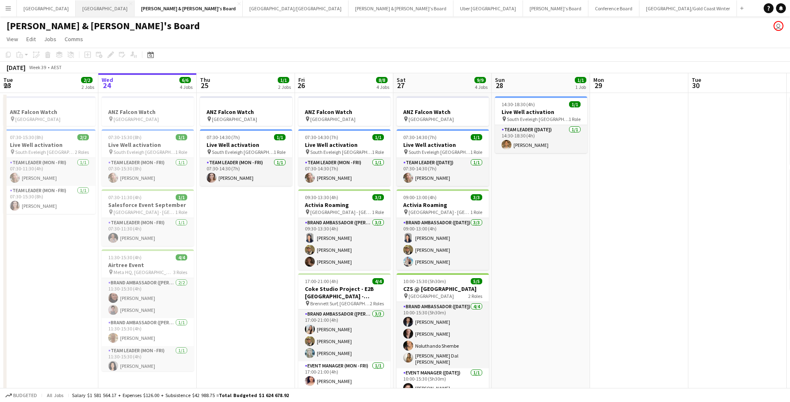
click at [76, 15] on button "Melbourne Close" at bounding box center [105, 8] width 59 height 16
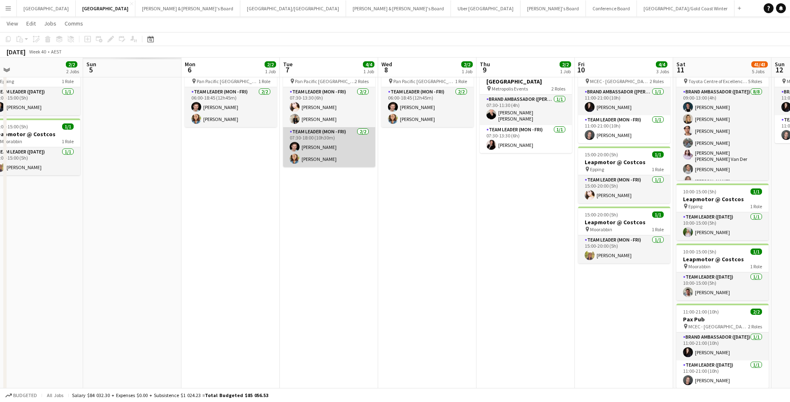
scroll to position [34, 0]
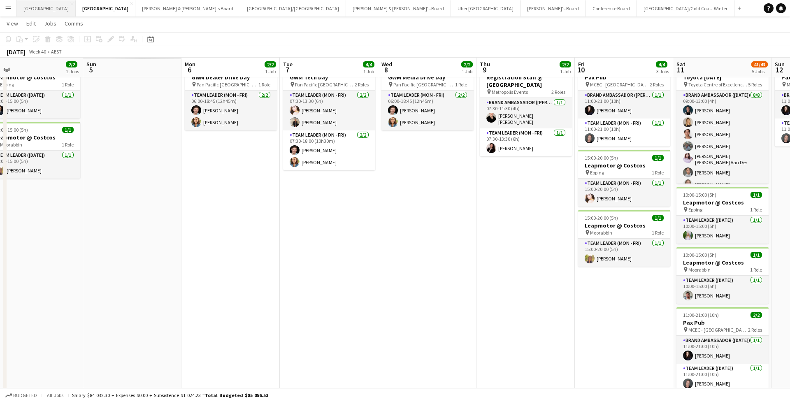
click at [36, 12] on button "Sydney Close" at bounding box center [46, 8] width 59 height 16
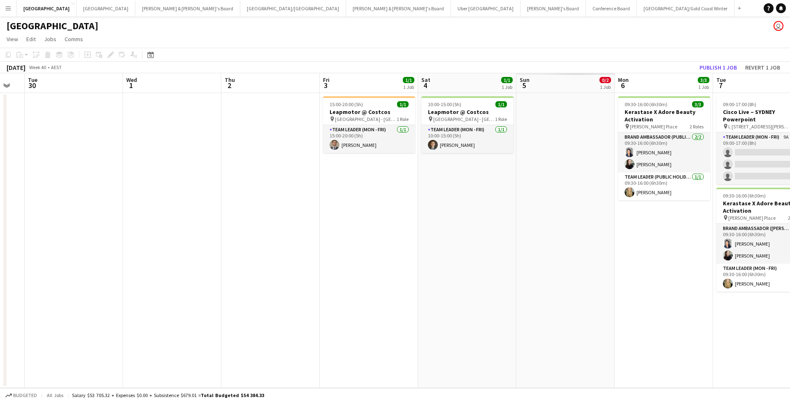
scroll to position [0, 271]
click at [77, 7] on button "Melbourne Close" at bounding box center [106, 8] width 59 height 16
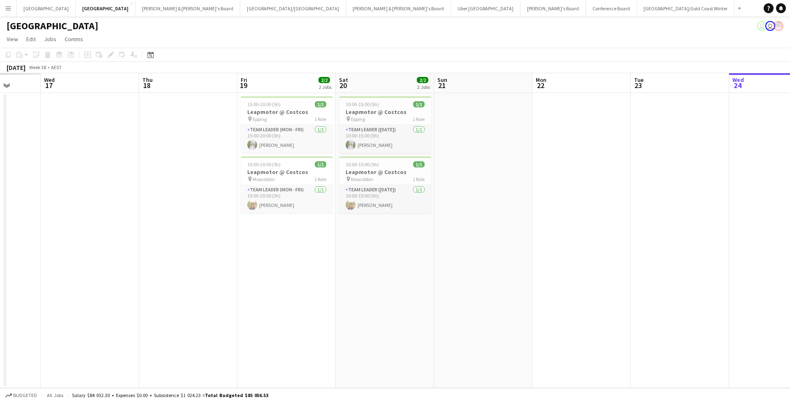
scroll to position [0, 253]
click at [328, 66] on div "September 2025 Week 38 • AEST" at bounding box center [395, 68] width 790 height 12
click at [346, 6] on button "[PERSON_NAME] & [PERSON_NAME]'s Board Close" at bounding box center [398, 8] width 105 height 16
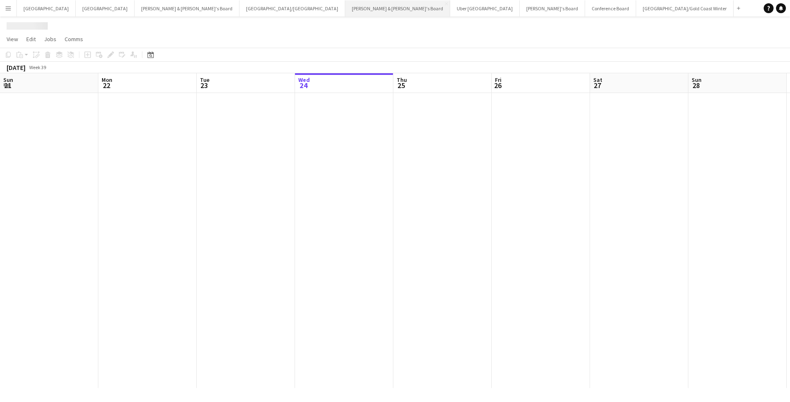
scroll to position [0, 197]
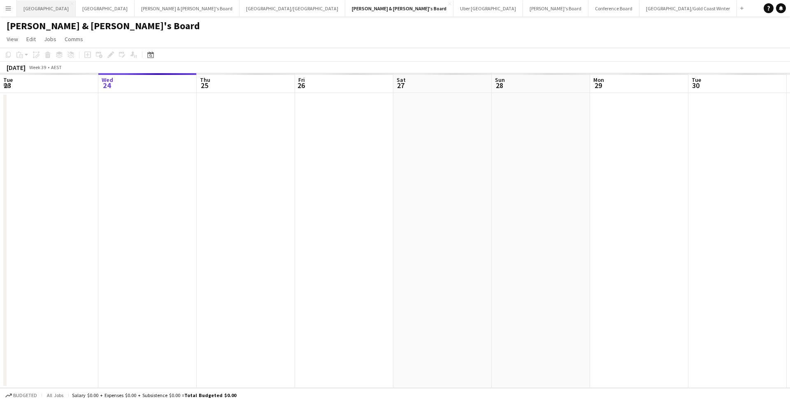
click at [37, 13] on button "Sydney Close" at bounding box center [46, 8] width 59 height 16
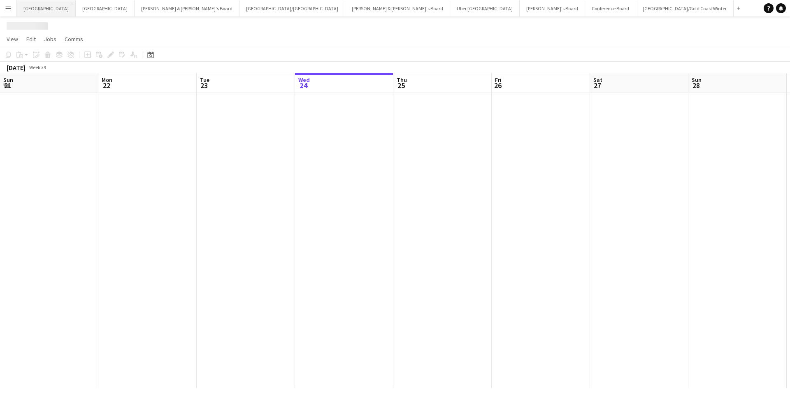
scroll to position [0, 197]
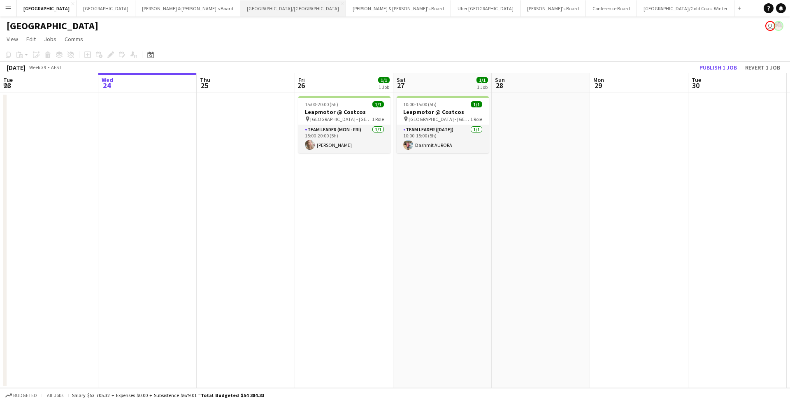
click at [240, 9] on button "[GEOGRAPHIC_DATA]/[GEOGRAPHIC_DATA] Close" at bounding box center [293, 8] width 106 height 16
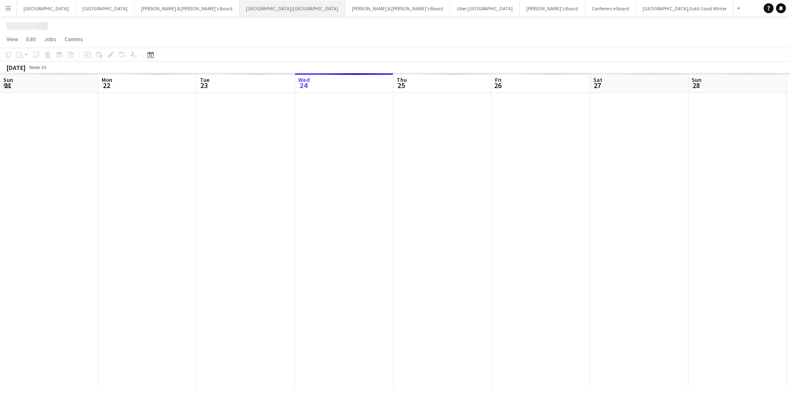
scroll to position [0, 197]
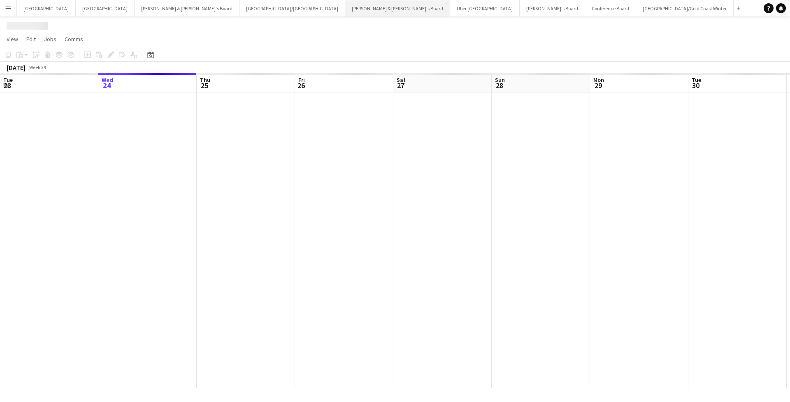
click at [345, 11] on button "[PERSON_NAME] & [PERSON_NAME]'s Board Close" at bounding box center [397, 8] width 105 height 16
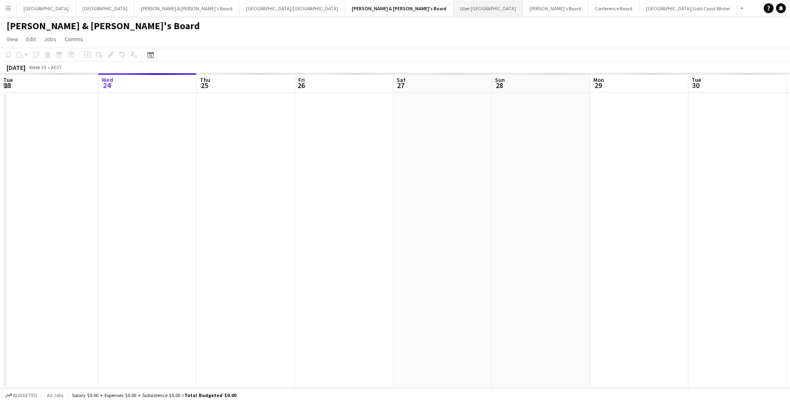
click at [453, 12] on button "Uber Sydney Close" at bounding box center [488, 8] width 70 height 16
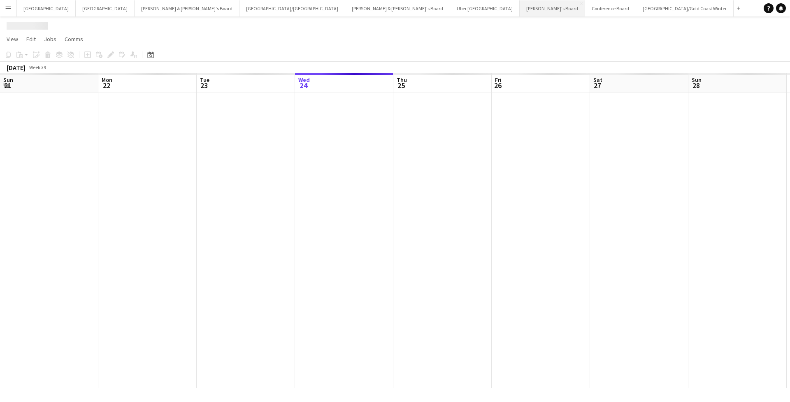
scroll to position [0, 197]
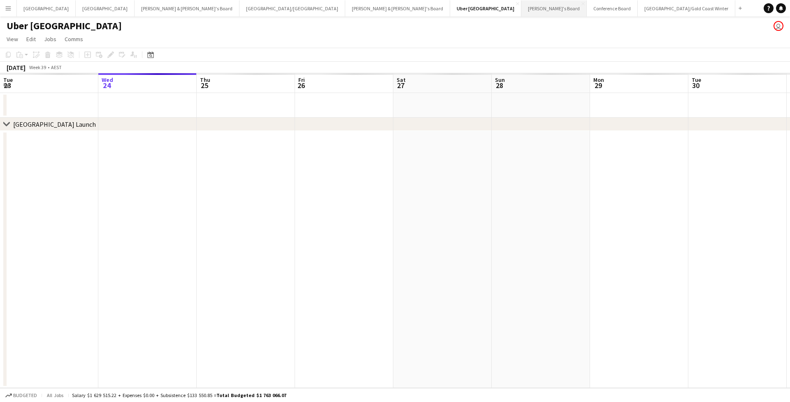
click at [521, 11] on button "Tennille's Board Close" at bounding box center [553, 8] width 65 height 16
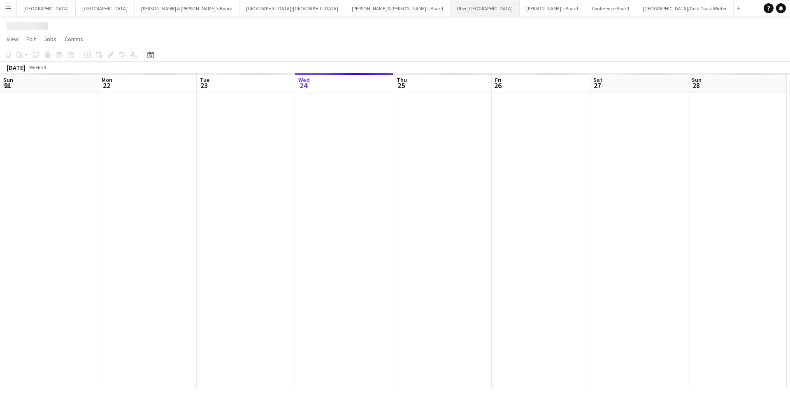
scroll to position [0, 197]
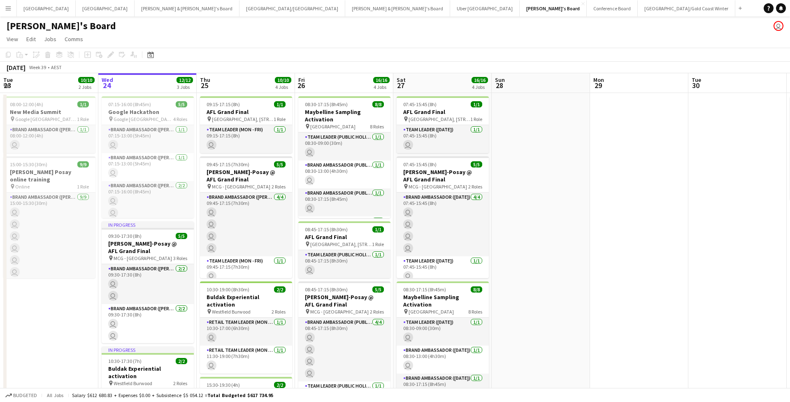
click at [12, 8] on button "Menu" at bounding box center [8, 8] width 16 height 16
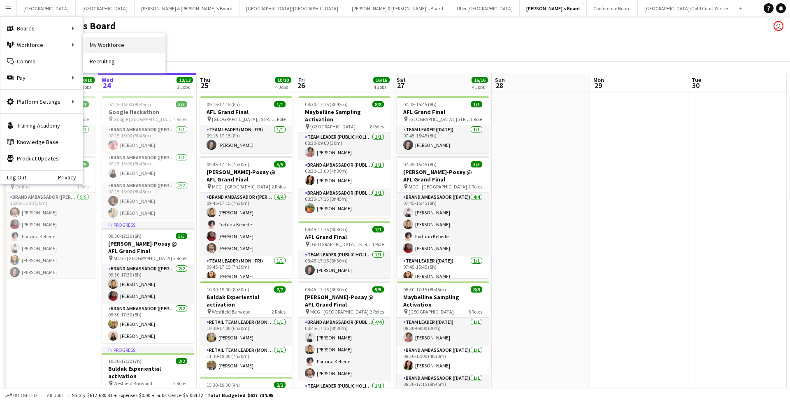
click at [88, 42] on link "My Workforce" at bounding box center [124, 45] width 82 height 16
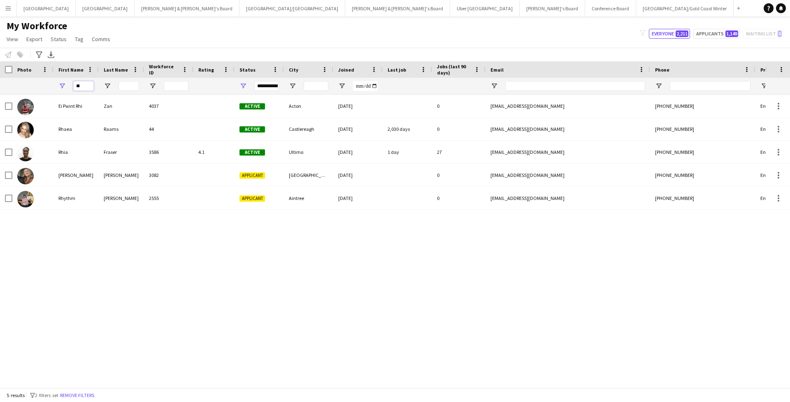
click at [86, 83] on input "**" at bounding box center [83, 86] width 21 height 10
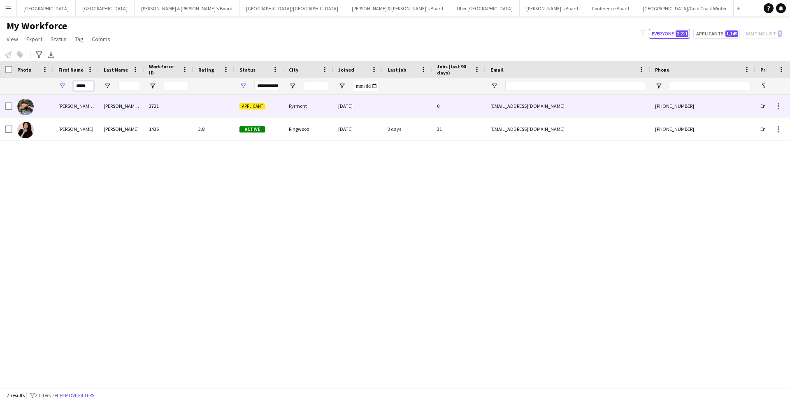
type input "*****"
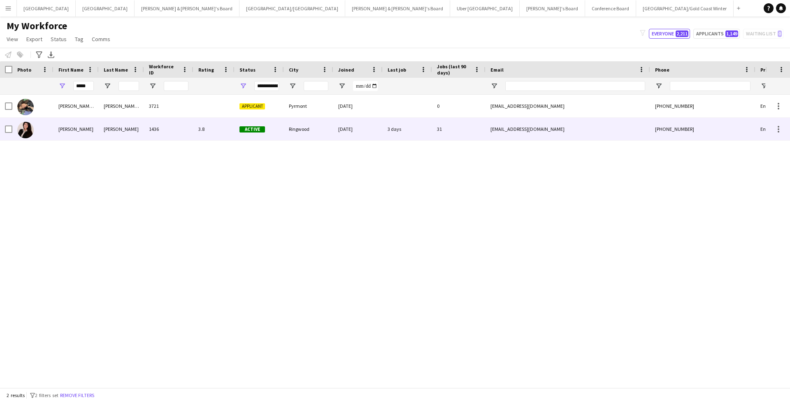
drag, startPoint x: 79, startPoint y: 100, endPoint x: 72, endPoint y: 126, distance: 27.6
click at [72, 126] on div "Angie" at bounding box center [75, 129] width 45 height 23
click at [307, 134] on div "Ringwood" at bounding box center [308, 129] width 49 height 23
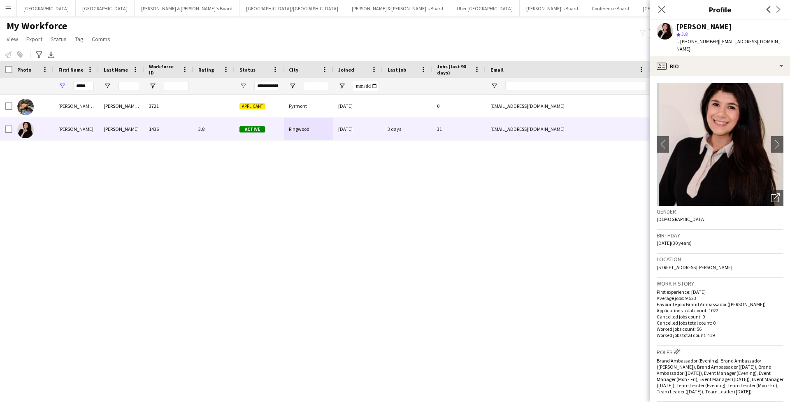
click at [700, 41] on span "t. +610415707156" at bounding box center [697, 41] width 43 height 6
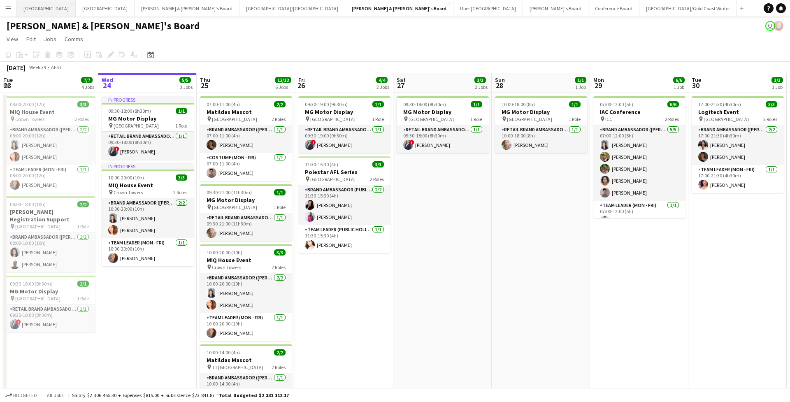
click at [32, 13] on button "Sydney Close" at bounding box center [46, 8] width 59 height 16
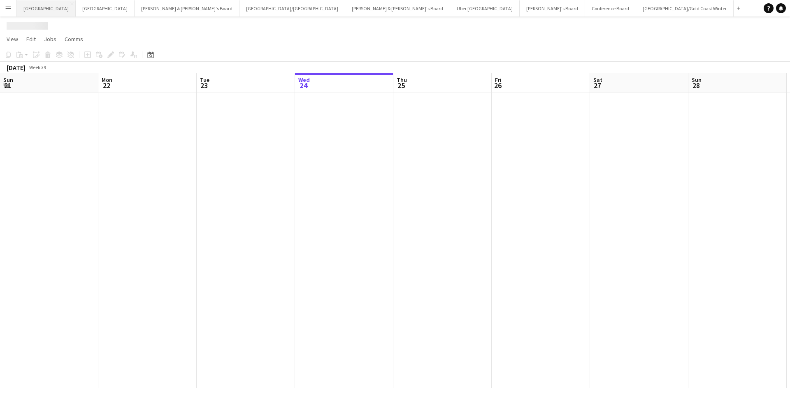
scroll to position [0, 197]
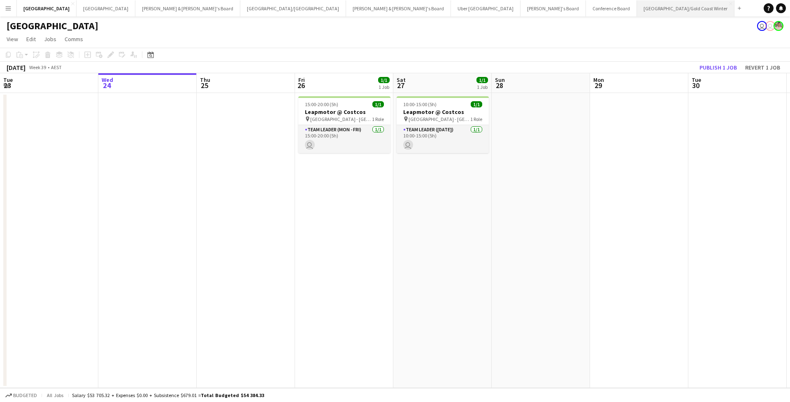
click at [637, 11] on button "[GEOGRAPHIC_DATA]/[GEOGRAPHIC_DATA] Winter Close" at bounding box center [685, 8] width 97 height 16
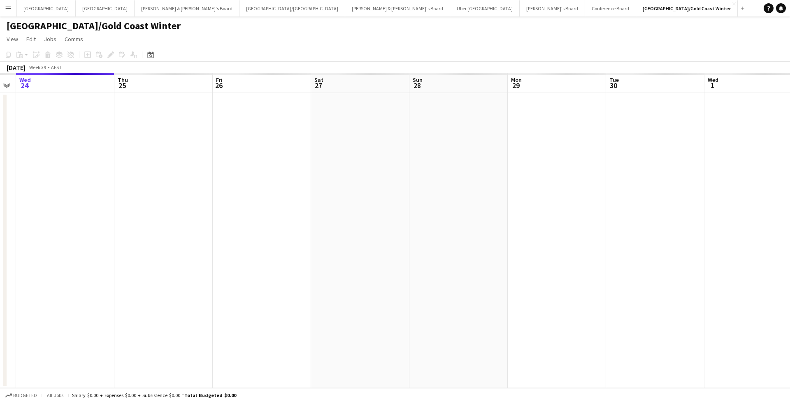
scroll to position [0, 281]
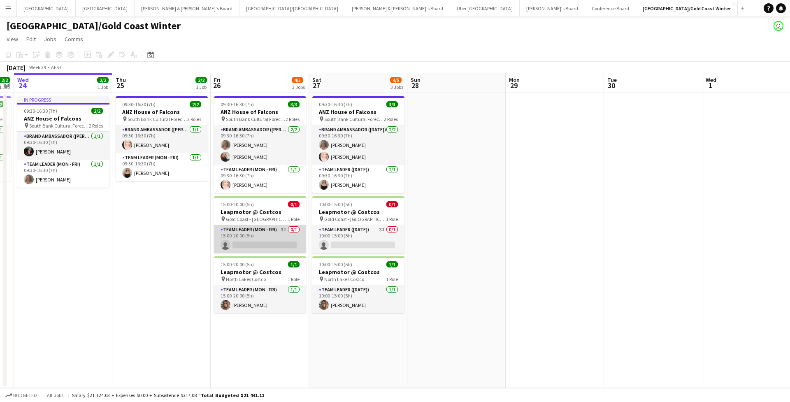
click at [276, 243] on app-card-role "Team Leader (Mon - Fri) 3I 0/1 15:00-20:00 (5h) single-neutral-actions" at bounding box center [260, 239] width 92 height 28
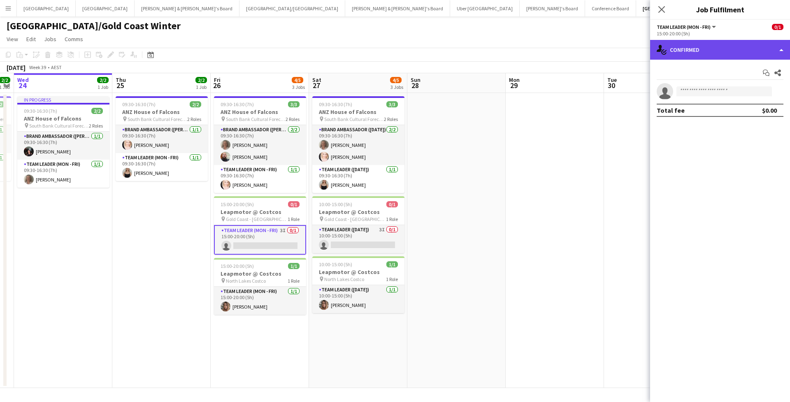
click at [710, 54] on div "single-neutral-actions-check-2 Confirmed" at bounding box center [720, 50] width 140 height 20
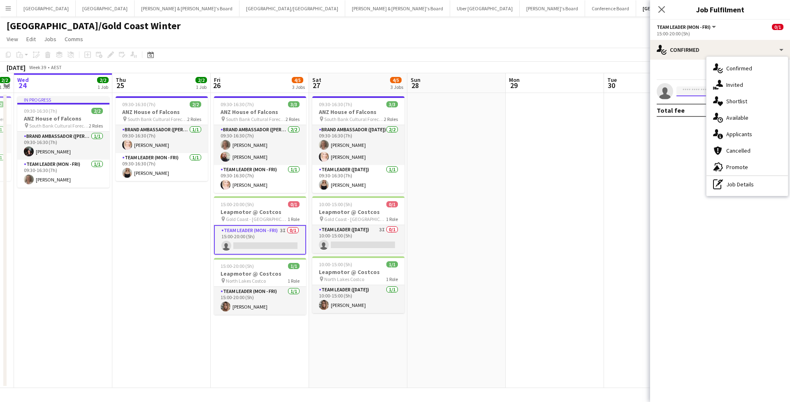
click at [682, 95] on input at bounding box center [723, 91] width 95 height 10
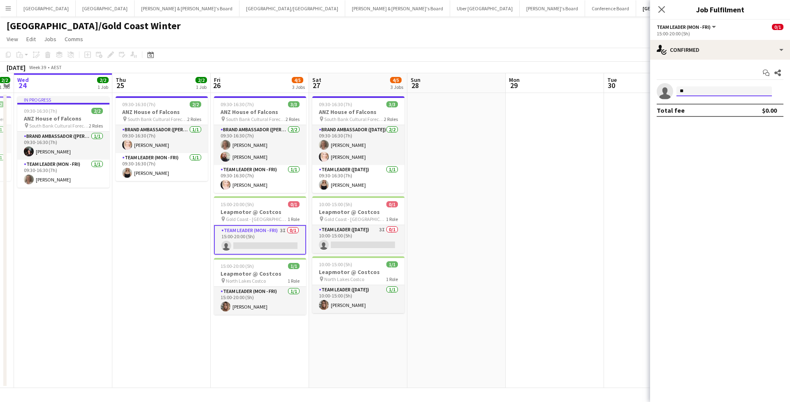
type input "*"
type input "******"
click at [722, 115] on span "[PHONE_NUMBER]" at bounding box center [724, 116] width 82 height 7
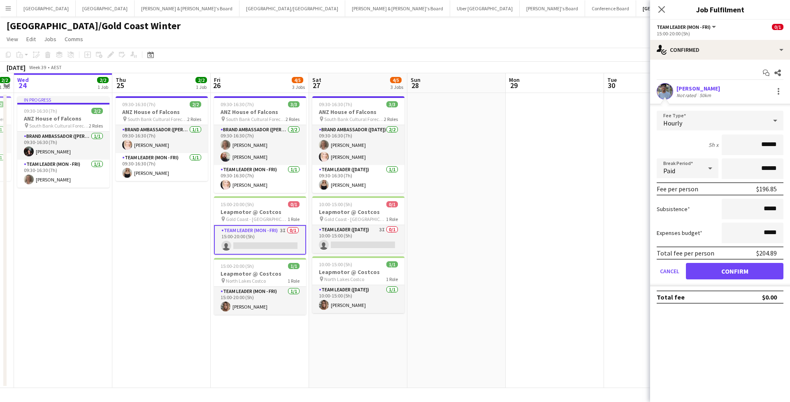
click at [710, 270] on button "Confirm" at bounding box center [734, 271] width 97 height 16
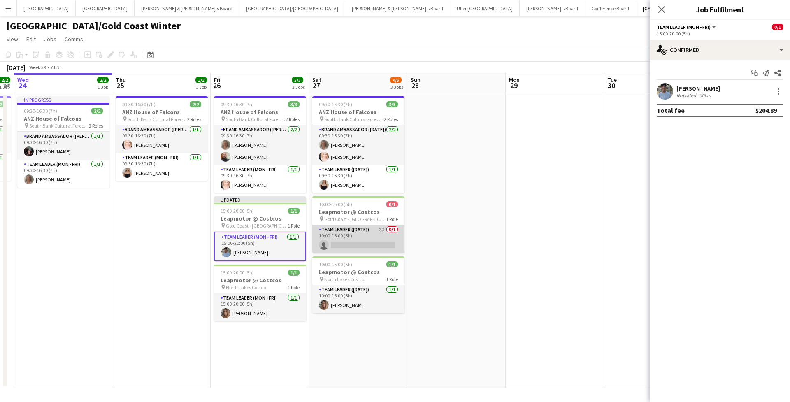
click at [353, 246] on app-card-role "Team Leader ([DATE]) 3I 0/1 10:00-15:00 (5h) single-neutral-actions" at bounding box center [358, 239] width 92 height 28
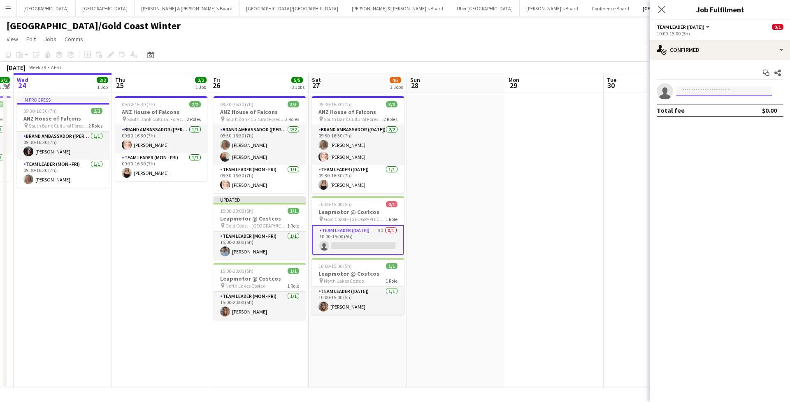
click at [689, 95] on input at bounding box center [723, 91] width 95 height 10
type input "*"
type input "******"
click at [702, 106] on span "[PERSON_NAME]" at bounding box center [706, 103] width 47 height 7
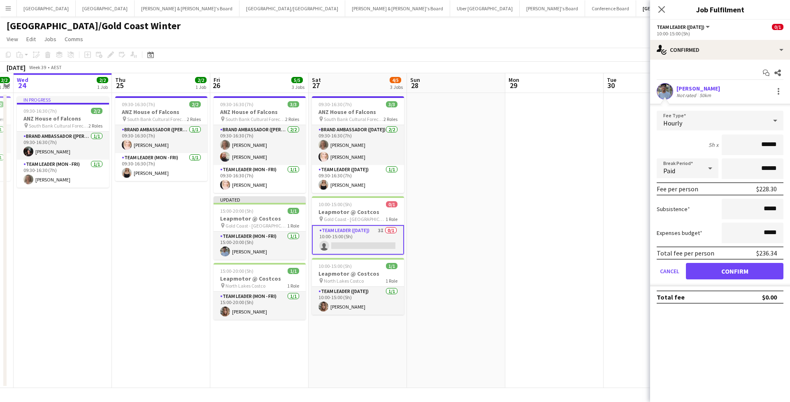
click at [711, 276] on button "Confirm" at bounding box center [734, 271] width 97 height 16
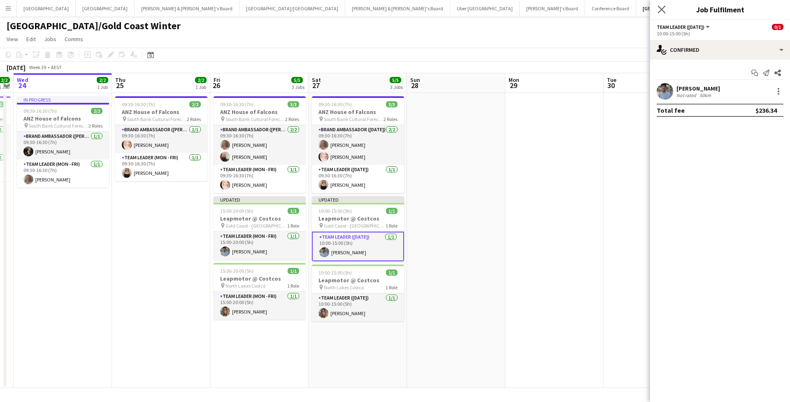
click at [666, 11] on app-icon "Close pop-in" at bounding box center [662, 10] width 12 height 12
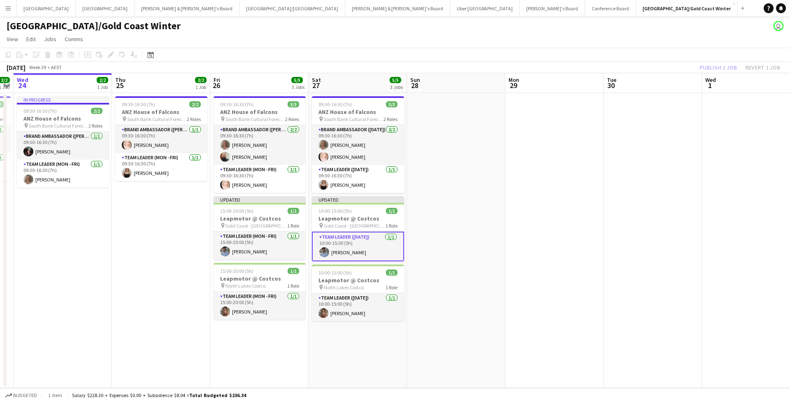
click at [658, 56] on app-toolbar "Copy Paste Paste Command V Paste with crew Command Shift V Paste linked Job [GE…" at bounding box center [395, 55] width 790 height 14
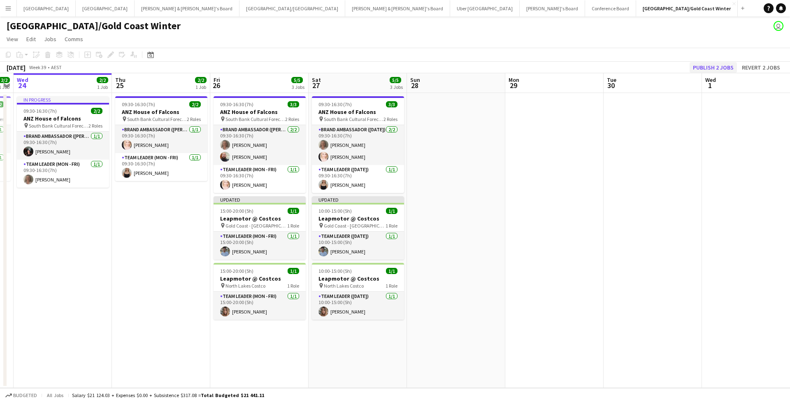
click at [702, 69] on button "Publish 2 jobs" at bounding box center [712, 67] width 47 height 11
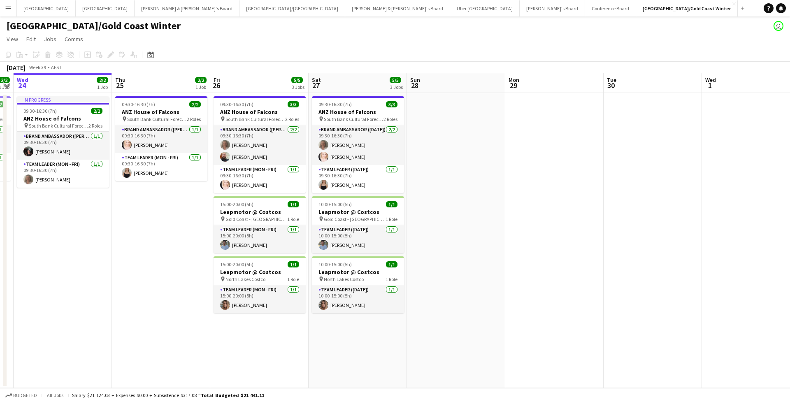
click at [165, 17] on div "[GEOGRAPHIC_DATA]/Gold Coast Winter user" at bounding box center [395, 24] width 790 height 16
click at [239, 13] on button "[GEOGRAPHIC_DATA]/[GEOGRAPHIC_DATA] Close" at bounding box center [292, 8] width 106 height 16
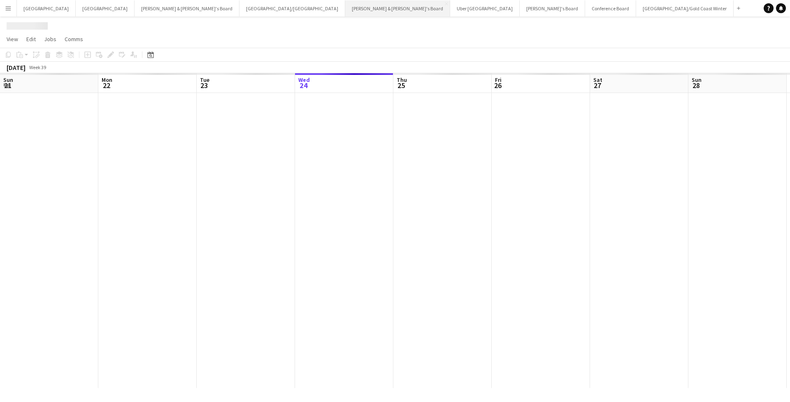
scroll to position [0, 197]
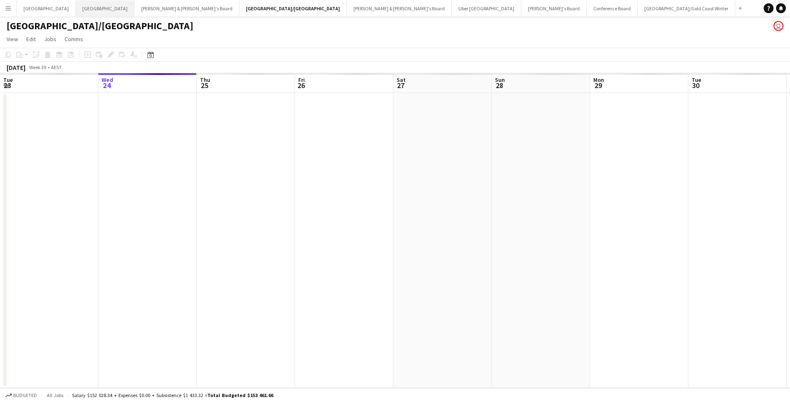
click at [76, 9] on button "Melbourne Close" at bounding box center [105, 8] width 59 height 16
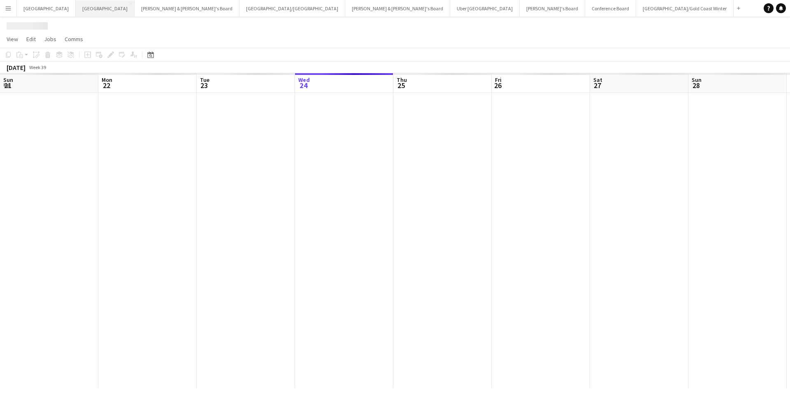
scroll to position [0, 197]
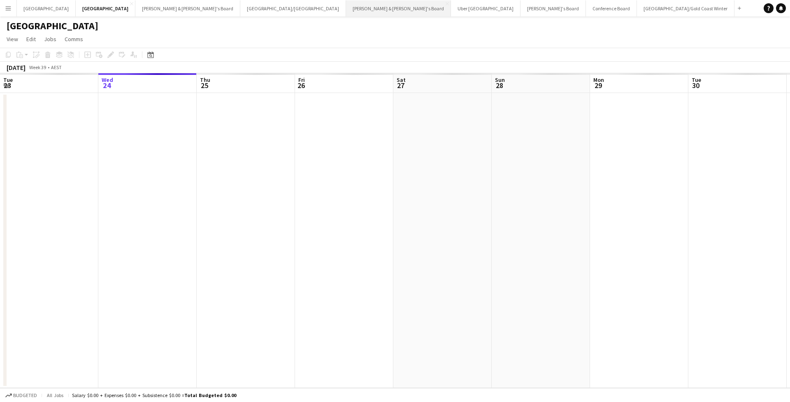
click at [346, 9] on button "[PERSON_NAME] & [PERSON_NAME]'s Board Close" at bounding box center [398, 8] width 105 height 16
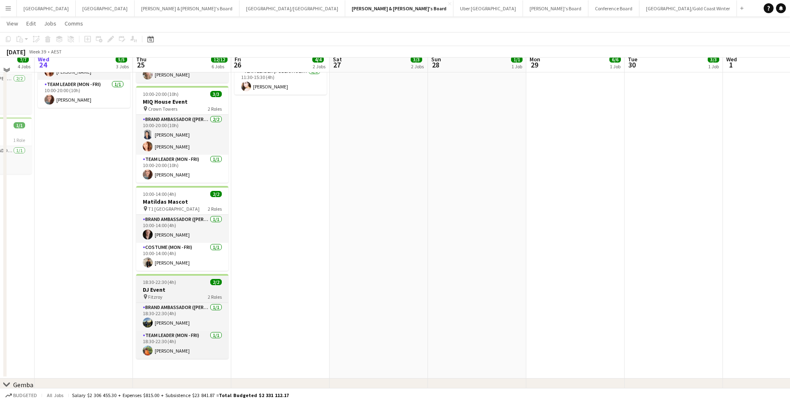
scroll to position [162, 0]
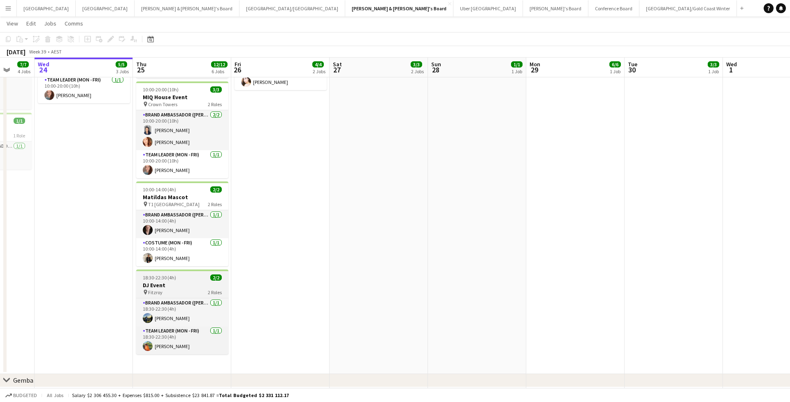
click at [191, 286] on h3 "DJ Event" at bounding box center [182, 284] width 92 height 7
